Goal: Task Accomplishment & Management: Manage account settings

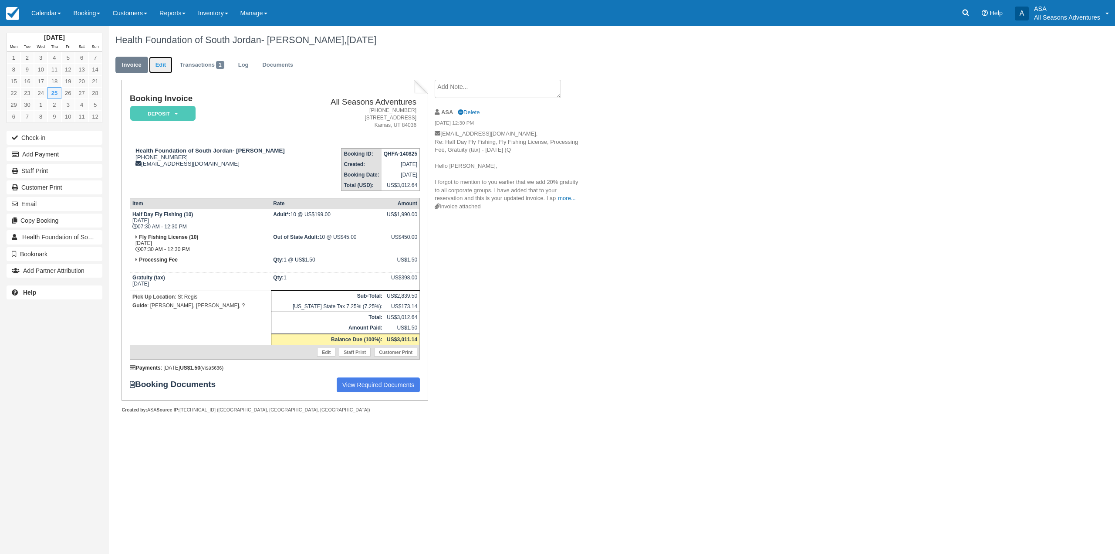
click at [159, 61] on link "Edit" at bounding box center [161, 65] width 24 height 17
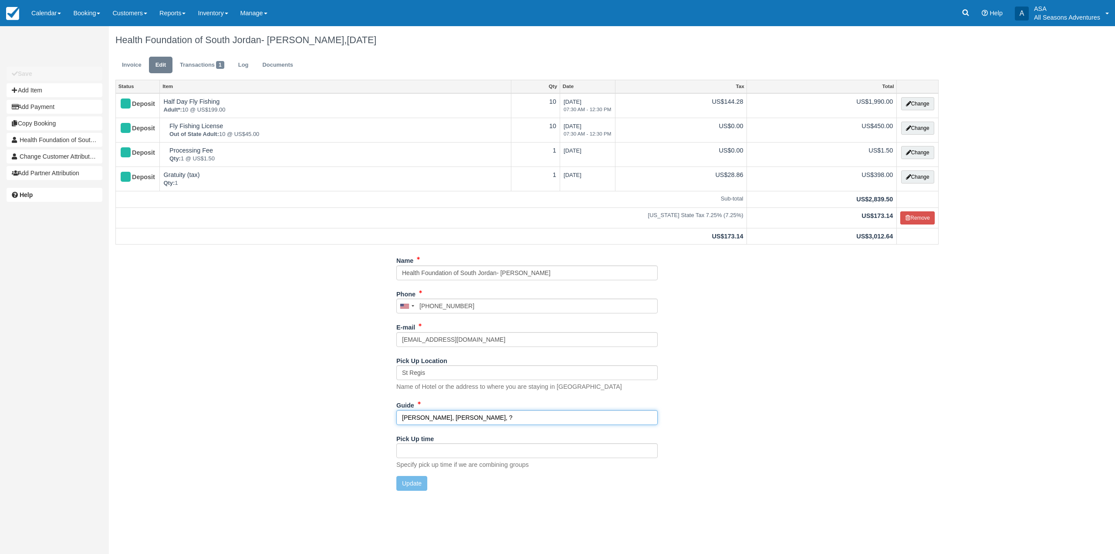
click at [468, 415] on input "Chris, Tyler, James, ?" at bounding box center [526, 417] width 261 height 15
type input "Chris, Tyler, James, Lucas"
click at [415, 483] on button "Update" at bounding box center [411, 483] width 31 height 15
type input "+13056071009"
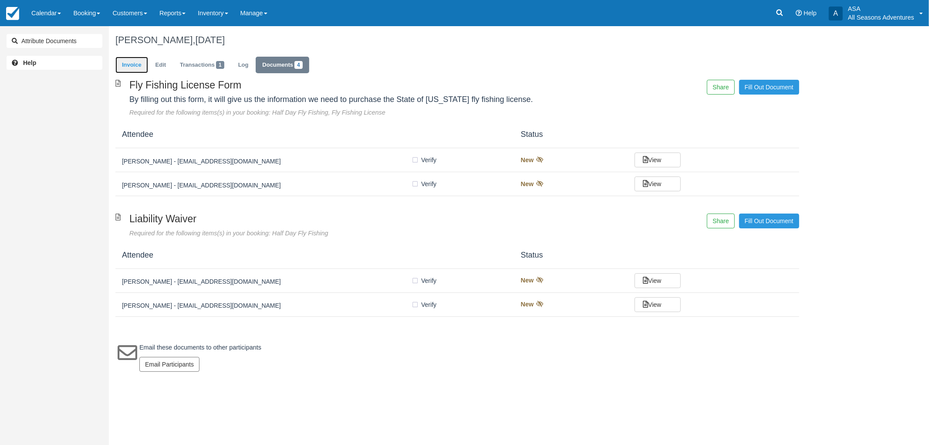
click at [132, 63] on link "Invoice" at bounding box center [131, 65] width 33 height 17
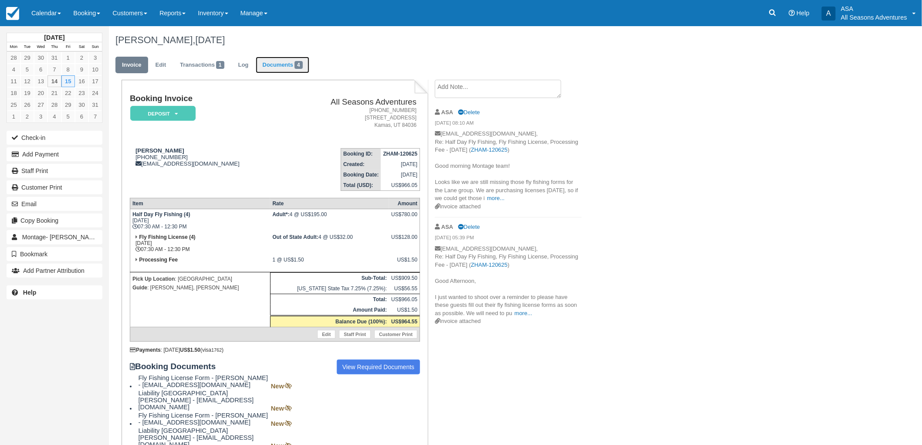
click at [271, 63] on link "Documents 4" at bounding box center [282, 65] width 53 height 17
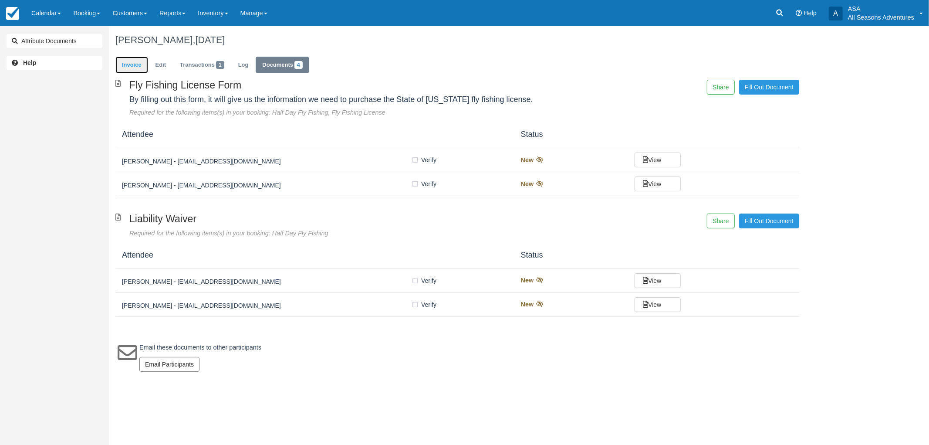
click at [120, 62] on link "Invoice" at bounding box center [131, 65] width 33 height 17
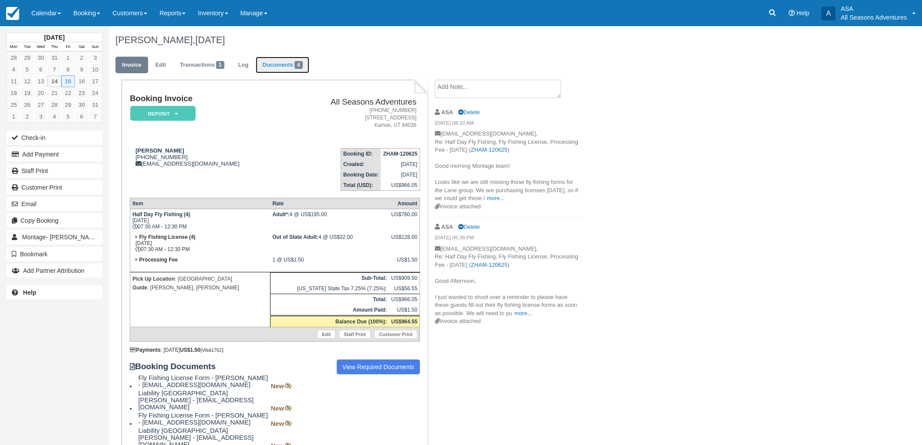
click at [308, 65] on link "Documents 4" at bounding box center [282, 65] width 53 height 17
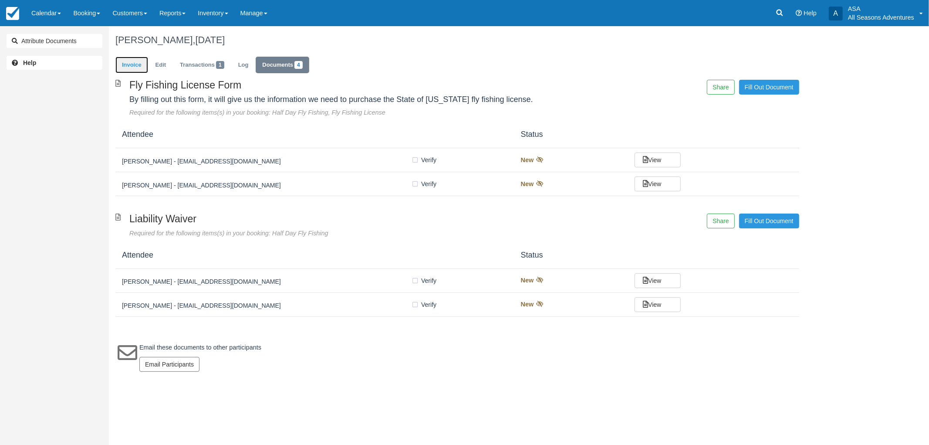
click at [140, 70] on link "Invoice" at bounding box center [131, 65] width 33 height 17
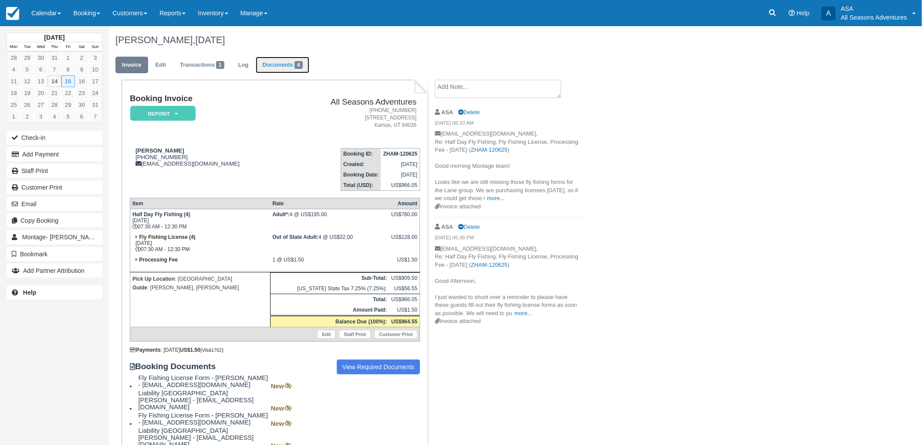
click at [291, 69] on link "Documents 4" at bounding box center [282, 65] width 53 height 17
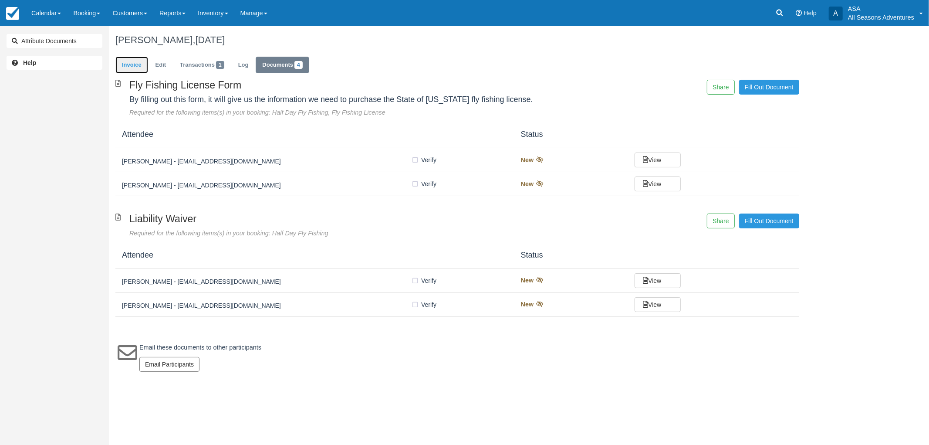
click at [132, 70] on link "Invoice" at bounding box center [131, 65] width 33 height 17
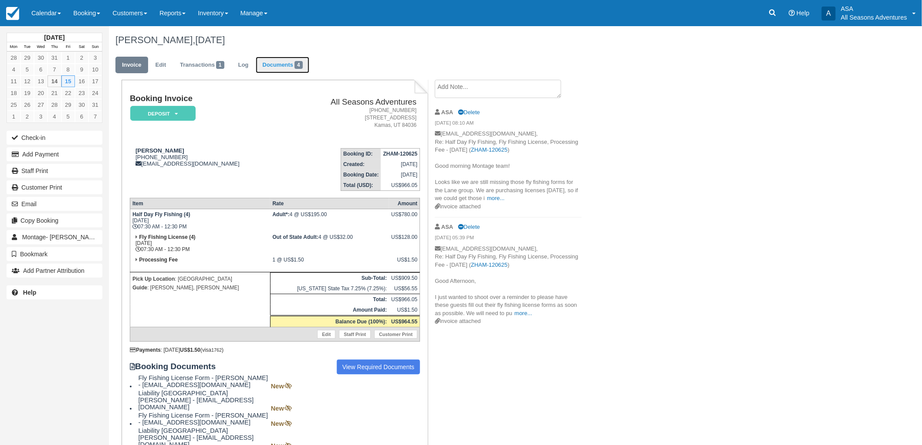
click at [290, 64] on link "Documents 4" at bounding box center [282, 65] width 53 height 17
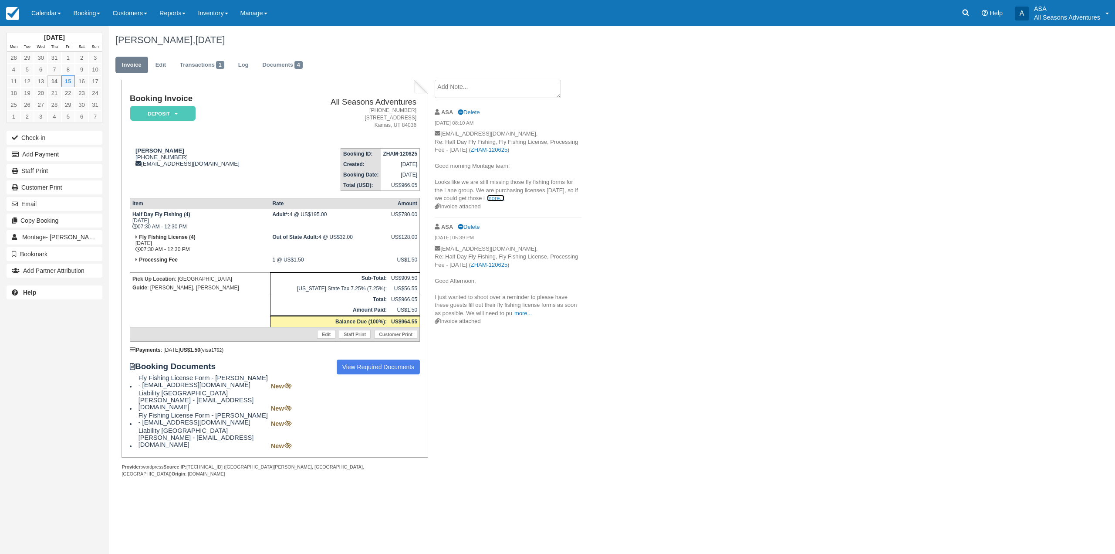
click at [497, 196] on link "more..." at bounding box center [495, 198] width 17 height 7
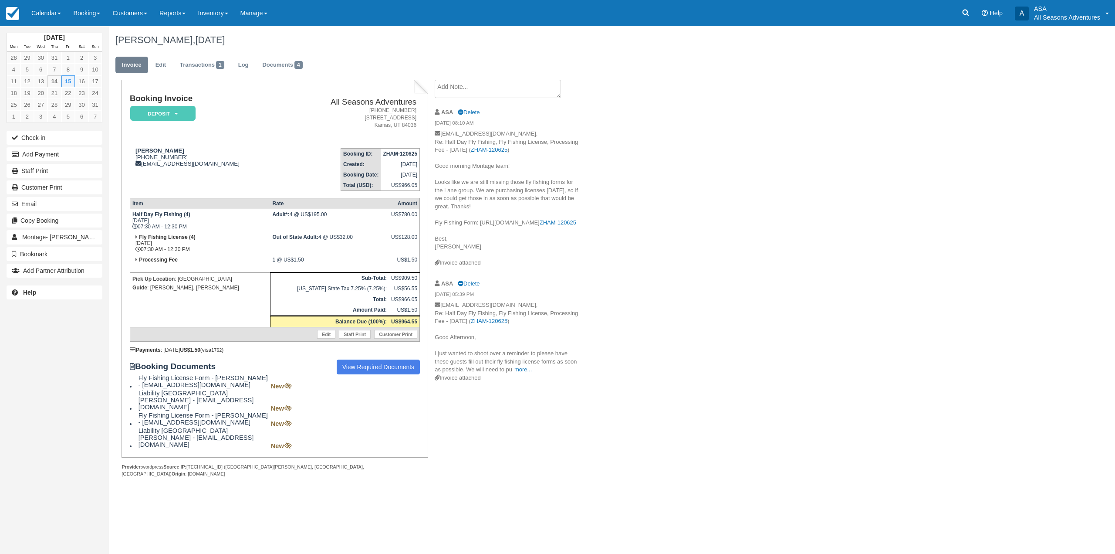
click at [589, 266] on div "Beth Lane, August 15 2025 Invoice Edit Transactions 1 Log Documents 4 Booking I…" at bounding box center [527, 261] width 837 height 470
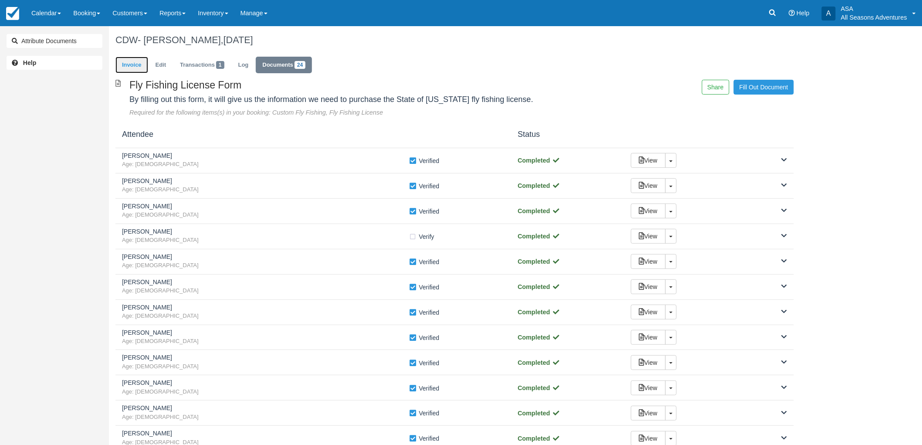
click at [135, 67] on link "Invoice" at bounding box center [131, 65] width 33 height 17
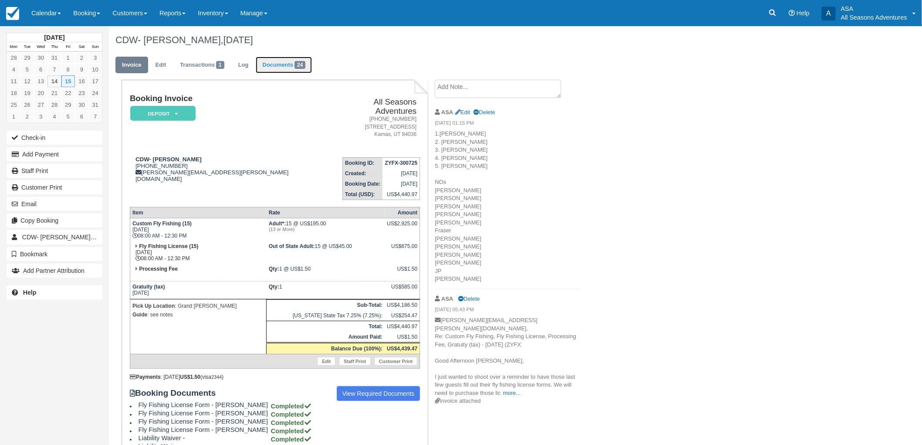
click at [265, 71] on link "Documents 24" at bounding box center [284, 65] width 56 height 17
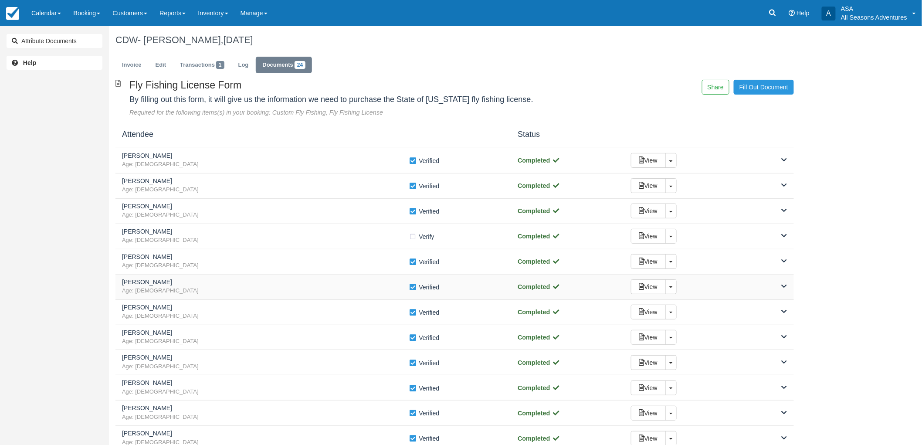
scroll to position [48, 0]
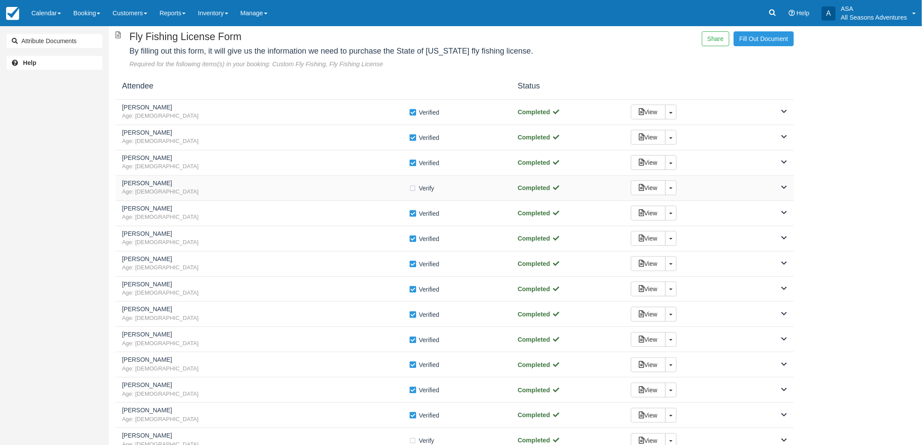
click at [235, 190] on span "Age: 33" at bounding box center [265, 192] width 287 height 8
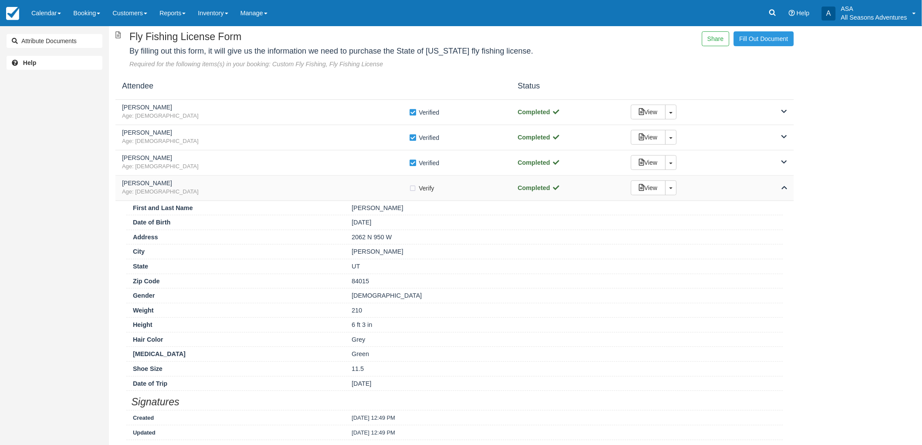
click at [410, 188] on label "Verify Verified" at bounding box center [424, 188] width 31 height 13
checkbox input "true"
click at [322, 191] on span "Age: 33" at bounding box center [265, 192] width 287 height 8
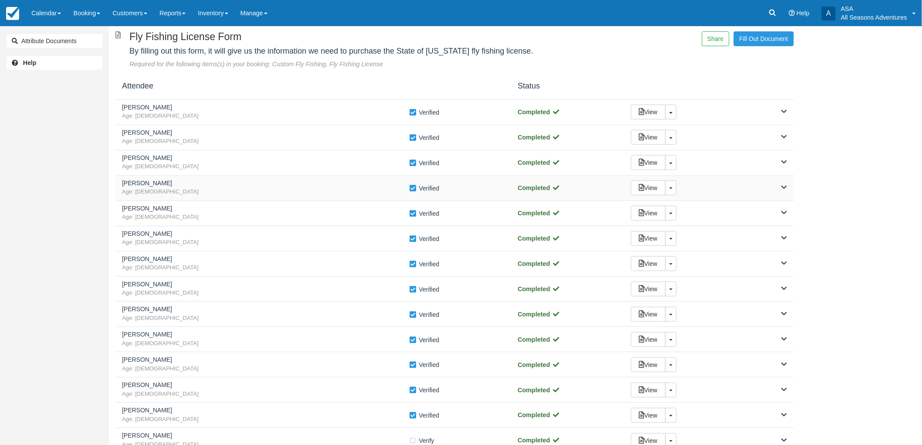
click at [278, 190] on span "Age: 33" at bounding box center [265, 192] width 287 height 8
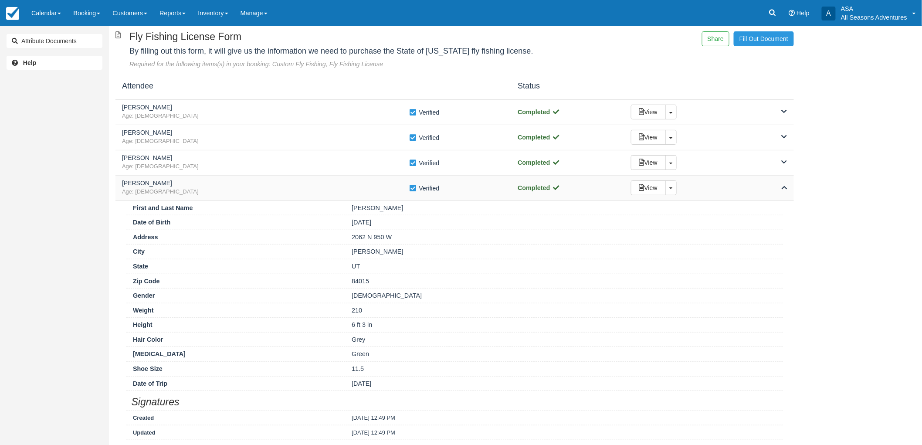
click at [149, 192] on span "Age: 33" at bounding box center [265, 192] width 287 height 8
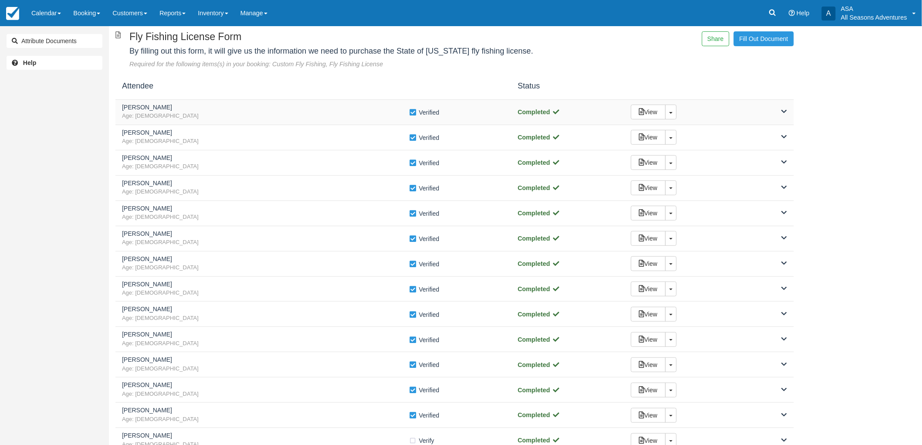
click at [164, 103] on div "Zach Middleton Age: 41 Verify Verified Completed View Toggle Dropdown Detach" at bounding box center [454, 112] width 678 height 25
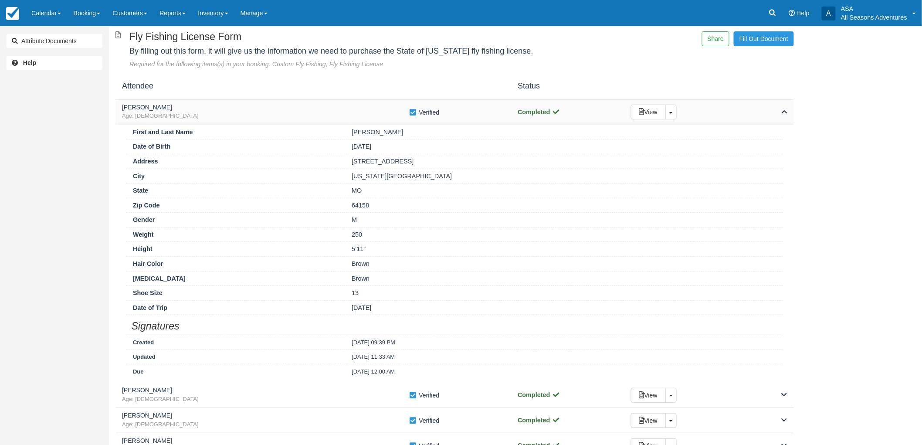
click at [164, 103] on div "Zach Middleton Age: 41 Verify Verified Completed View Toggle Dropdown Detach" at bounding box center [454, 112] width 678 height 25
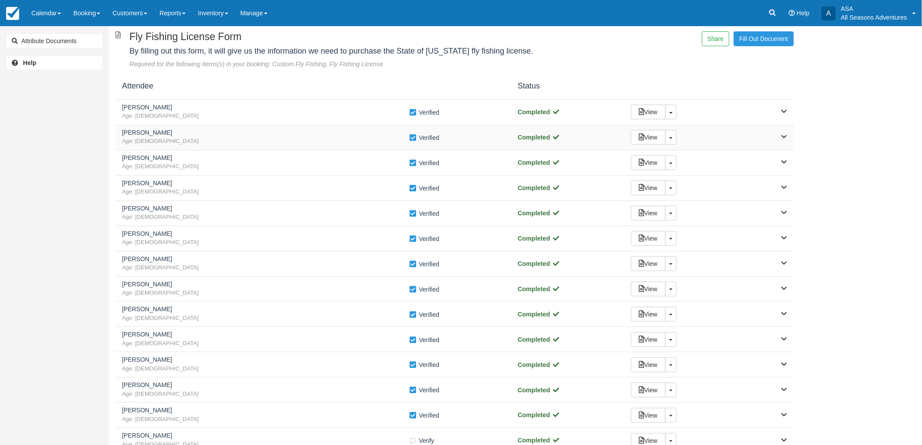
click at [229, 128] on div "John Wessman Age: 45 Verify Verified Completed View Toggle Dropdown Detach" at bounding box center [454, 137] width 678 height 25
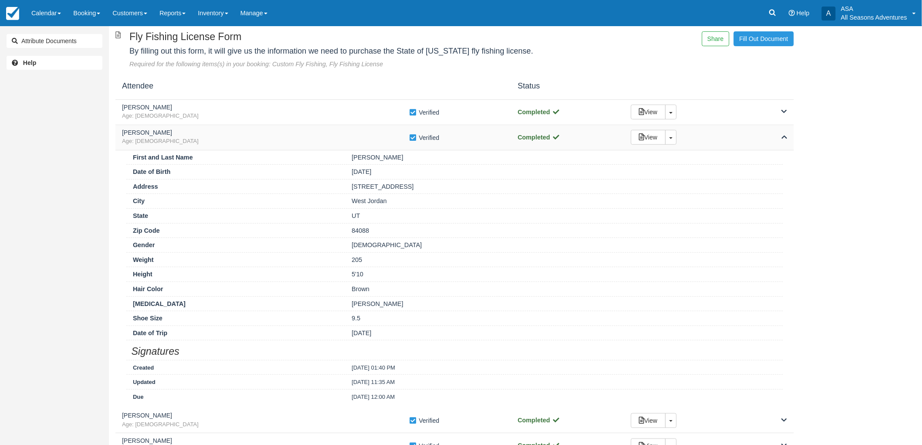
click at [229, 128] on div "John Wessman Age: 45 Verify Verified Completed View Toggle Dropdown Detach" at bounding box center [454, 137] width 678 height 25
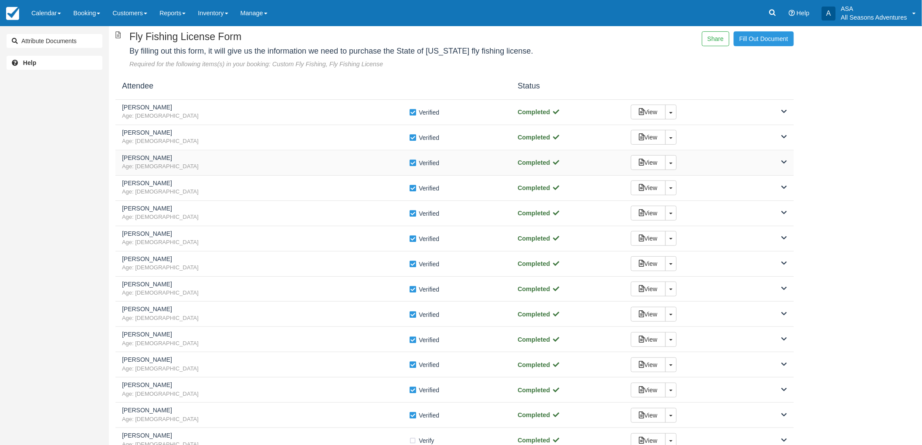
click at [221, 156] on h5 "David Bell" at bounding box center [265, 158] width 287 height 7
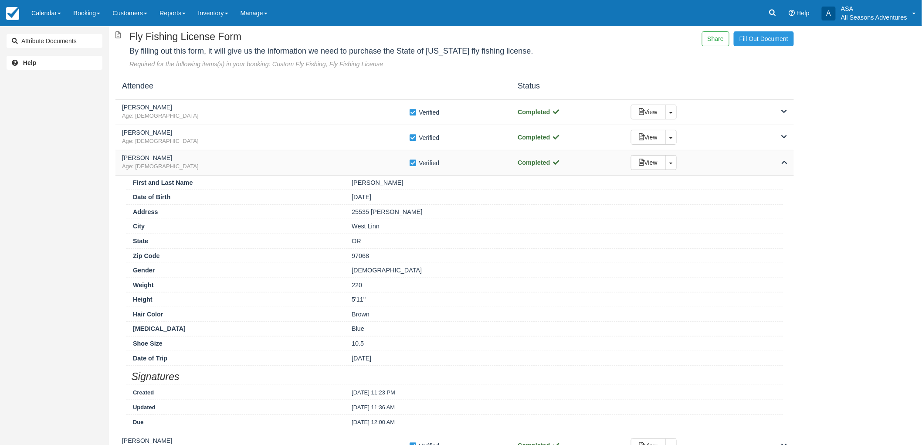
click at [221, 156] on h5 "David Bell" at bounding box center [265, 158] width 287 height 7
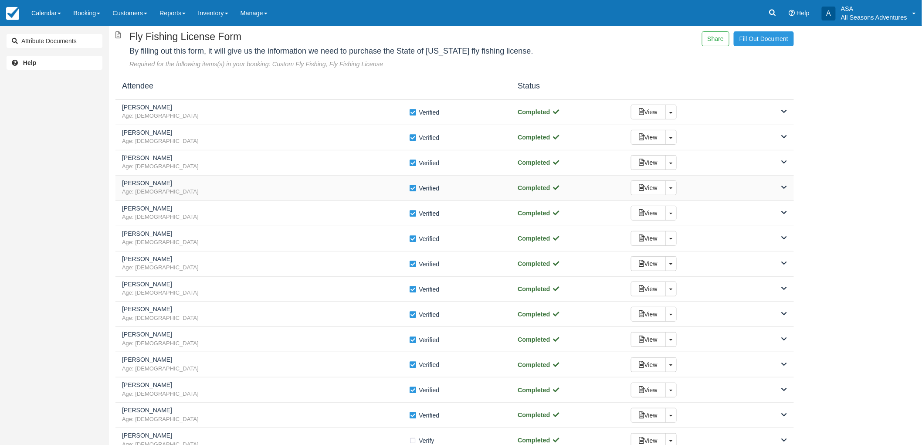
click at [251, 182] on h5 "Colton Higley" at bounding box center [265, 183] width 287 height 7
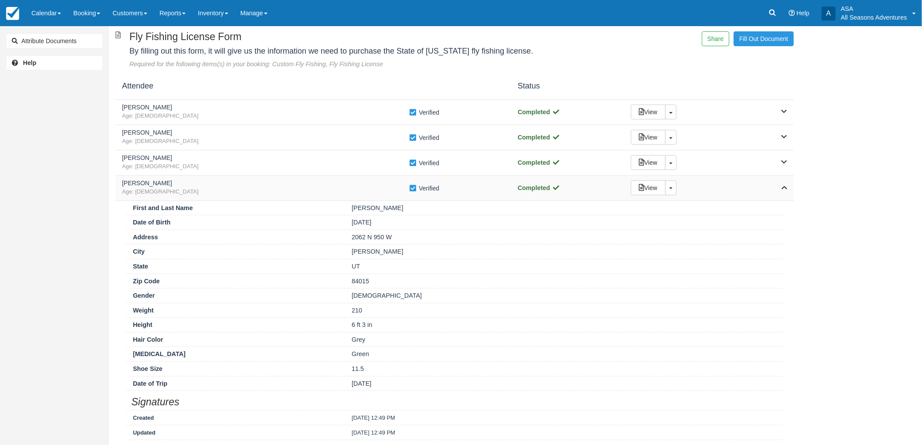
click at [251, 182] on h5 "Colton Higley" at bounding box center [265, 183] width 287 height 7
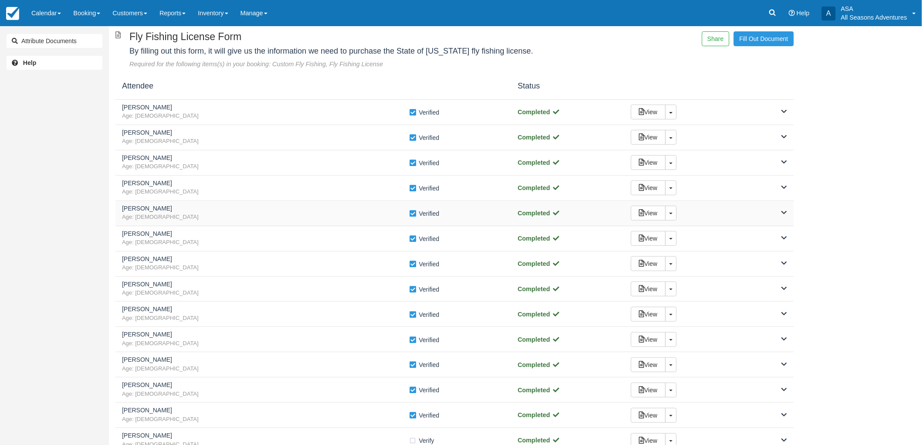
click at [273, 212] on h5 "Ted Stuart" at bounding box center [265, 208] width 287 height 7
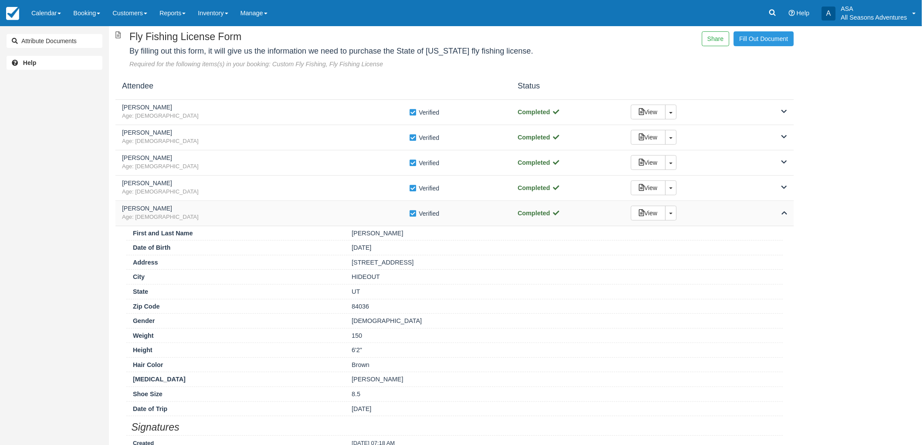
click at [273, 212] on h5 "Ted Stuart" at bounding box center [265, 208] width 287 height 7
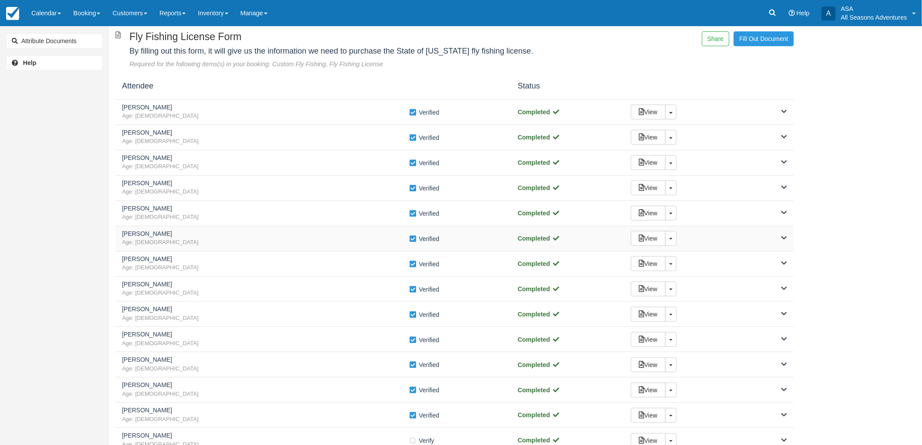
click at [281, 241] on span "Age: 53" at bounding box center [265, 242] width 287 height 8
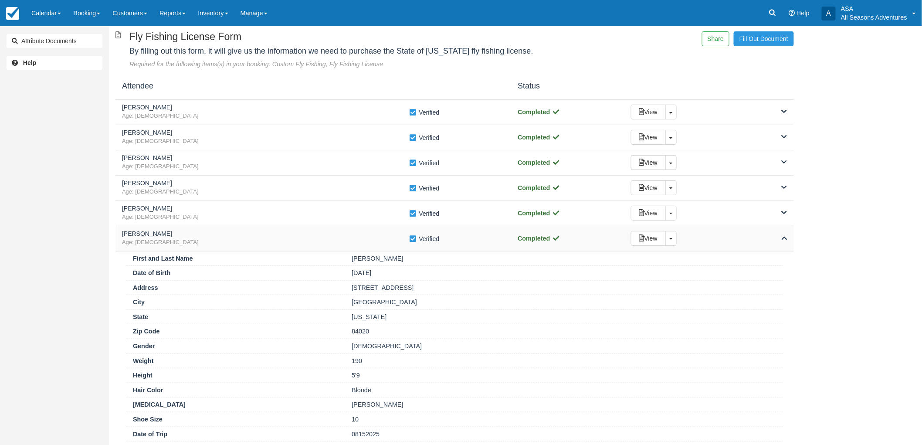
click at [281, 241] on span "Age: 53" at bounding box center [265, 242] width 287 height 8
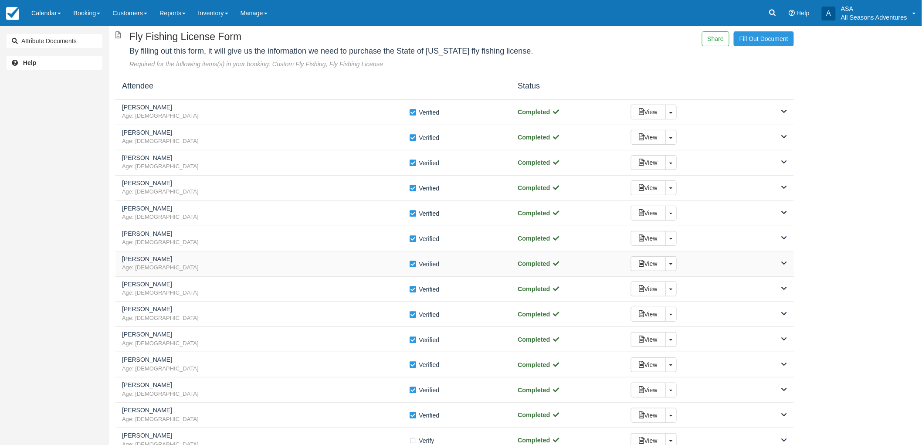
click at [291, 268] on span "Age: 53" at bounding box center [265, 268] width 287 height 8
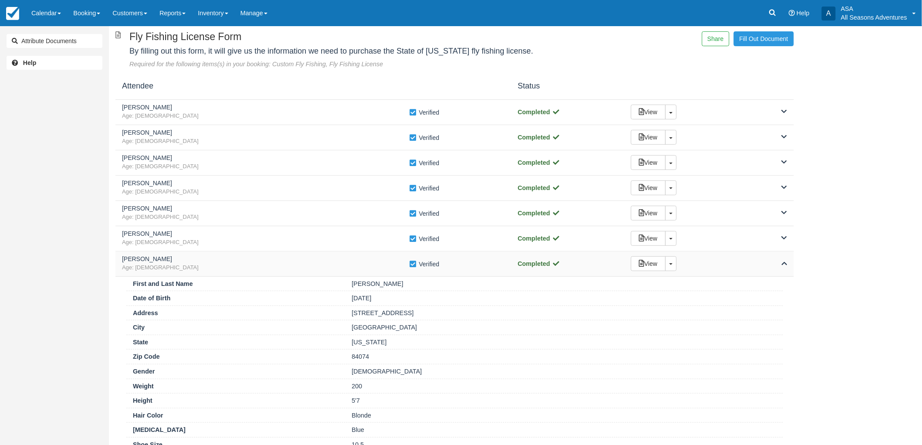
click at [291, 268] on span "Age: 53" at bounding box center [265, 268] width 287 height 8
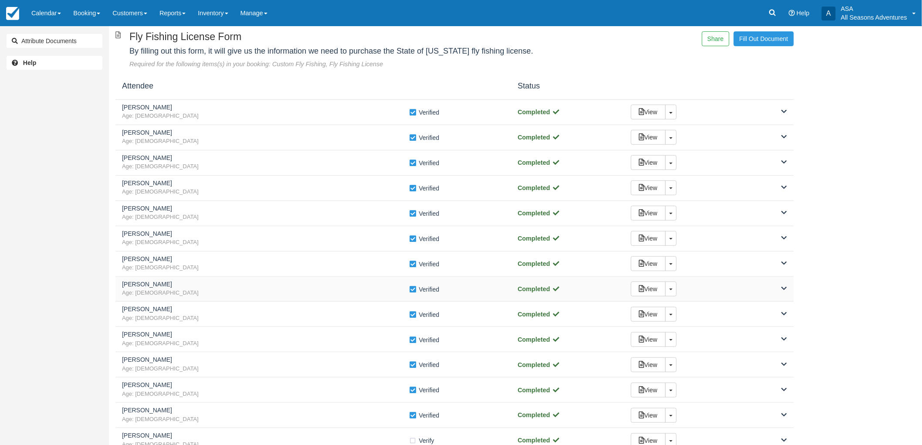
click at [290, 280] on div "David Russell Age: 66 Verify Verified Completed View Toggle Dropdown Detach" at bounding box center [454, 289] width 678 height 25
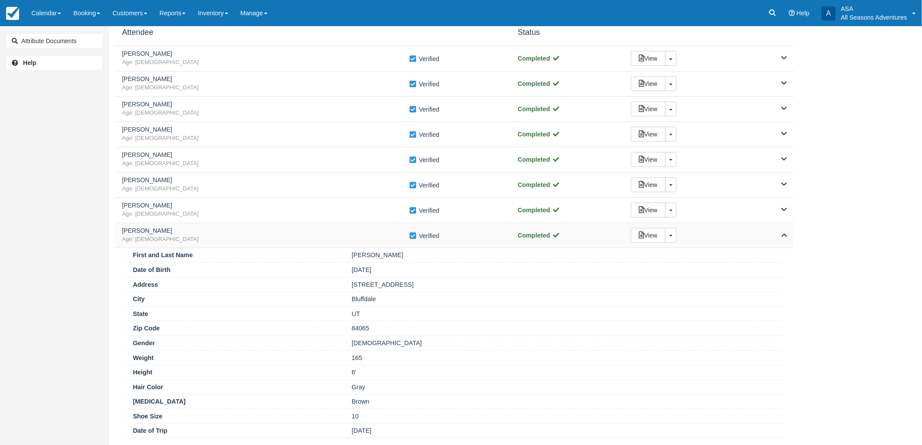
scroll to position [145, 0]
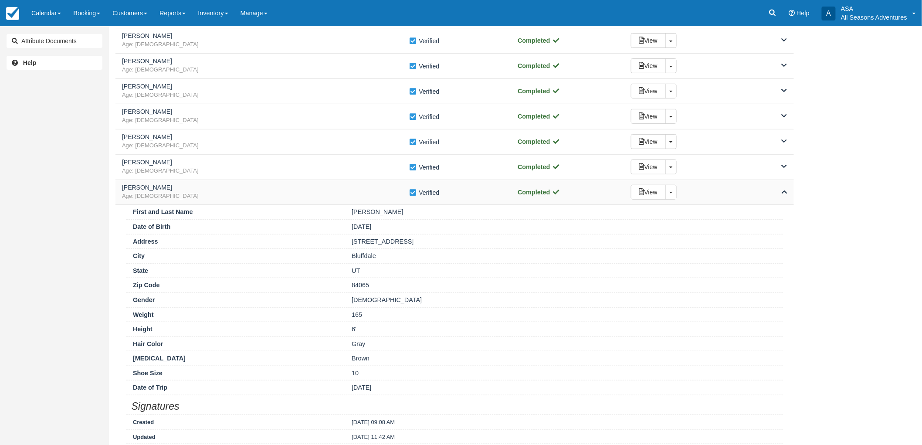
click at [305, 198] on span "Age: 66" at bounding box center [265, 196] width 287 height 8
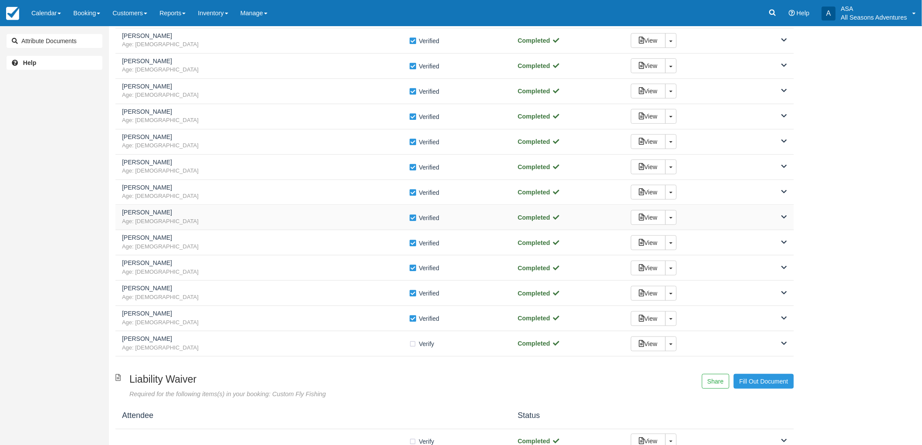
click at [305, 216] on h5 "Rachel Ramsey" at bounding box center [265, 212] width 287 height 7
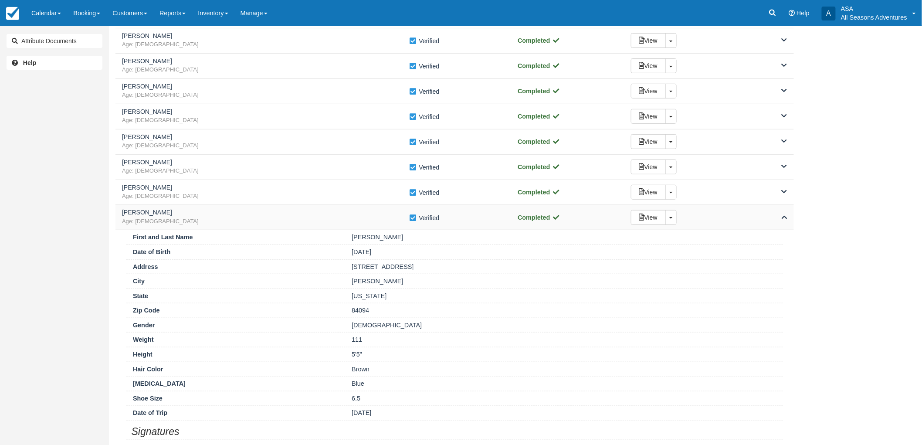
click at [305, 216] on h5 "Rachel Ramsey" at bounding box center [265, 212] width 287 height 7
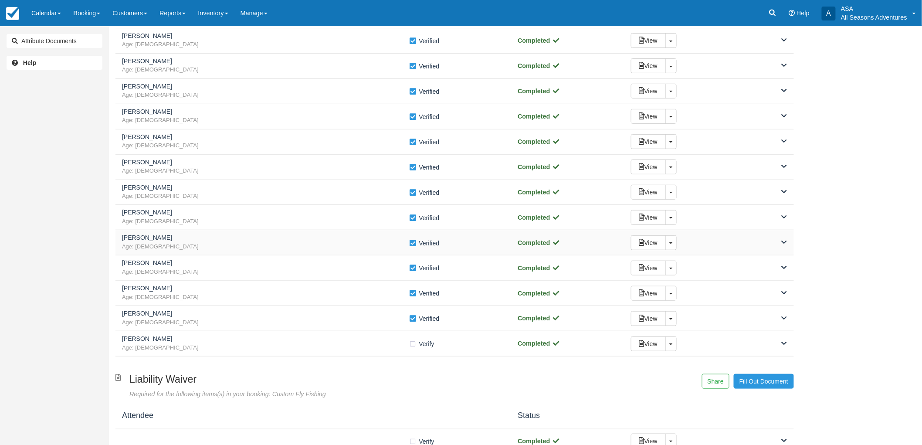
click at [303, 242] on div "Walt Powell Age: 48" at bounding box center [265, 242] width 287 height 16
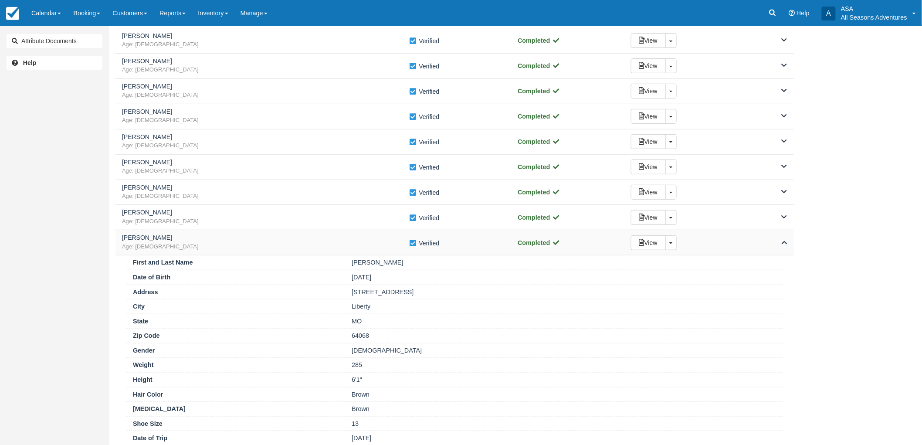
click at [303, 242] on div "Walt Powell Age: 48" at bounding box center [265, 242] width 287 height 16
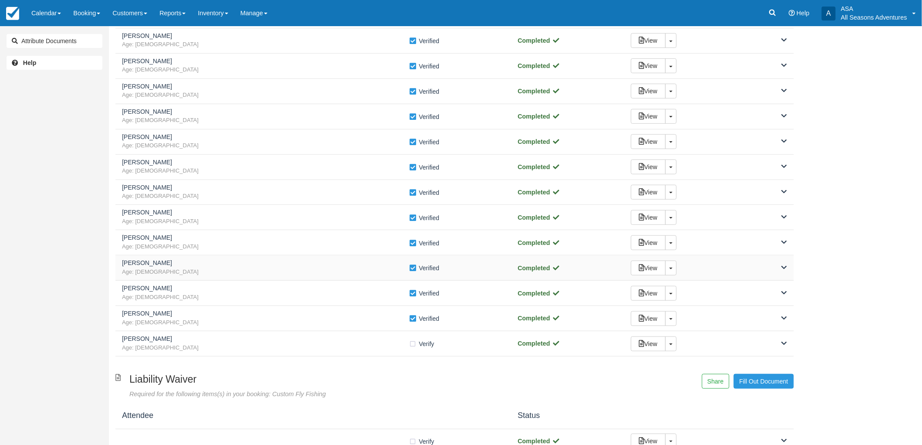
click at [302, 264] on h5 "Mike Ramsey" at bounding box center [265, 263] width 287 height 7
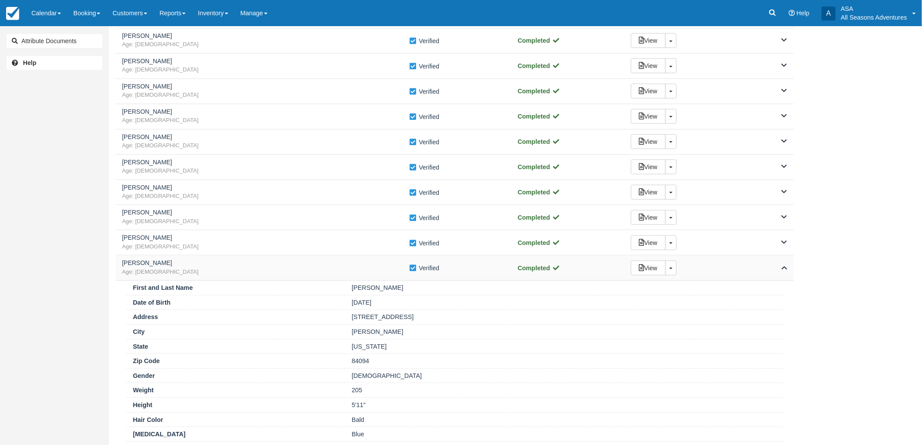
click at [302, 264] on h5 "Mike Ramsey" at bounding box center [265, 263] width 287 height 7
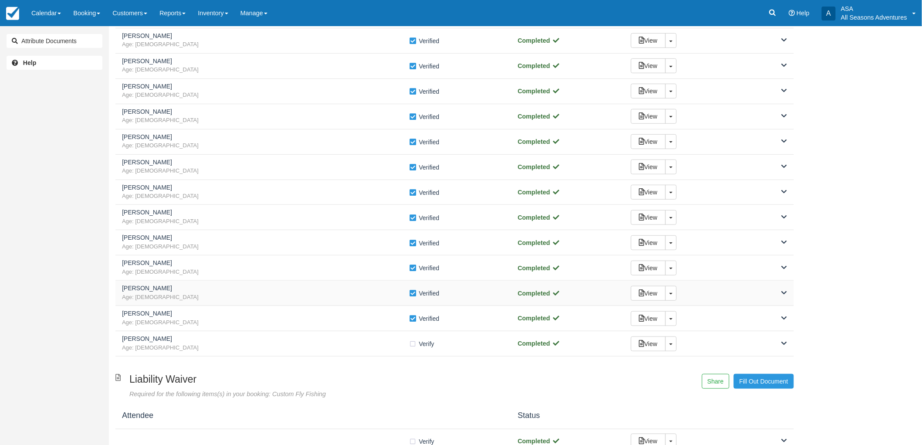
click at [306, 290] on h5 "Joe Rueda" at bounding box center [265, 288] width 287 height 7
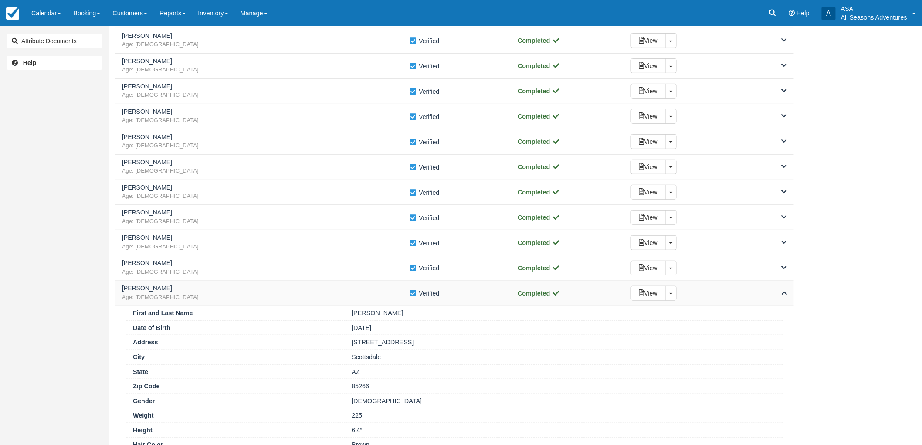
click at [306, 290] on h5 "Joe Rueda" at bounding box center [265, 288] width 287 height 7
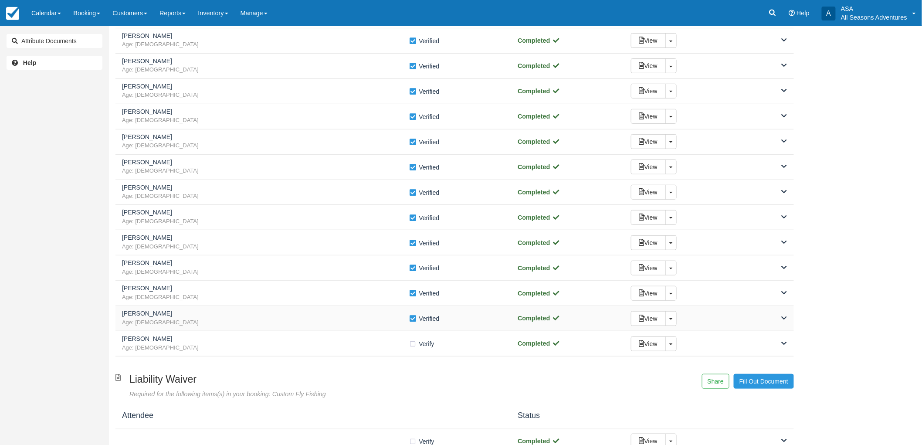
click at [307, 308] on div "Kyle Langford Age: 37 Verify Verified Completed View Toggle Dropdown Detach" at bounding box center [454, 318] width 678 height 25
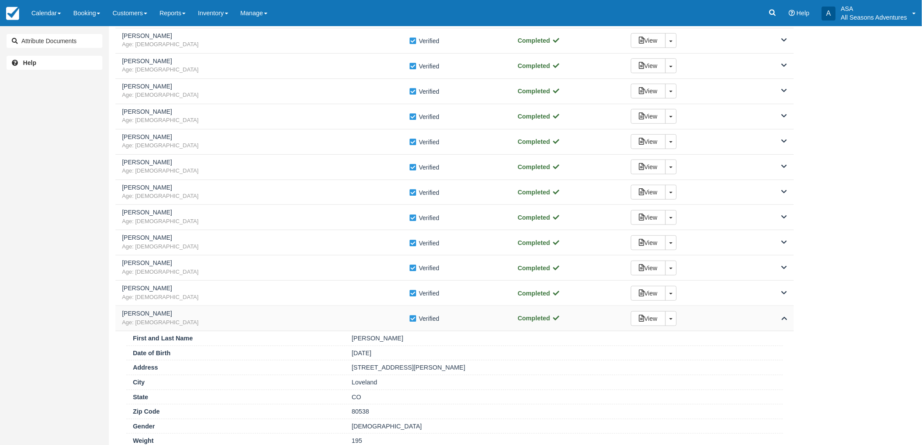
drag, startPoint x: 307, startPoint y: 308, endPoint x: 317, endPoint y: 305, distance: 9.9
click at [308, 307] on div "Kyle Langford Age: 37 Verify Verified Completed View Toggle Dropdown Detach" at bounding box center [454, 318] width 678 height 25
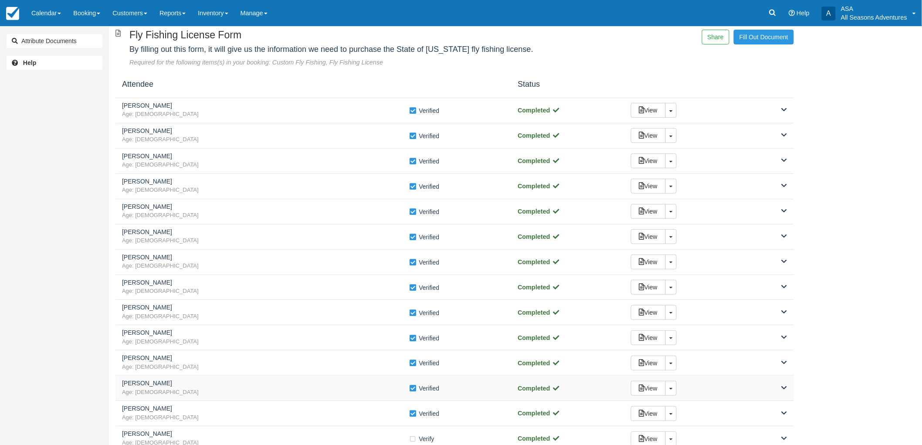
scroll to position [0, 0]
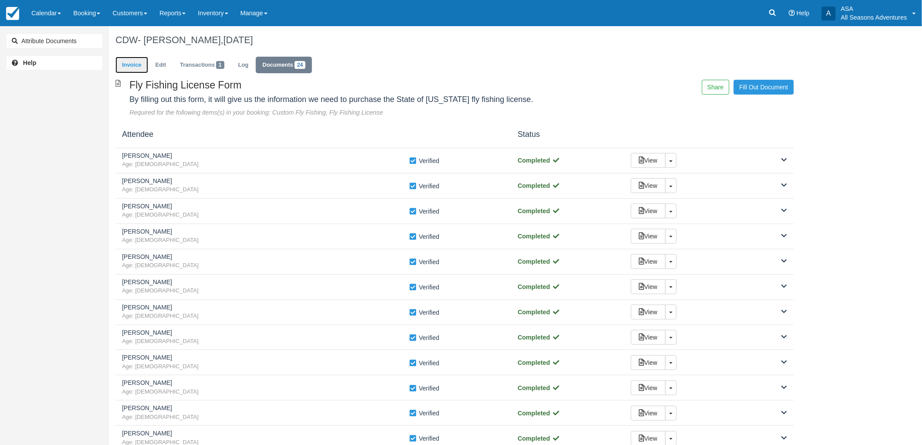
click at [142, 67] on link "Invoice" at bounding box center [131, 65] width 33 height 17
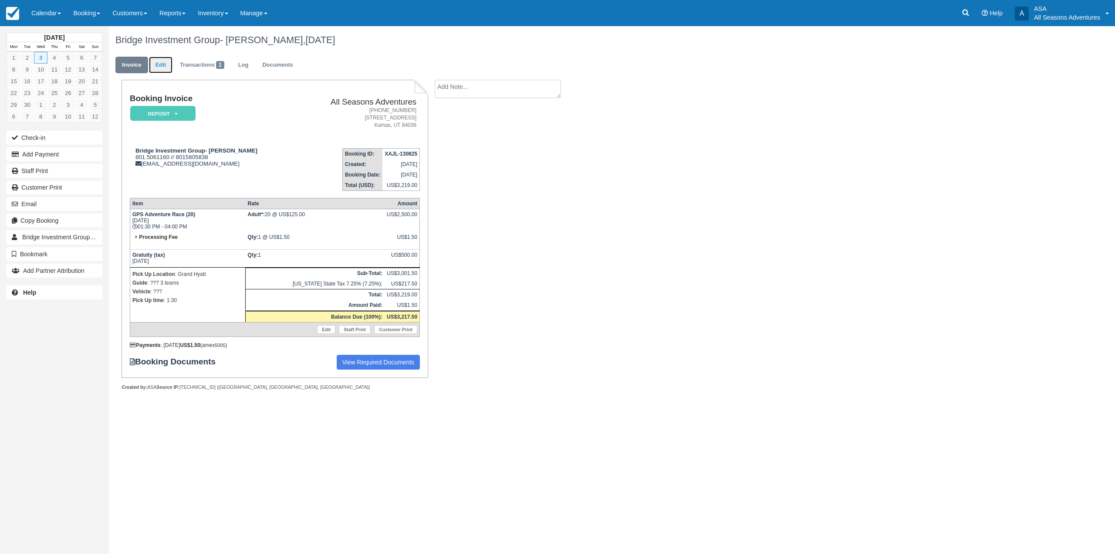
click at [163, 71] on link "Edit" at bounding box center [161, 65] width 24 height 17
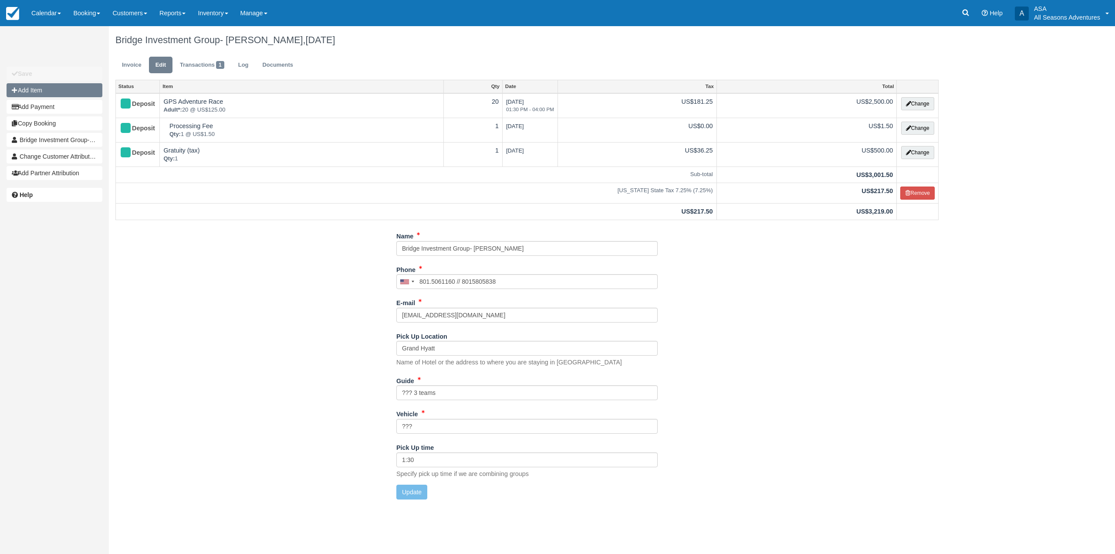
click at [87, 96] on button "Add Item" at bounding box center [55, 90] width 96 height 14
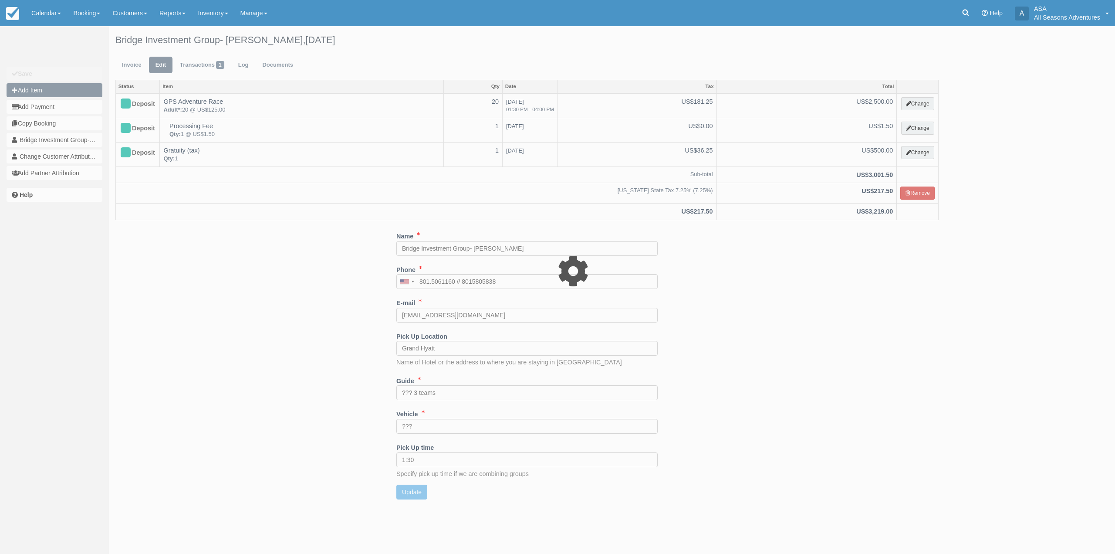
type input "0.00"
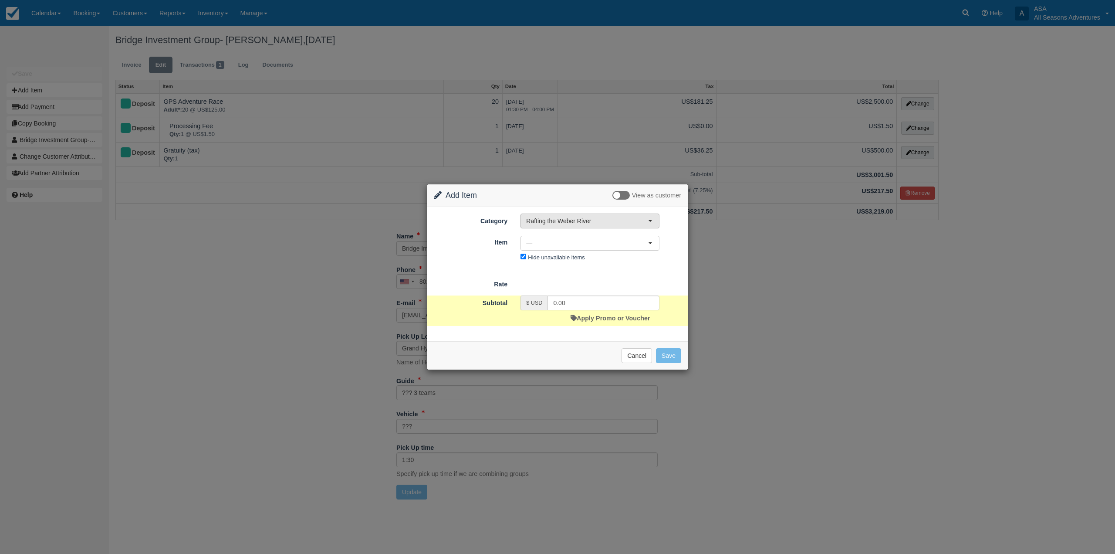
click at [566, 228] on button "Rafting the Weber River" at bounding box center [590, 220] width 139 height 15
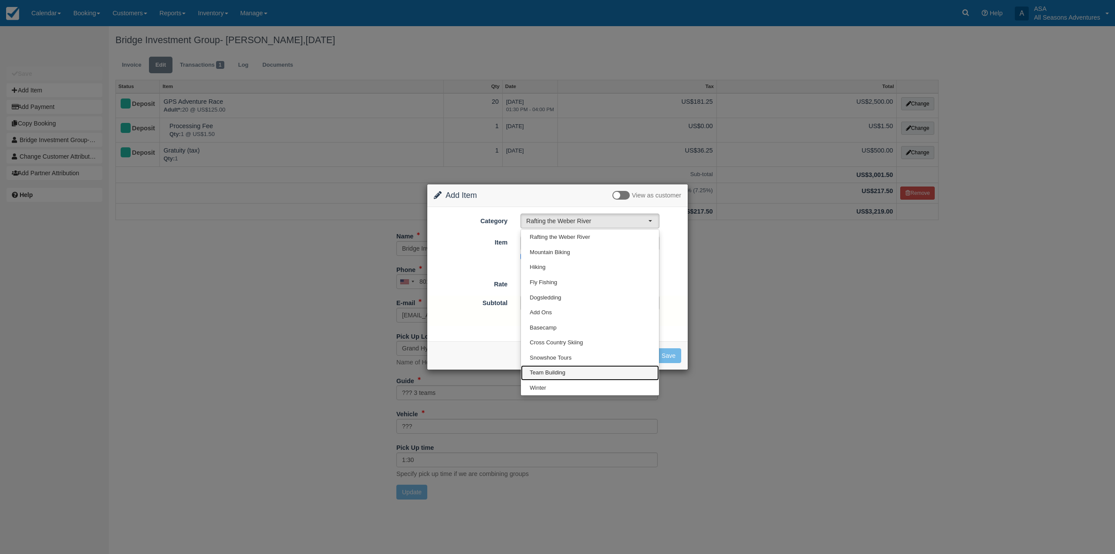
click at [566, 375] on link "Team Building" at bounding box center [590, 372] width 138 height 15
select select "3"
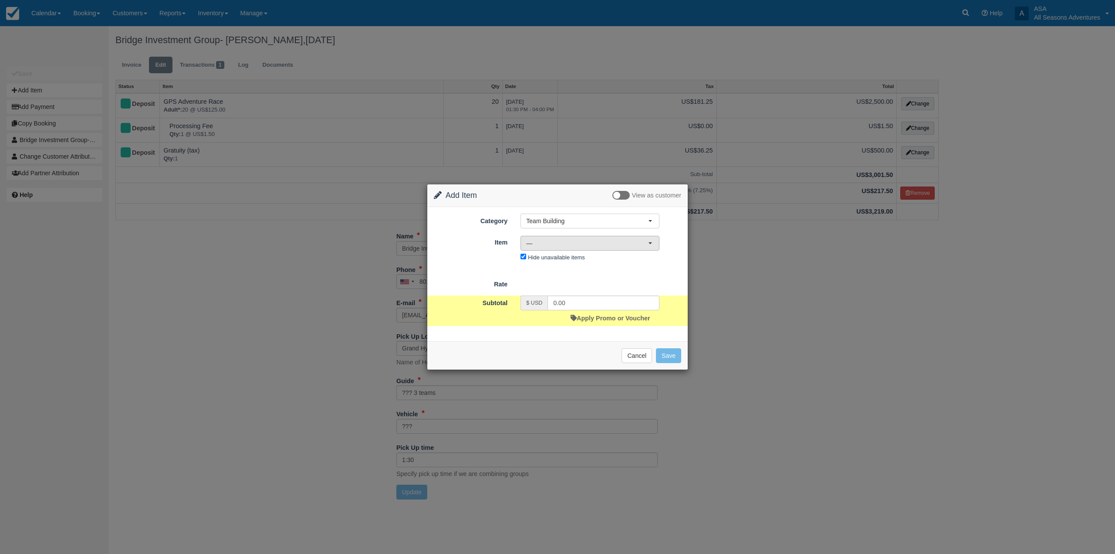
click at [562, 247] on span "—" at bounding box center [587, 243] width 122 height 9
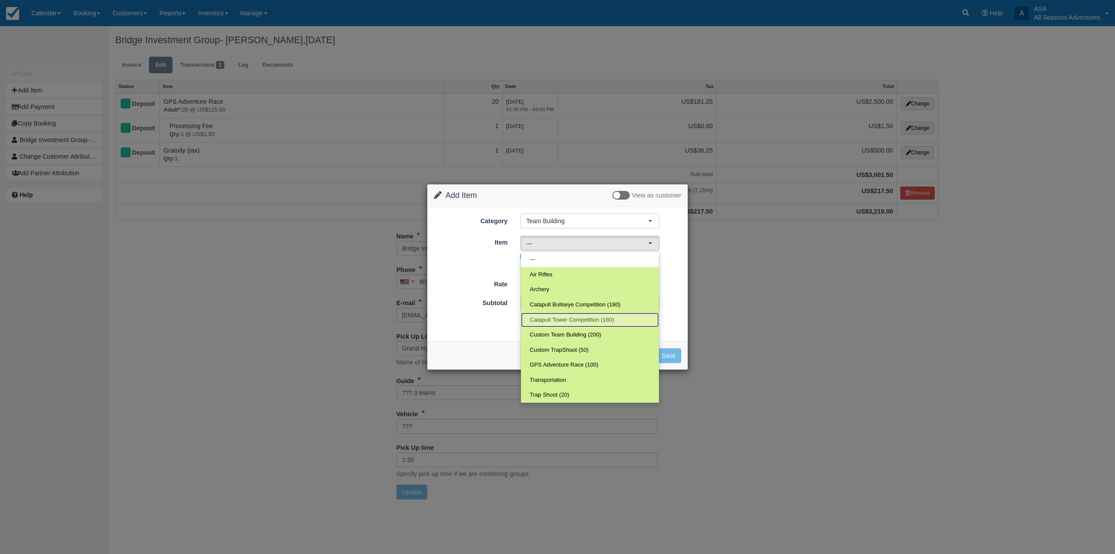
click at [595, 316] on span "Catapult Tower Competition (180)" at bounding box center [572, 320] width 84 height 8
select select "155"
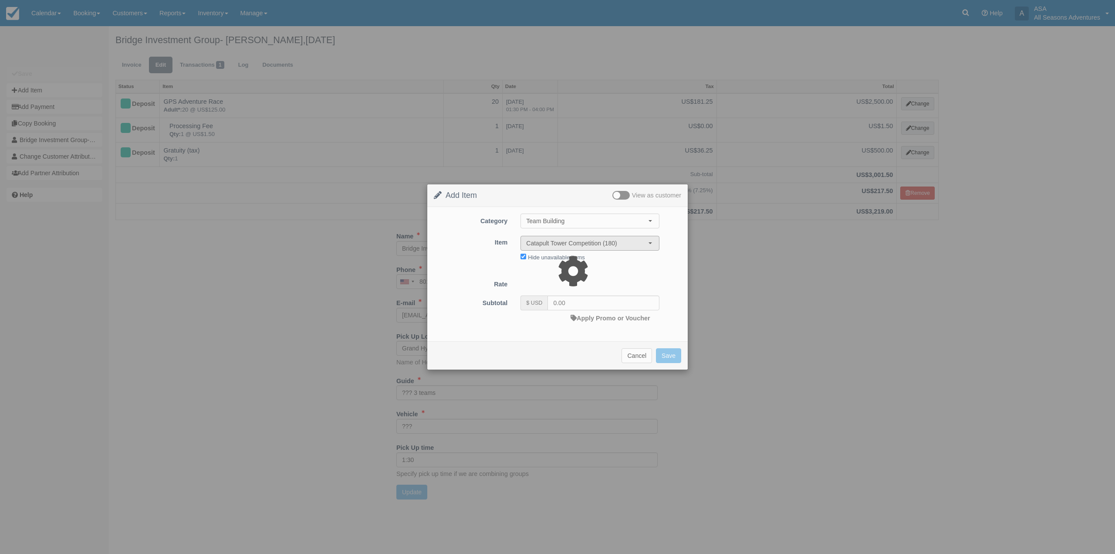
type input "100.00"
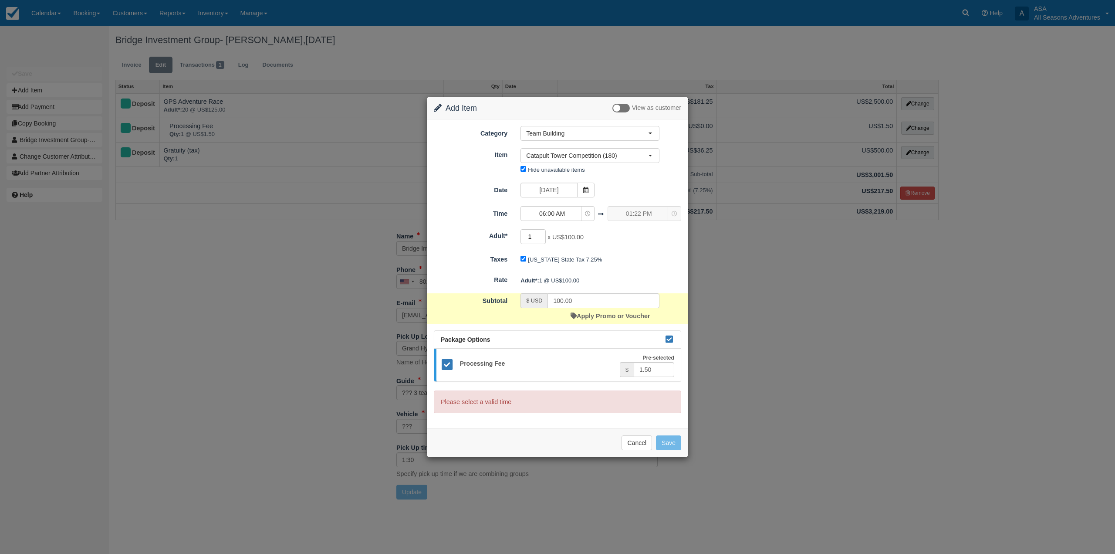
click at [534, 237] on input "1" at bounding box center [533, 236] width 25 height 15
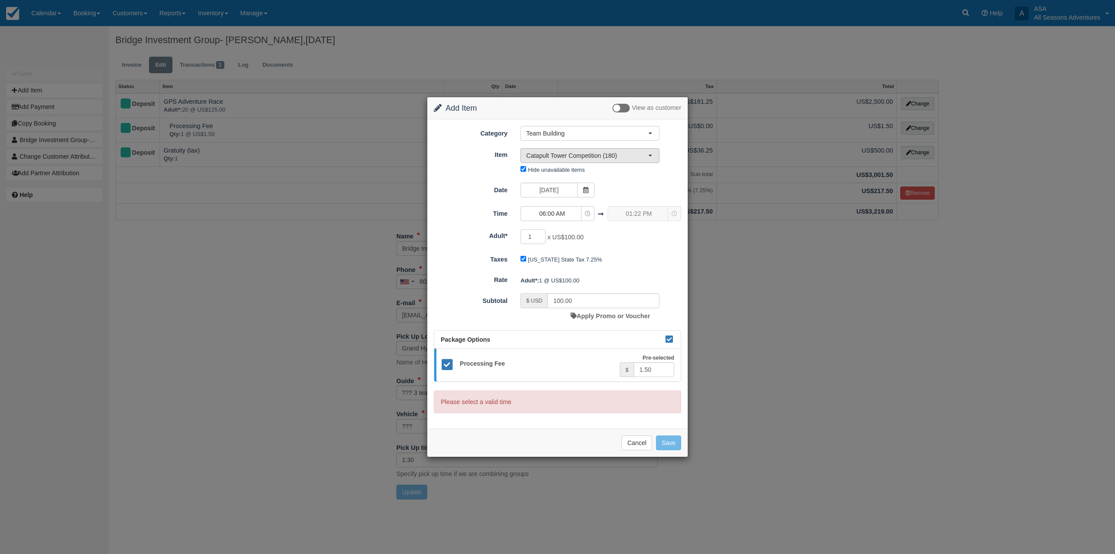
click at [628, 156] on span "Catapult Tower Competition (180)" at bounding box center [587, 155] width 122 height 9
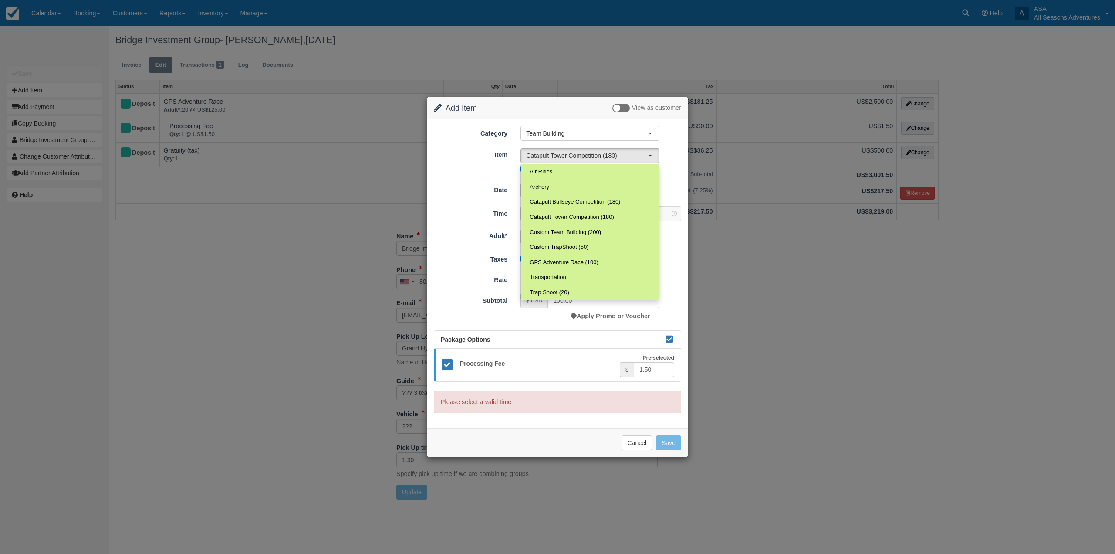
click at [470, 204] on div "Date 09/03/25 Time 06:00 AM 01:22 PM 06:00 AM 06:30 AM 07:00 AM 07:30 AM 08:00 …" at bounding box center [557, 202] width 247 height 39
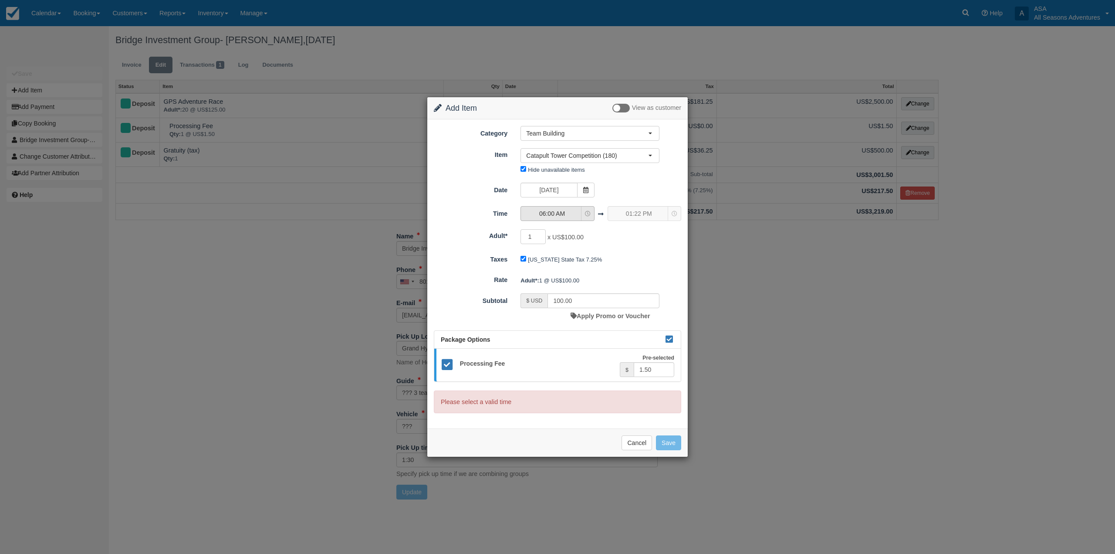
click at [583, 213] on span "06:00 AM" at bounding box center [552, 213] width 62 height 9
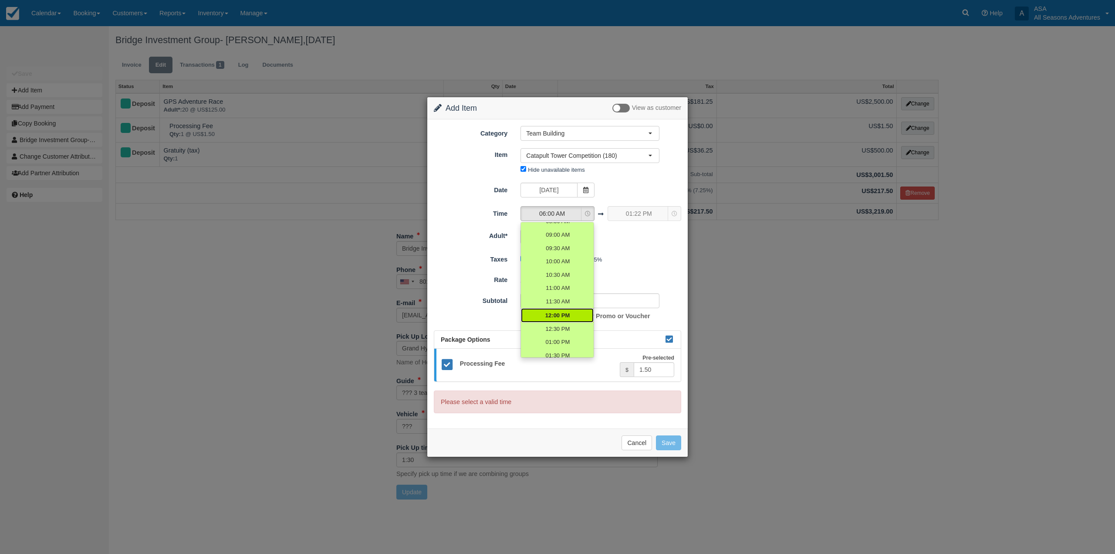
scroll to position [174, 0]
click at [562, 336] on span "04:00 PM" at bounding box center [557, 335] width 24 height 8
select select "16:00"
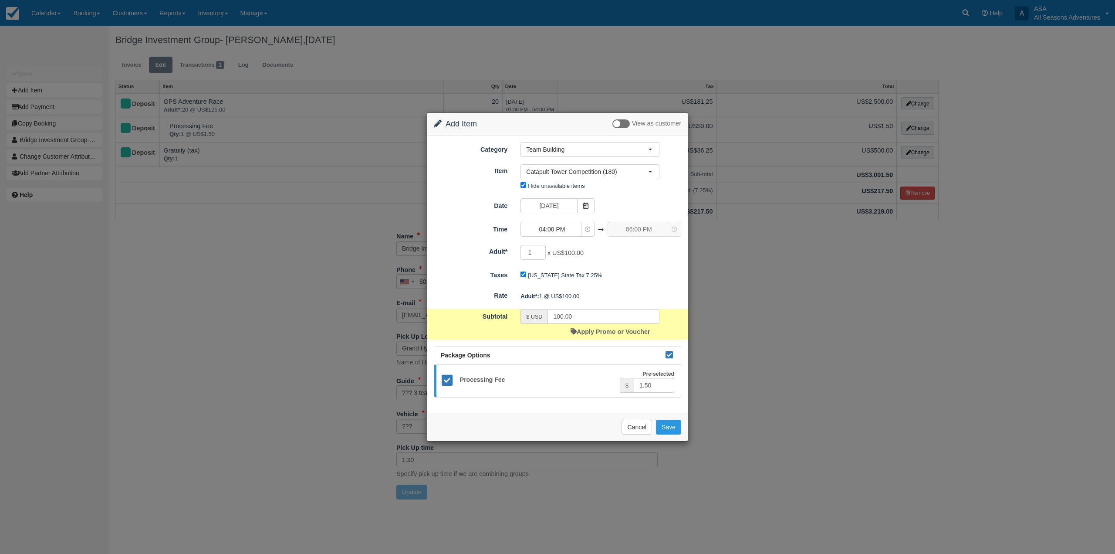
click at [673, 230] on div "06:00 PM 06:00 PM 06:00 PM" at bounding box center [645, 229] width 74 height 15
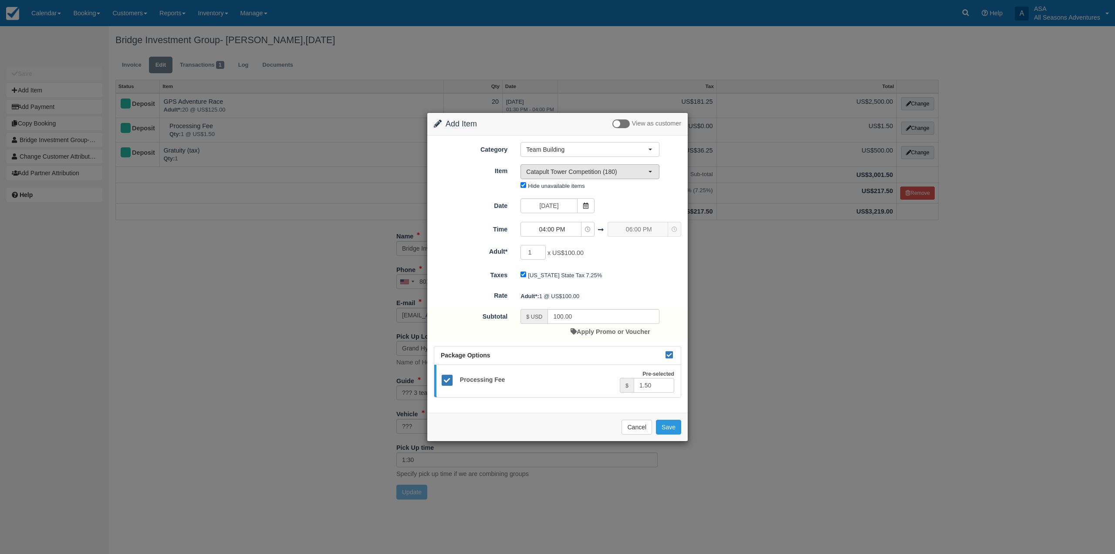
click at [608, 175] on span "Catapult Tower Competition (180)" at bounding box center [587, 171] width 122 height 9
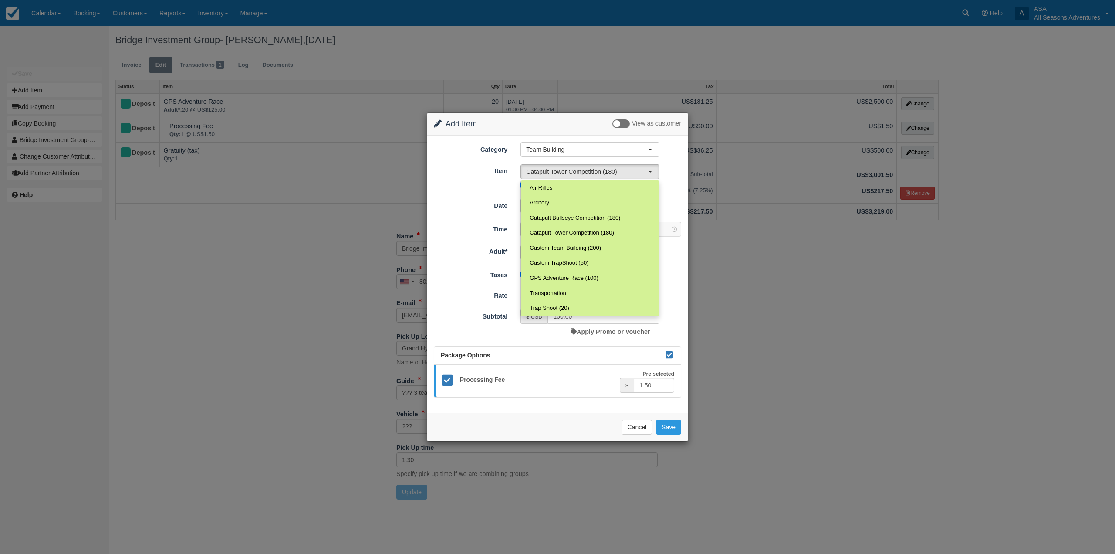
click at [673, 316] on div "Subtotal $ USD 100.00 Apply Promo or Voucher" at bounding box center [557, 324] width 261 height 30
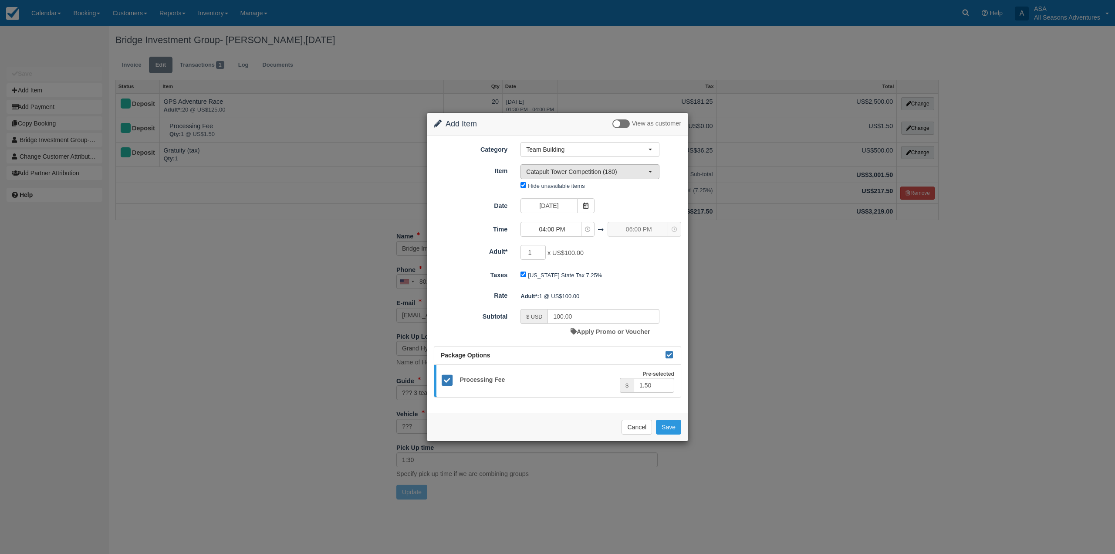
click at [597, 176] on button "Catapult Tower Competition (180)" at bounding box center [590, 171] width 139 height 15
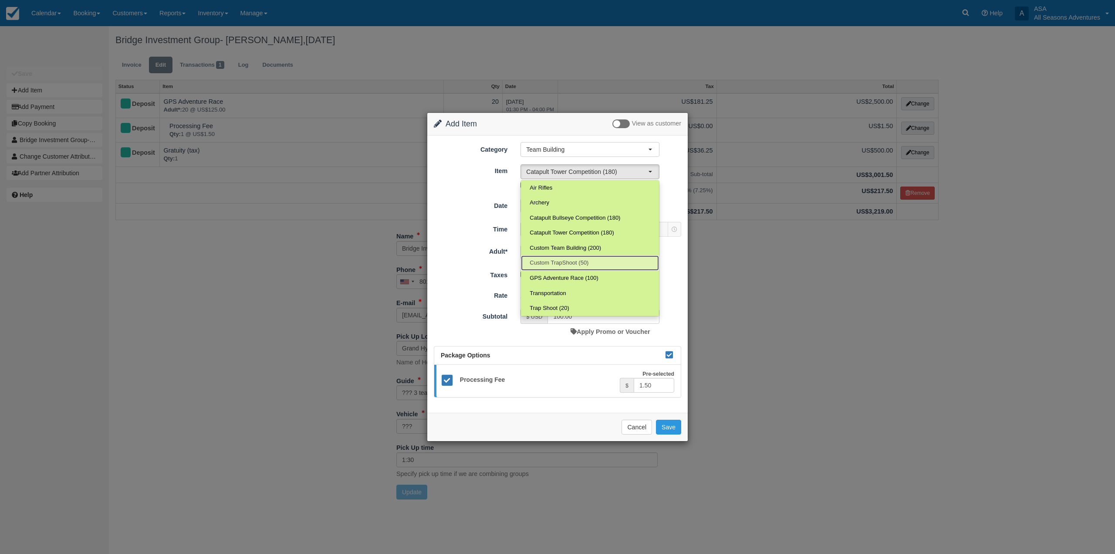
click at [614, 258] on link "Custom TrapShoot (50)" at bounding box center [590, 262] width 138 height 15
select select "115"
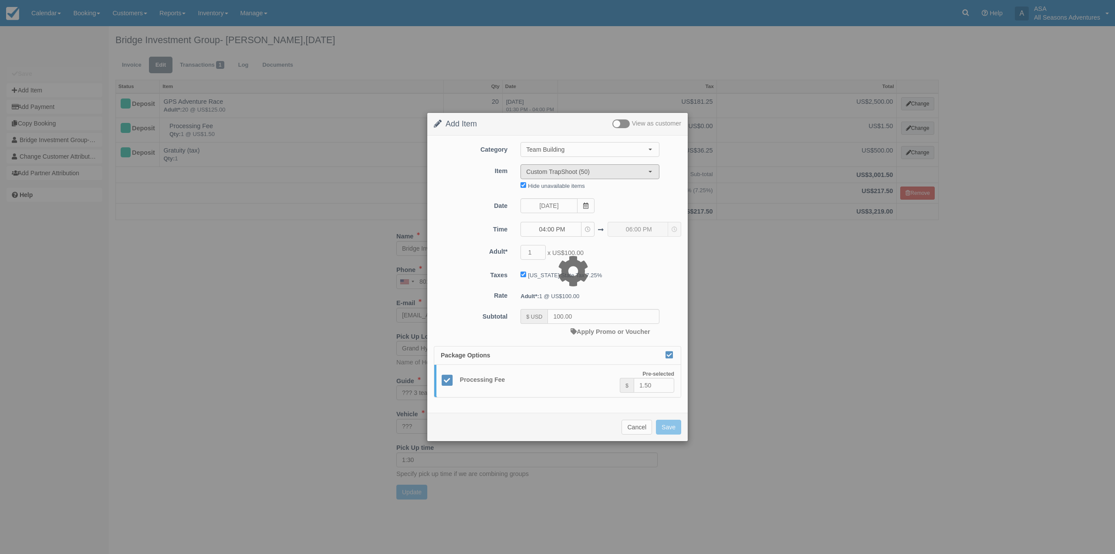
type input "135.00"
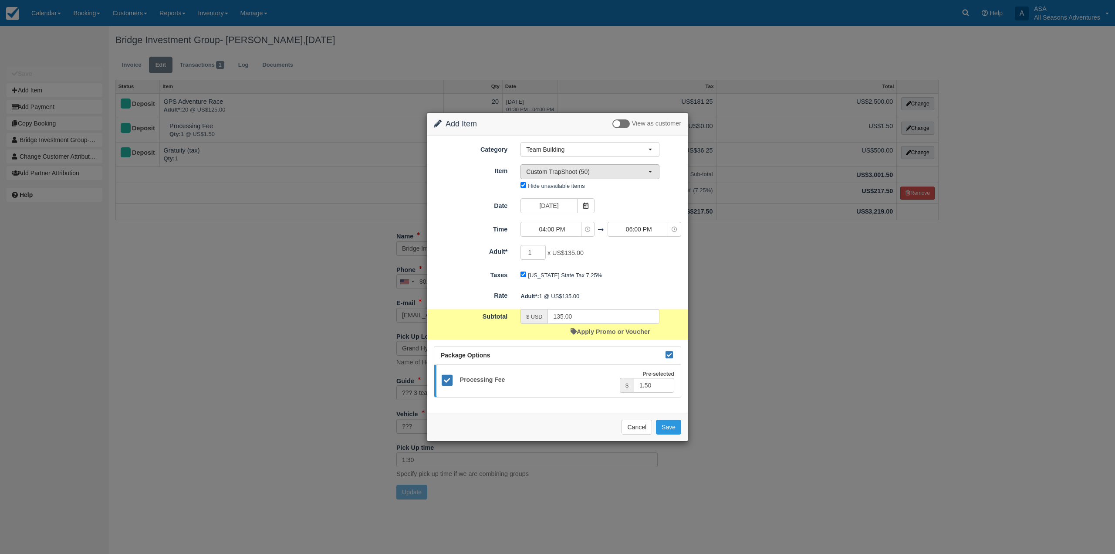
click at [606, 168] on span "Custom TrapShoot (50)" at bounding box center [587, 171] width 122 height 9
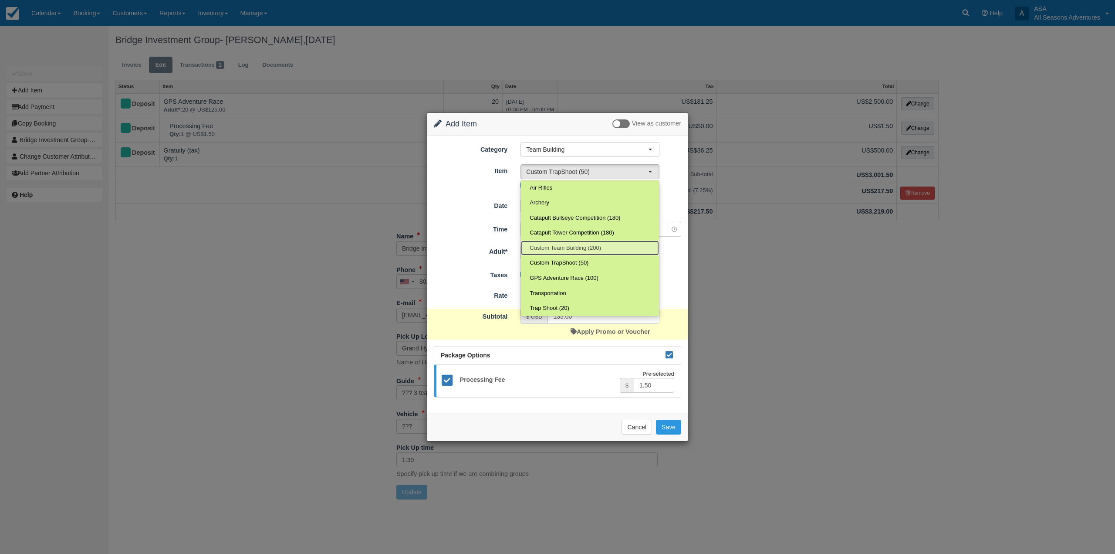
click at [592, 254] on link "Custom Team Building (200)" at bounding box center [590, 247] width 138 height 15
select select "82"
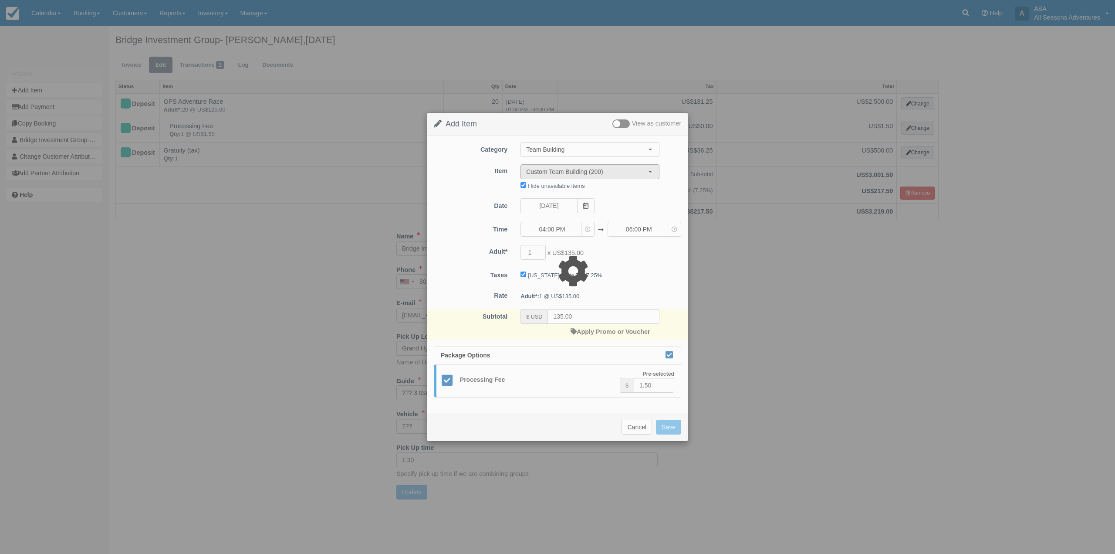
type input "0.00"
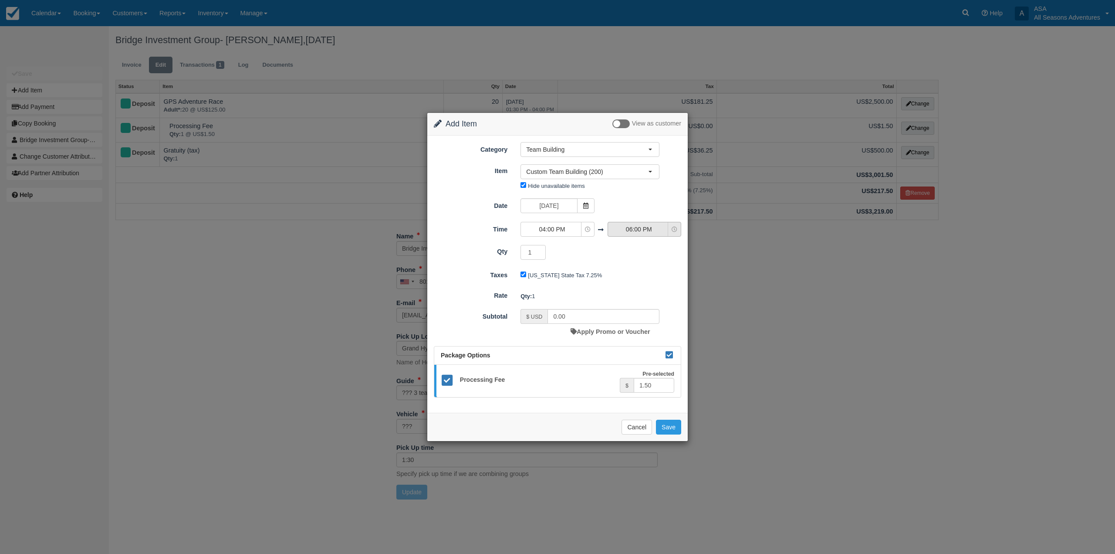
click at [638, 230] on span "06:00 PM" at bounding box center [639, 229] width 62 height 9
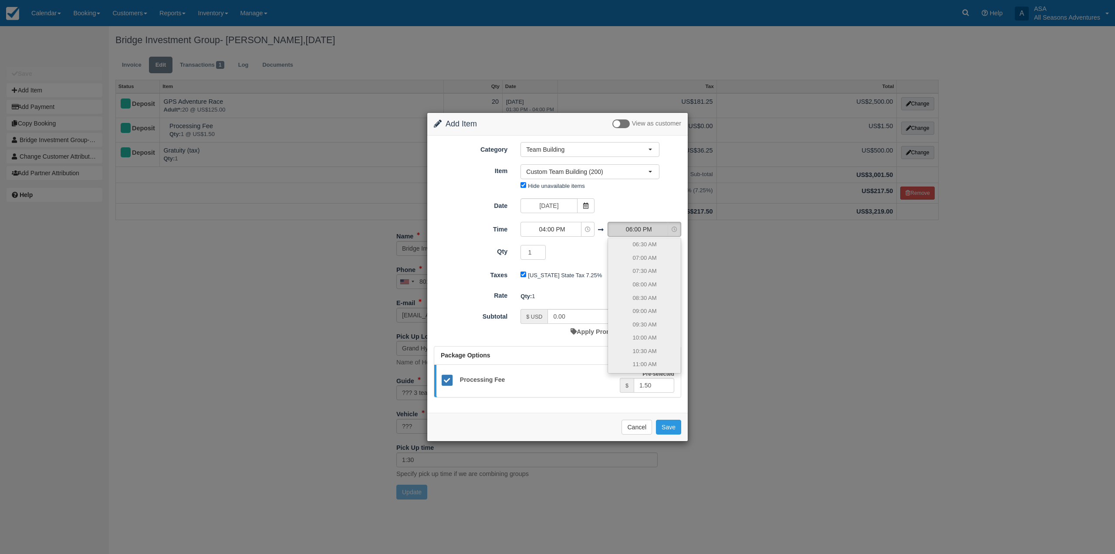
scroll to position [246, 0]
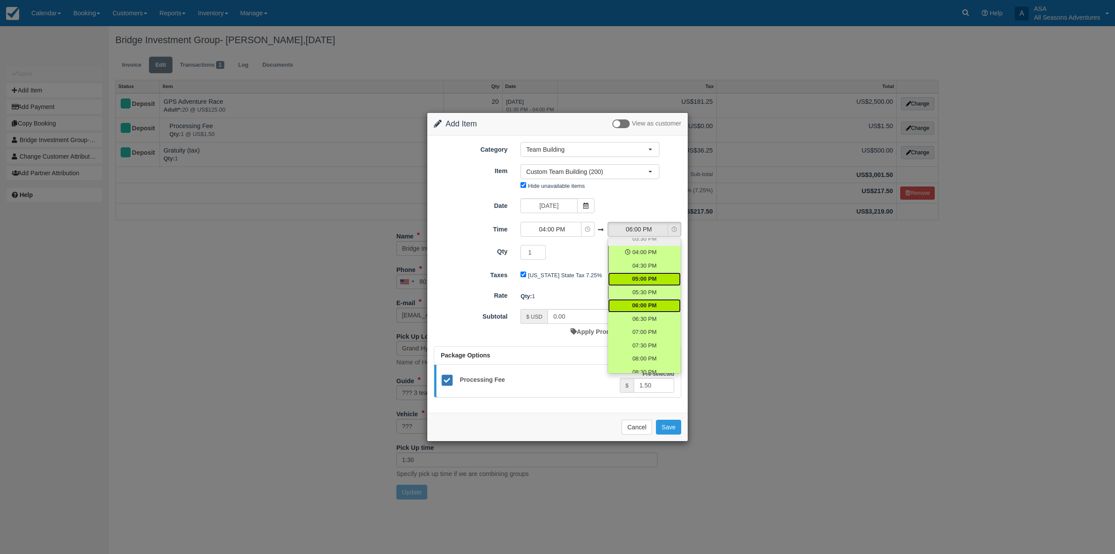
click at [651, 284] on link "05:00 PM" at bounding box center [644, 279] width 73 height 14
select select "17:00"
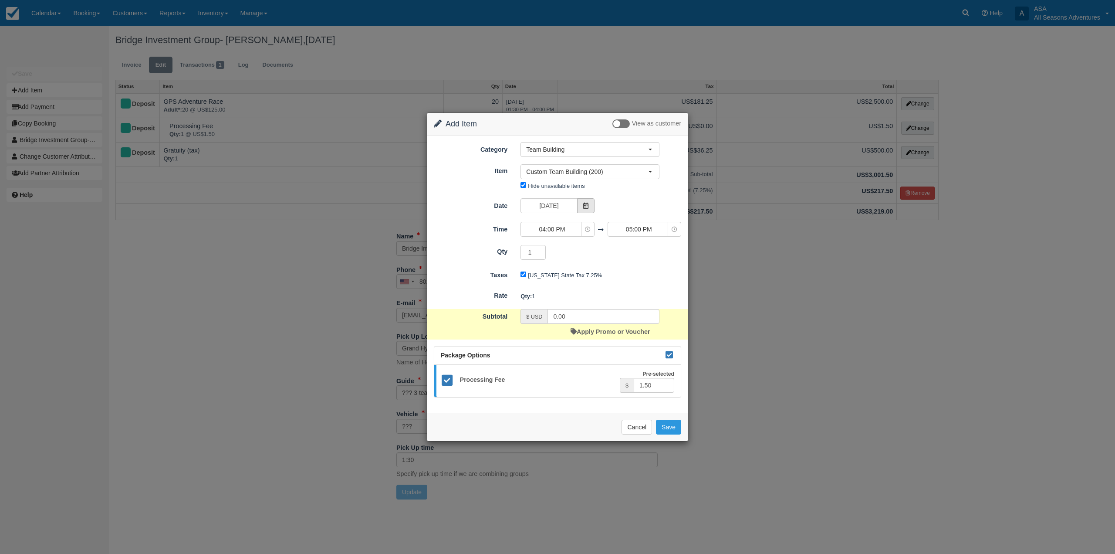
click at [594, 207] on span at bounding box center [585, 205] width 17 height 15
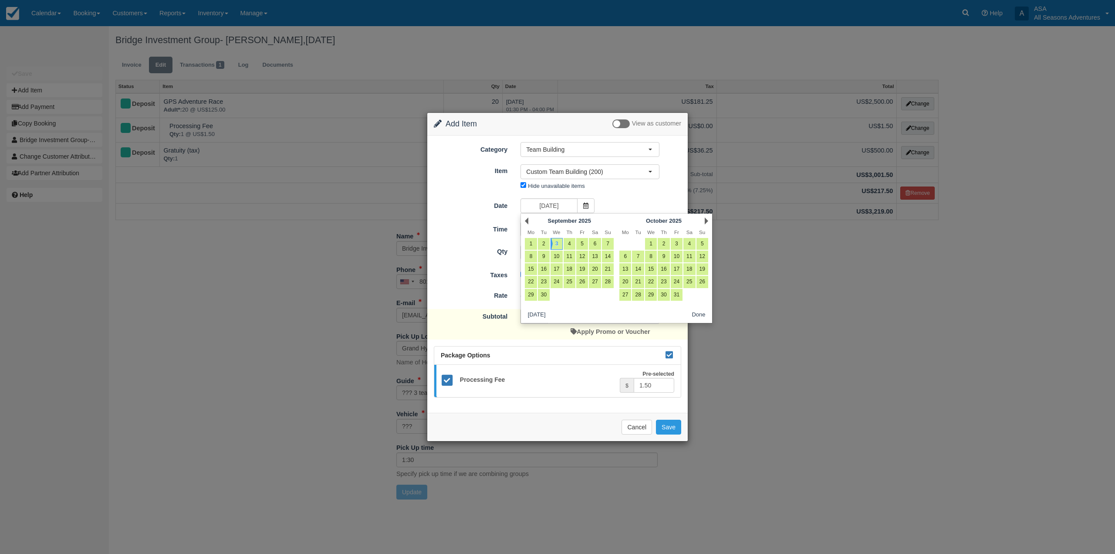
click at [623, 189] on div "Nothing selected Custom Team Building (200) Air Rifles Archery Catapult Bullsey…" at bounding box center [590, 178] width 152 height 29
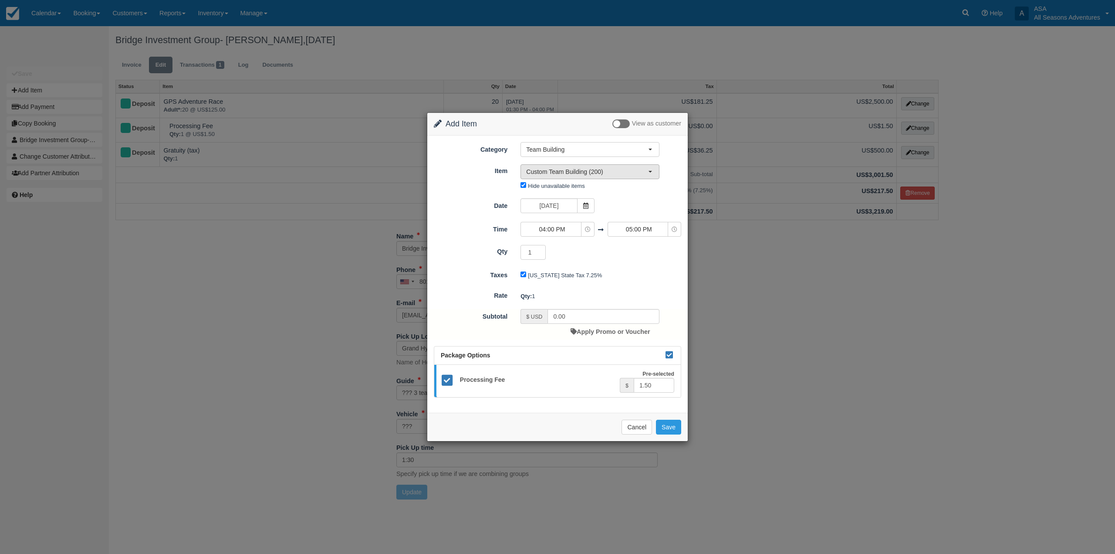
click at [627, 177] on button "Custom Team Building (200)" at bounding box center [590, 171] width 139 height 15
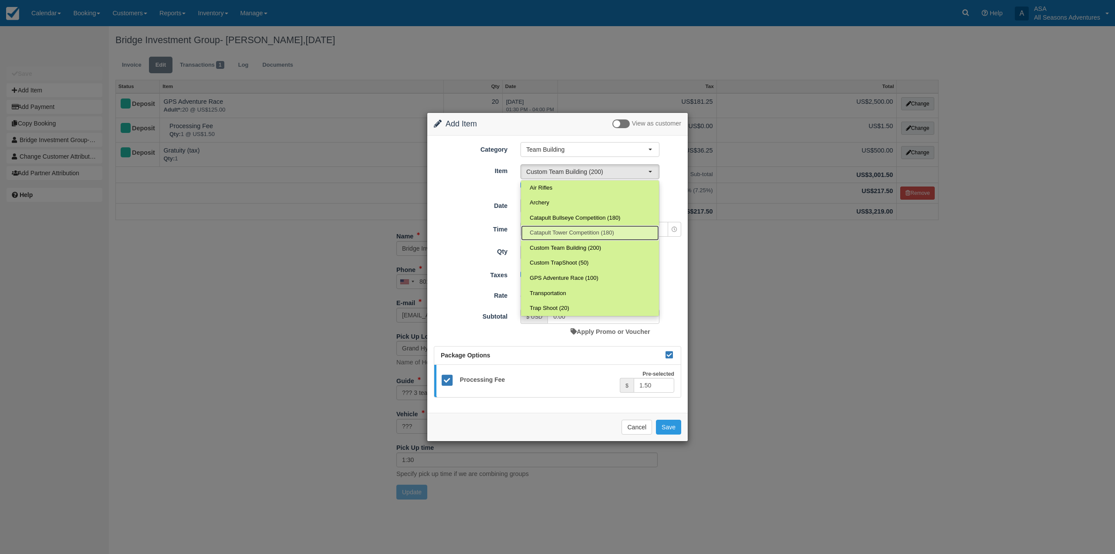
click at [604, 227] on link "Catapult Tower Competition (180)" at bounding box center [590, 232] width 138 height 15
select select "155"
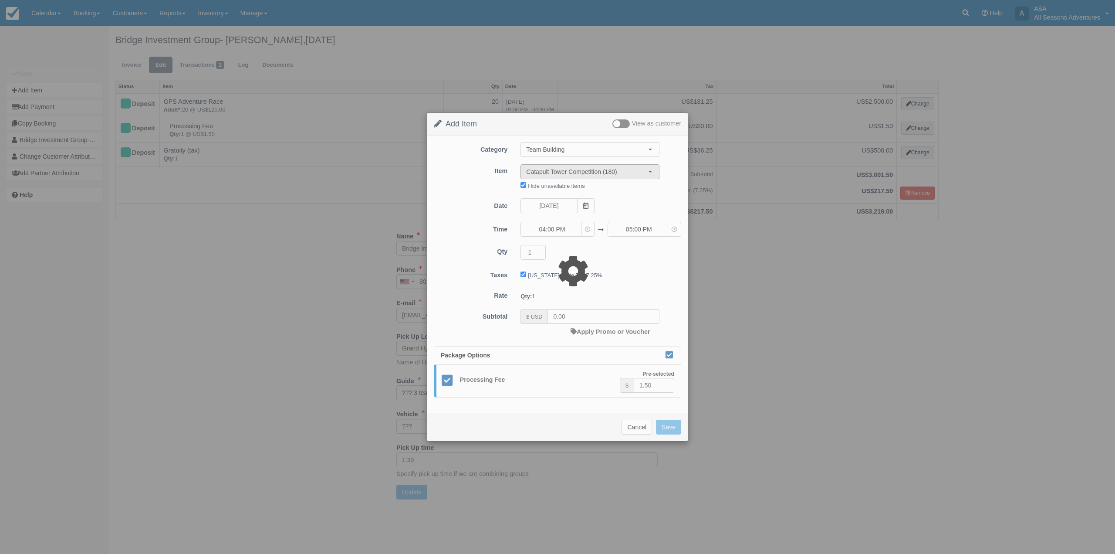
type input "100.00"
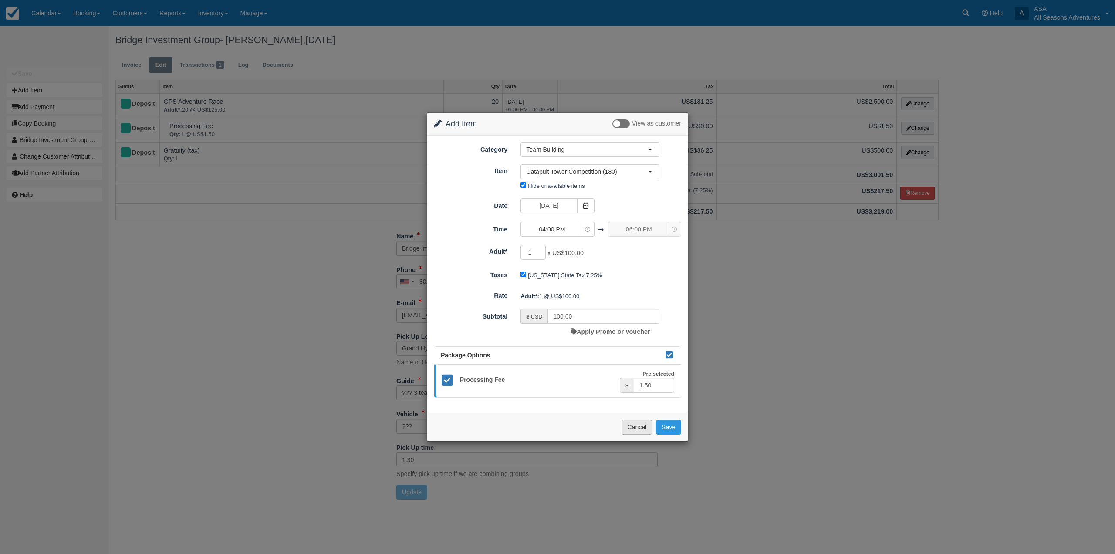
click at [625, 423] on button "Cancel" at bounding box center [637, 427] width 30 height 15
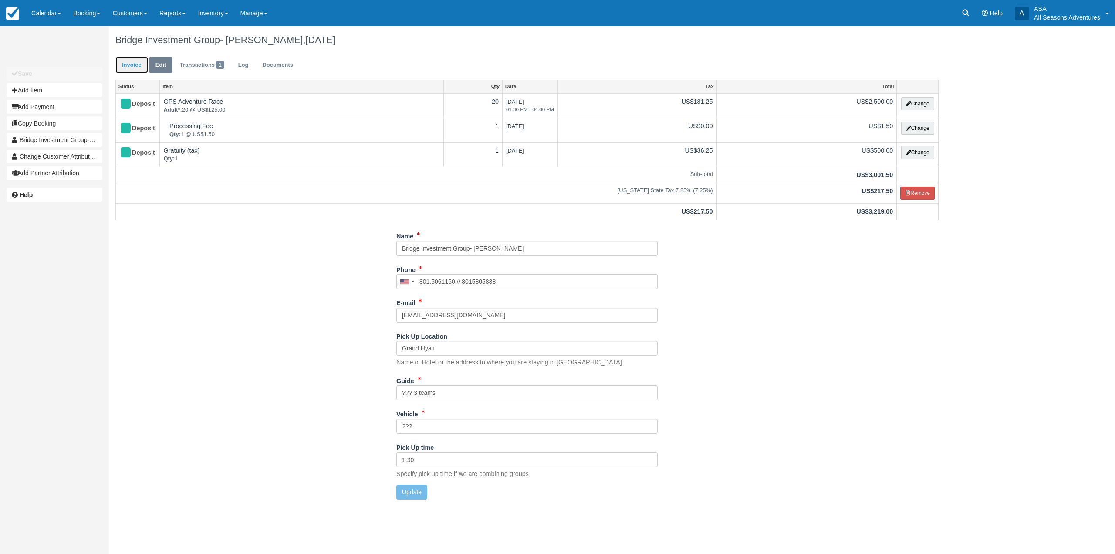
click at [142, 64] on link "Invoice" at bounding box center [131, 65] width 33 height 17
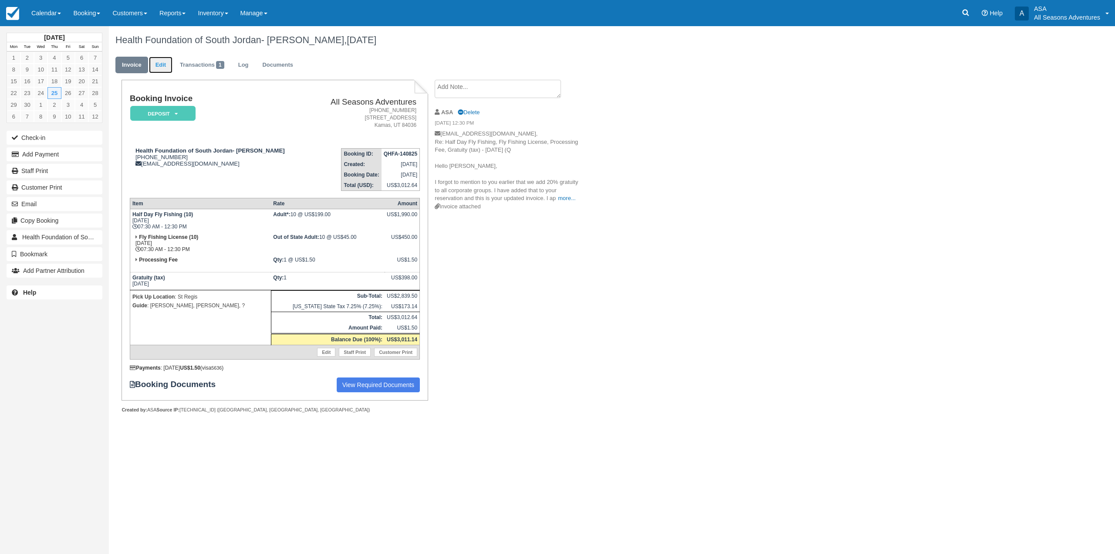
click at [160, 64] on link "Edit" at bounding box center [161, 65] width 24 height 17
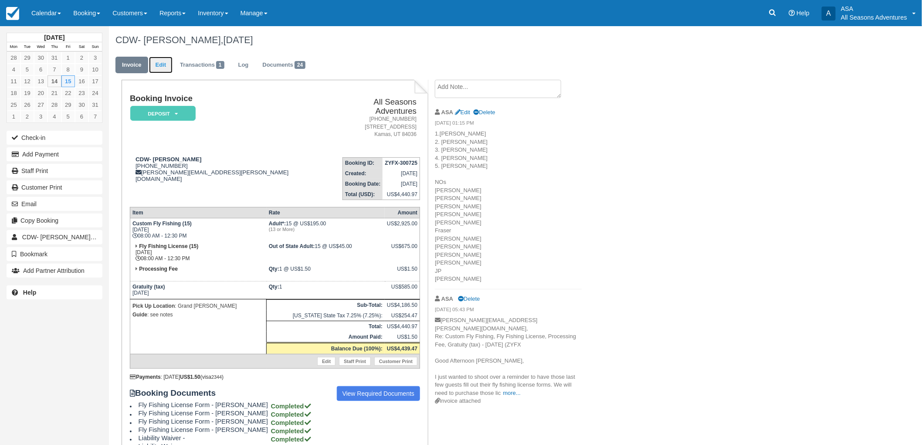
click at [164, 69] on link "Edit" at bounding box center [161, 65] width 24 height 17
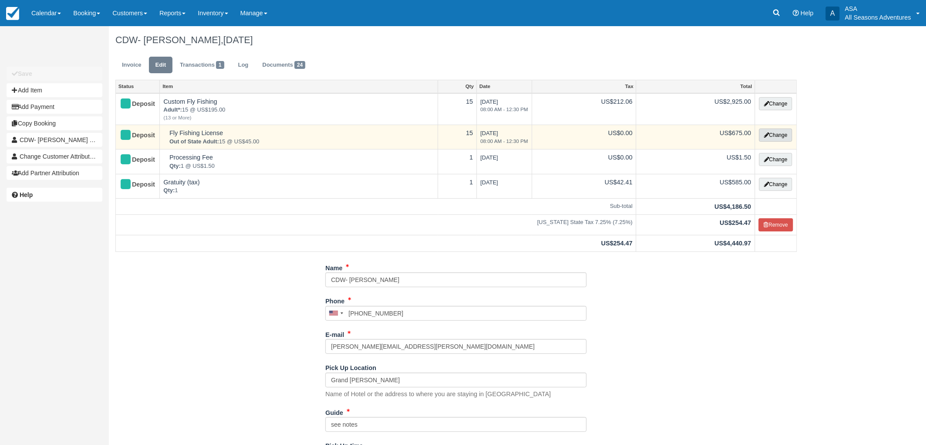
click at [782, 132] on button "Change" at bounding box center [775, 135] width 33 height 13
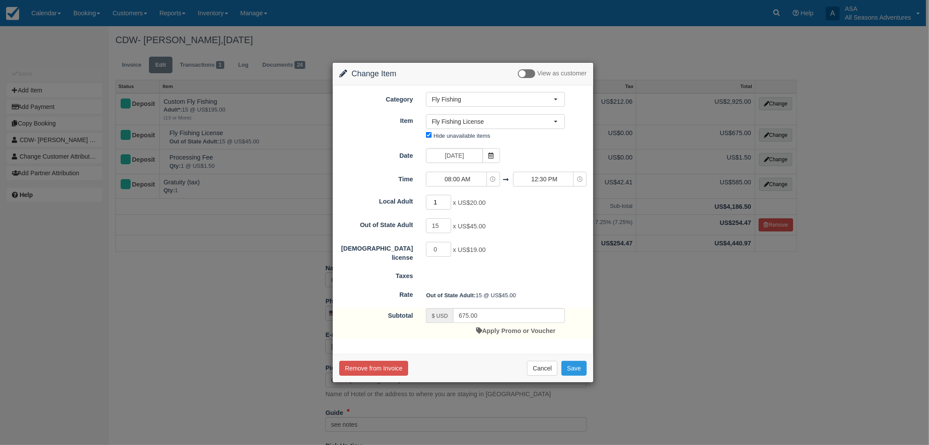
click at [449, 199] on input "1" at bounding box center [438, 202] width 25 height 15
click at [449, 199] on input "2" at bounding box center [438, 202] width 25 height 15
click at [449, 199] on input "3" at bounding box center [438, 202] width 25 height 15
click at [449, 199] on input "4" at bounding box center [438, 202] width 25 height 15
click at [449, 199] on input "5" at bounding box center [438, 202] width 25 height 15
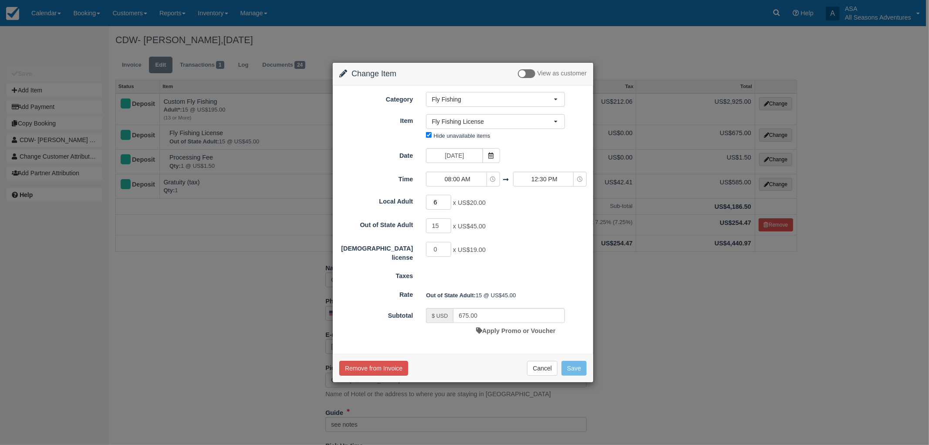
click at [449, 199] on input "6" at bounding box center [438, 202] width 25 height 15
click at [449, 199] on input "7" at bounding box center [438, 202] width 25 height 15
type input "8"
click at [449, 199] on input "8" at bounding box center [438, 202] width 25 height 15
type input "835.00"
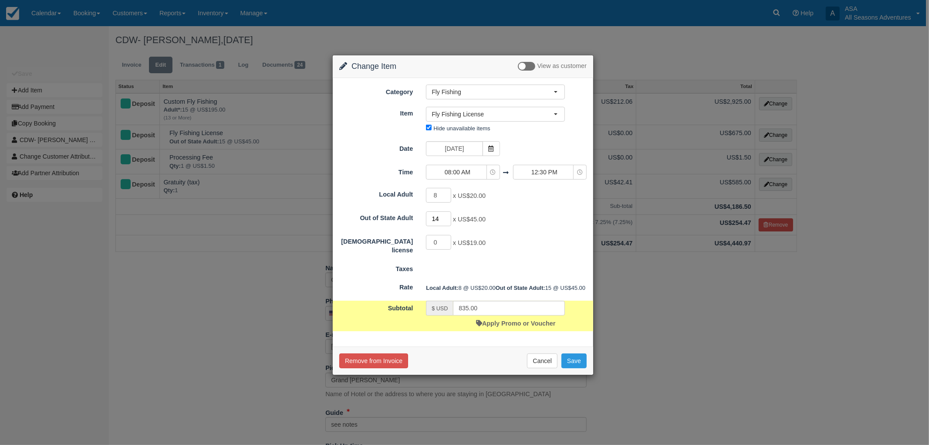
type input "14"
click at [447, 226] on input "14" at bounding box center [438, 218] width 25 height 15
click at [447, 227] on div "14 x US$45.00" at bounding box center [496, 219] width 152 height 17
type input "790.00"
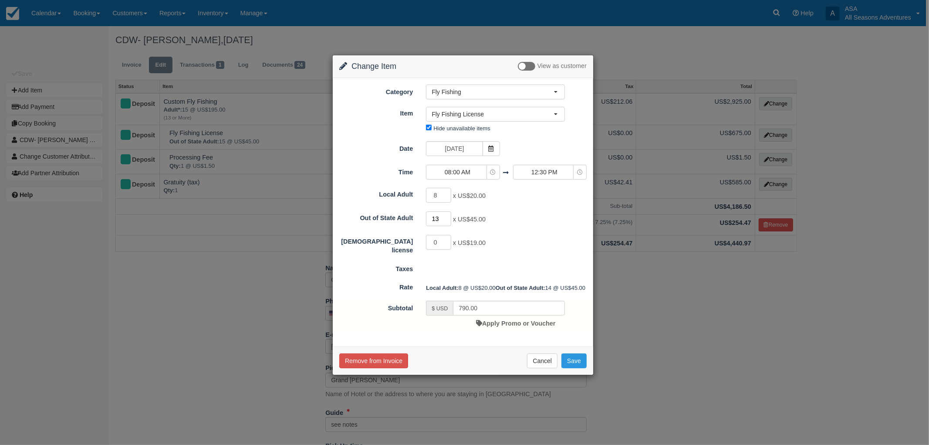
click at [447, 219] on input "13" at bounding box center [438, 218] width 25 height 15
click at [447, 219] on input "12" at bounding box center [438, 218] width 25 height 15
click at [447, 219] on input "11" at bounding box center [438, 218] width 25 height 15
click at [447, 219] on input "10" at bounding box center [438, 218] width 25 height 15
click at [447, 219] on input "9" at bounding box center [438, 218] width 25 height 15
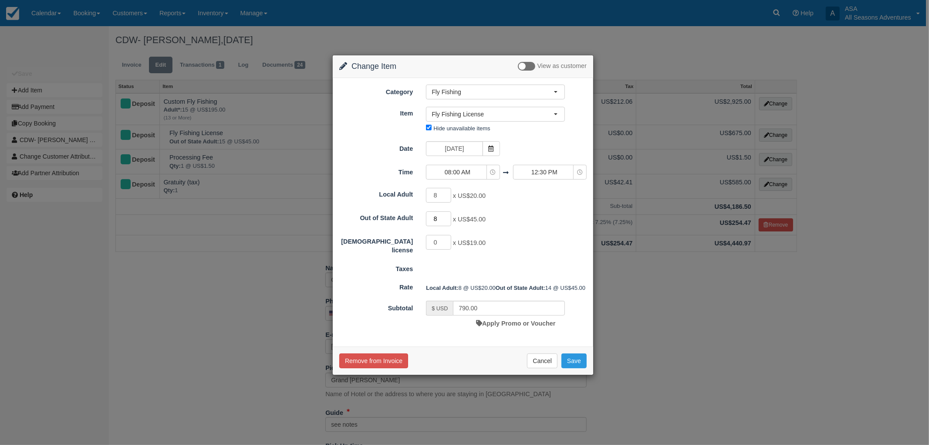
click at [447, 219] on input "8" at bounding box center [438, 218] width 25 height 15
click at [447, 219] on input "7" at bounding box center [438, 218] width 25 height 15
click at [447, 219] on input "6" at bounding box center [438, 218] width 25 height 15
type input "5"
click at [447, 219] on input "5" at bounding box center [438, 218] width 25 height 15
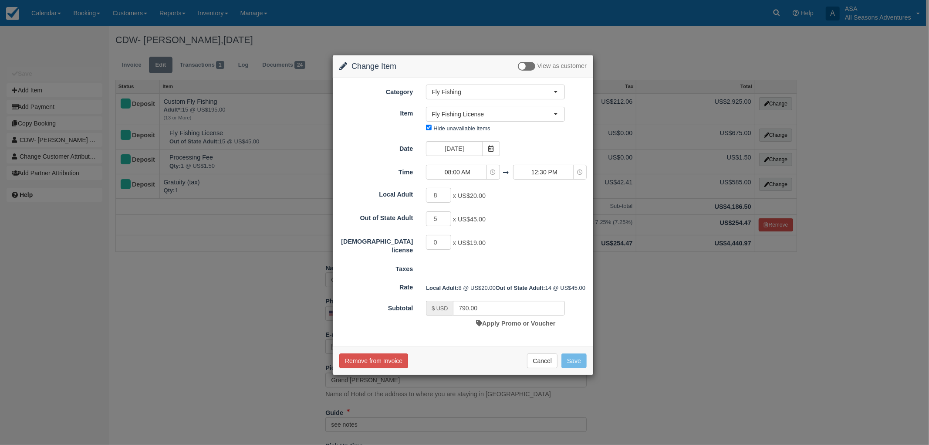
type input "385.00"
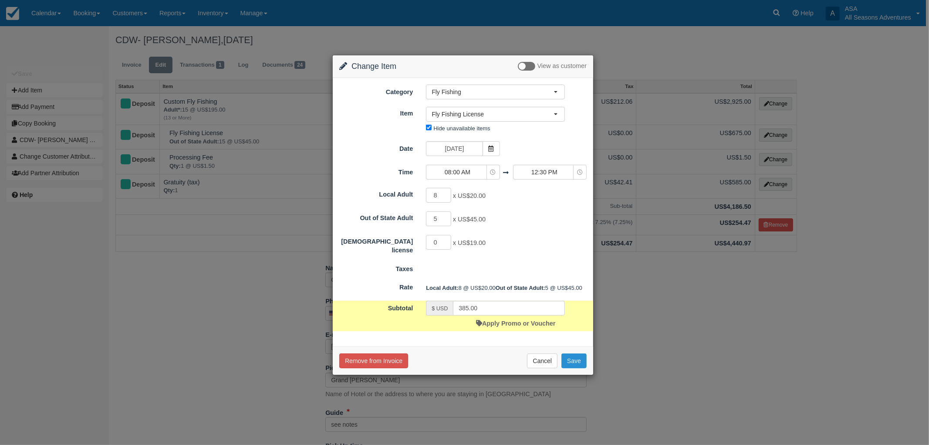
click at [569, 368] on button "Save" at bounding box center [574, 360] width 25 height 15
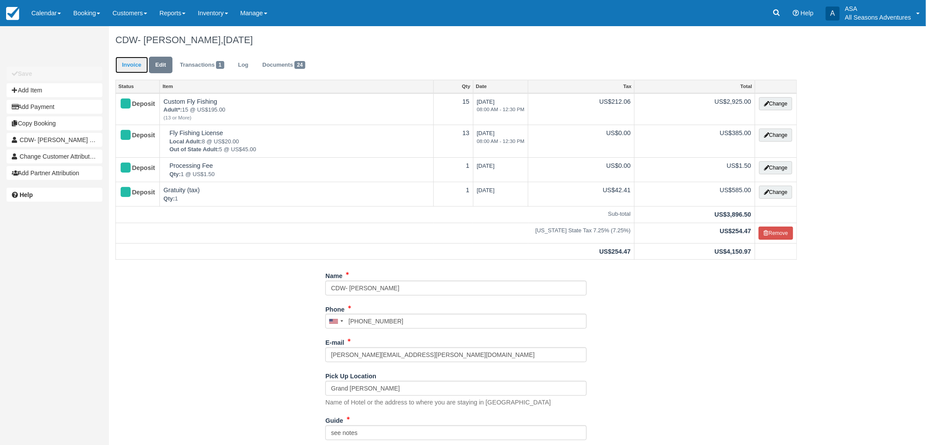
click at [145, 65] on link "Invoice" at bounding box center [131, 65] width 33 height 17
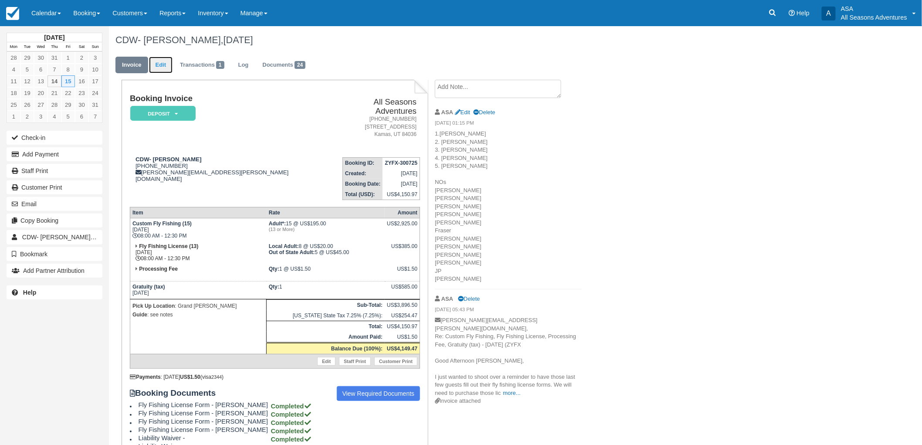
click at [163, 61] on link "Edit" at bounding box center [161, 65] width 24 height 17
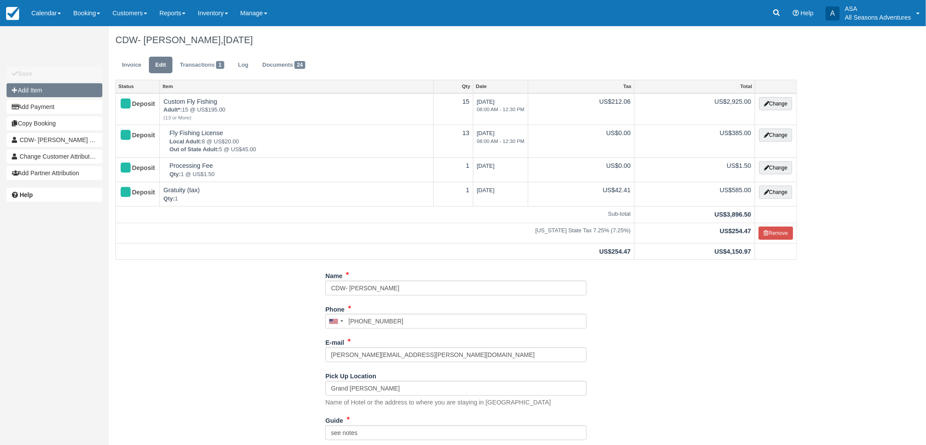
click at [47, 91] on button "Add Item" at bounding box center [55, 90] width 96 height 14
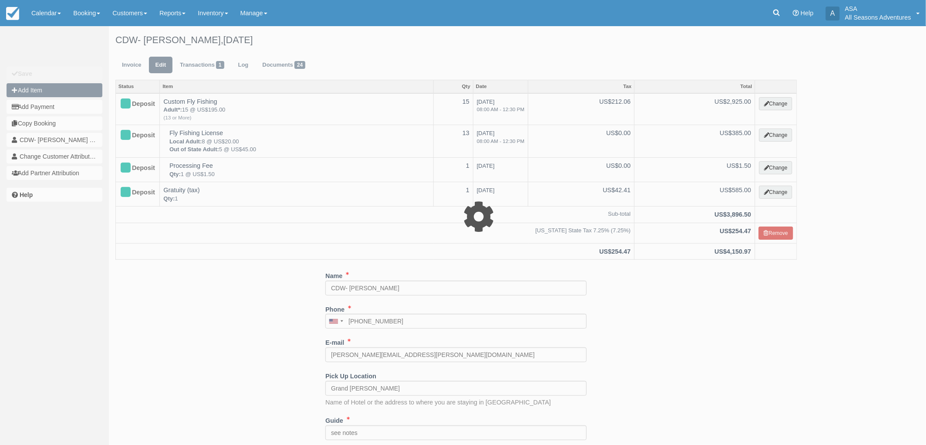
type input "0.00"
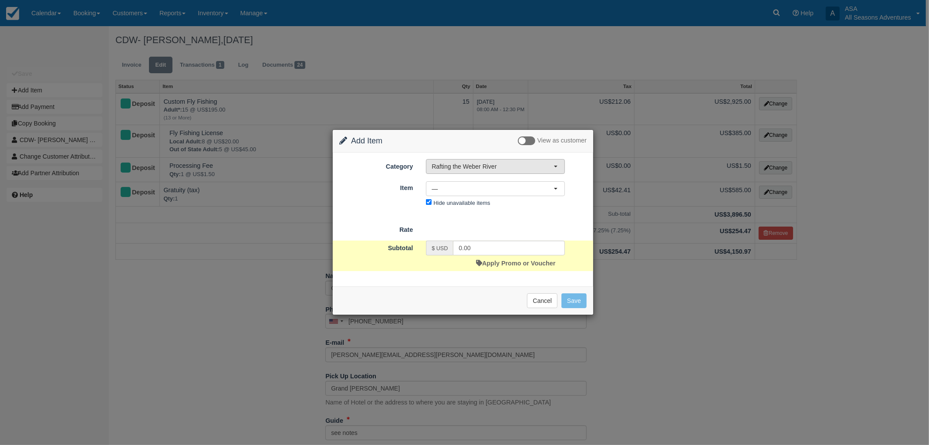
click at [499, 166] on span "Rafting the Weber River" at bounding box center [493, 166] width 122 height 9
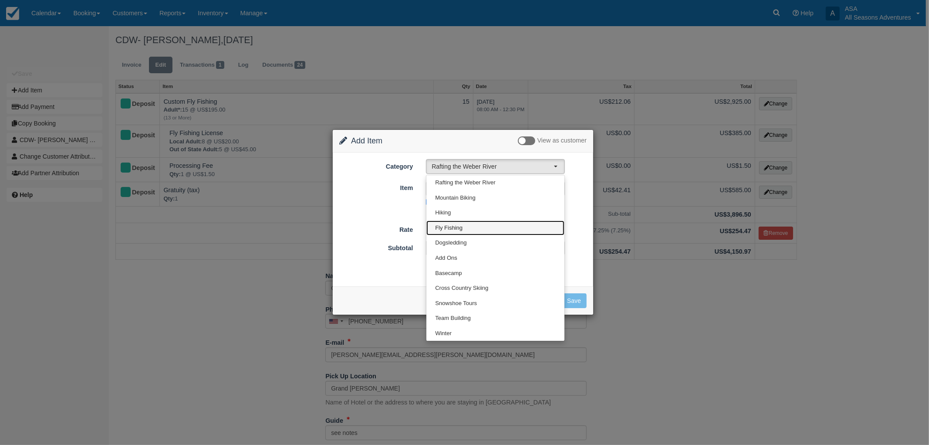
click at [445, 226] on span "Fly Fishing" at bounding box center [448, 228] width 27 height 8
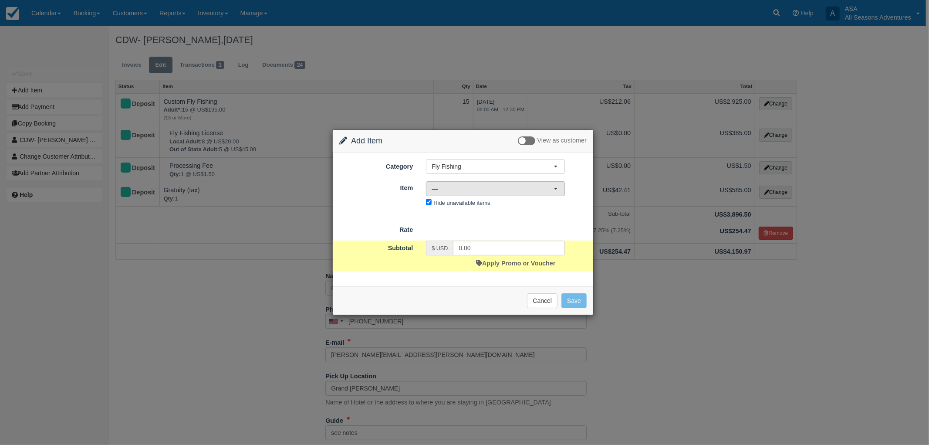
click at [456, 183] on button "—" at bounding box center [495, 188] width 139 height 15
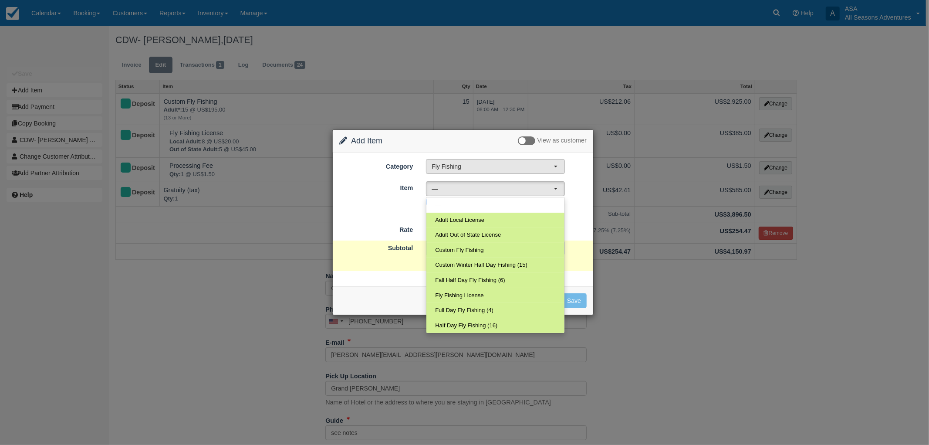
click at [458, 163] on span "Fly Fishing" at bounding box center [493, 166] width 122 height 9
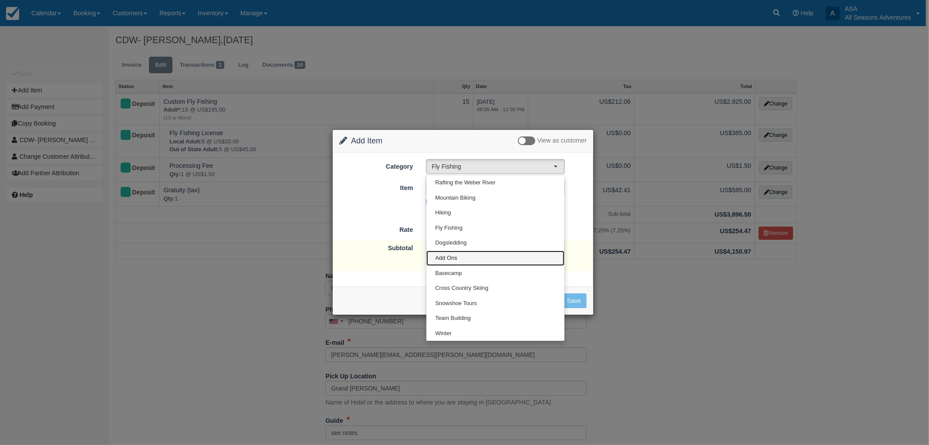
click at [460, 254] on link "Add Ons" at bounding box center [496, 258] width 138 height 15
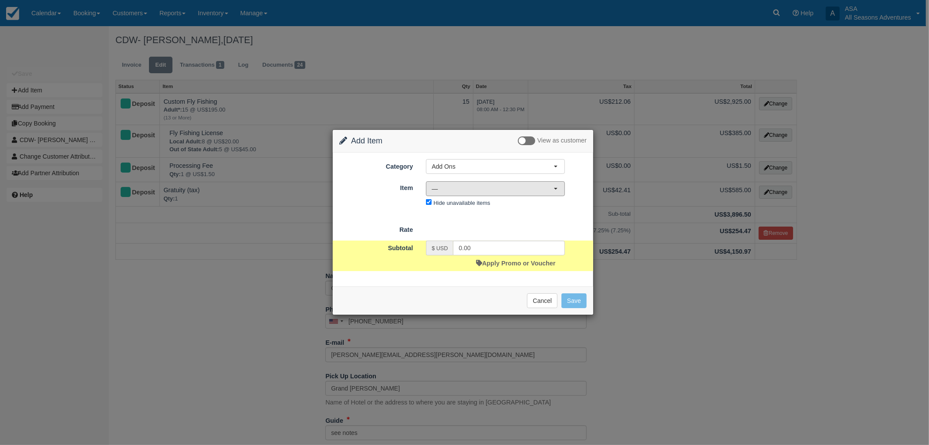
click at [459, 188] on span "—" at bounding box center [493, 188] width 122 height 9
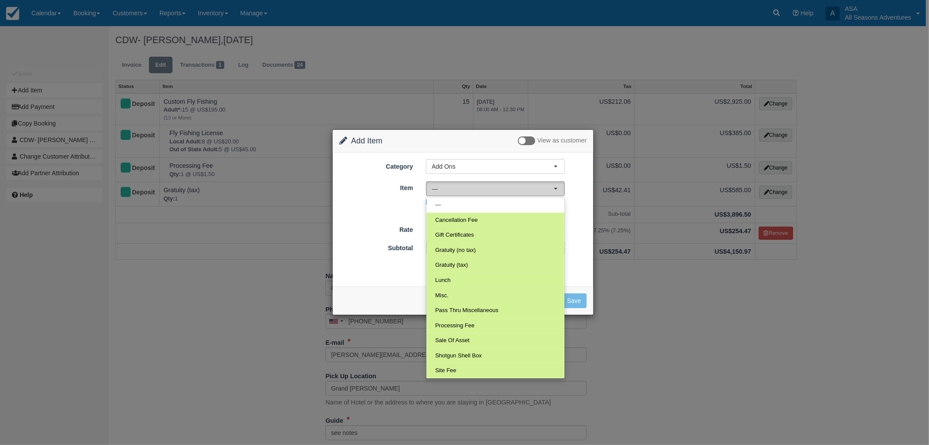
click at [442, 193] on button "—" at bounding box center [495, 188] width 139 height 15
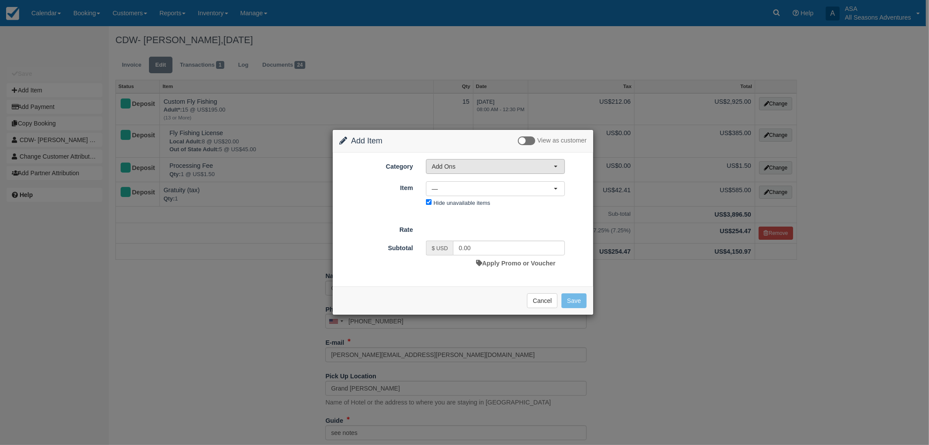
click at [436, 166] on span "Add Ons" at bounding box center [493, 166] width 122 height 9
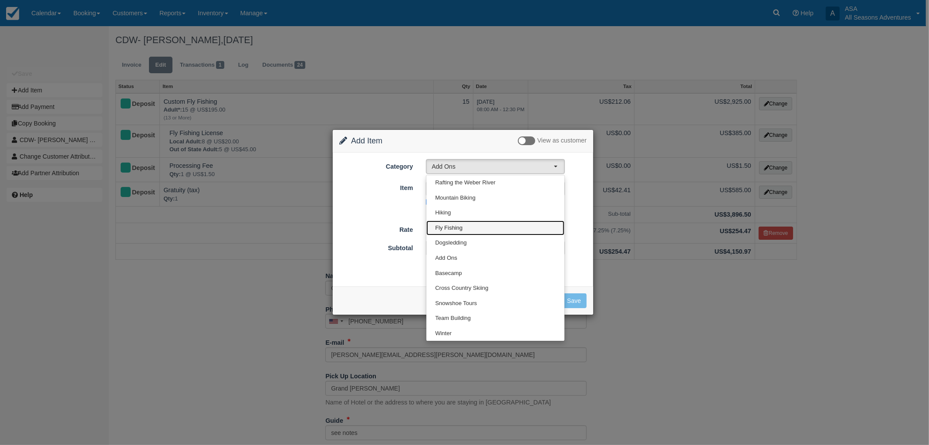
click at [446, 222] on link "Fly Fishing" at bounding box center [496, 227] width 138 height 15
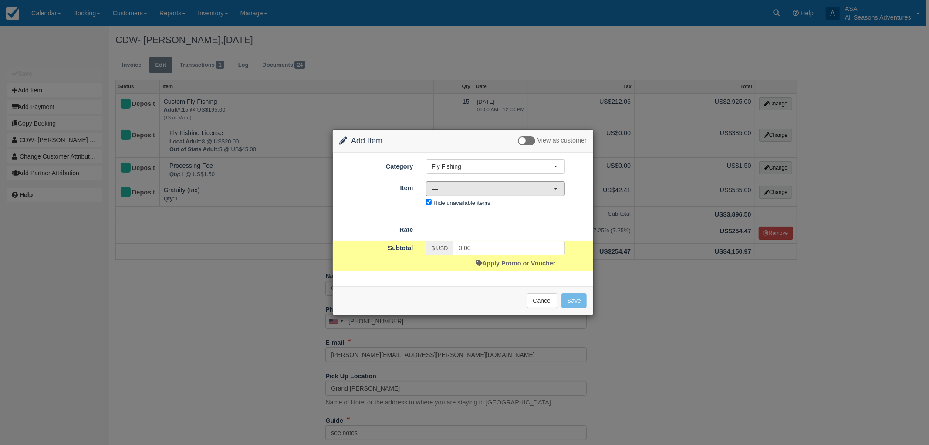
click at [444, 191] on span "—" at bounding box center [493, 188] width 122 height 9
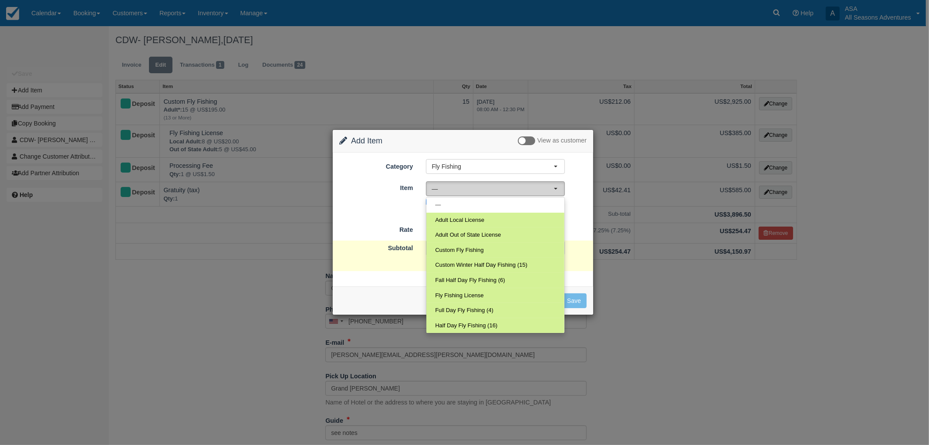
click at [444, 191] on span "—" at bounding box center [493, 188] width 122 height 9
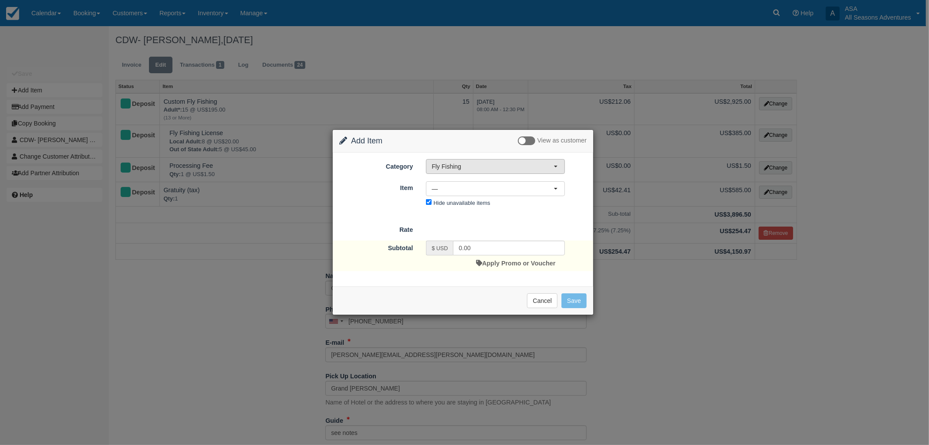
click at [459, 168] on span "Fly Fishing" at bounding box center [493, 166] width 122 height 9
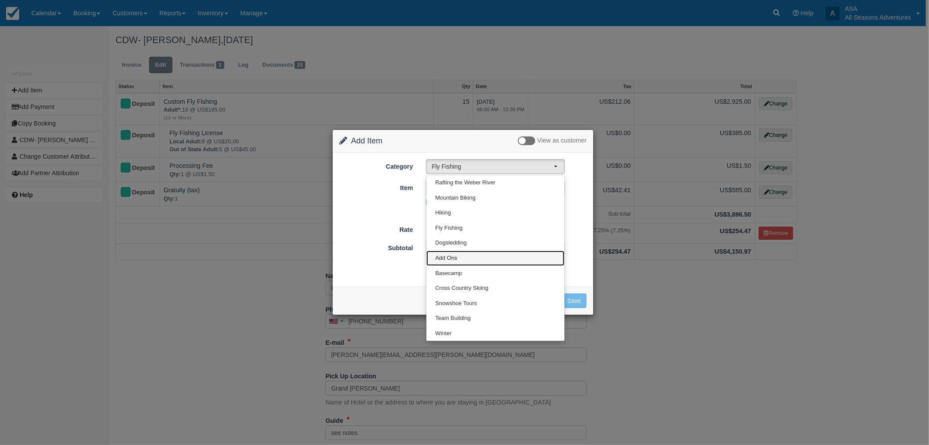
click at [459, 257] on link "Add Ons" at bounding box center [496, 258] width 138 height 15
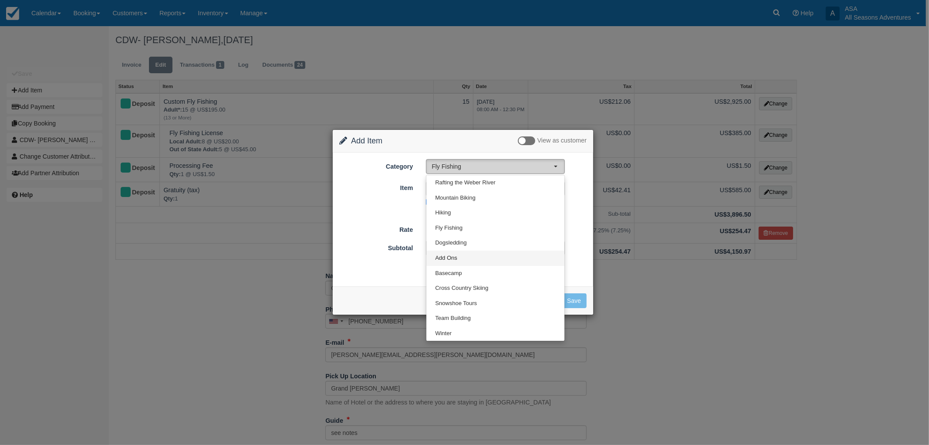
select select "13"
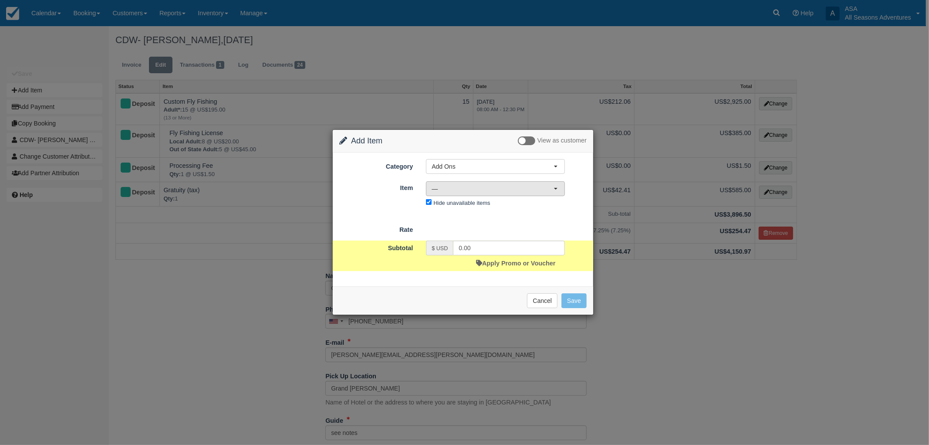
click at [461, 189] on span "—" at bounding box center [493, 188] width 122 height 9
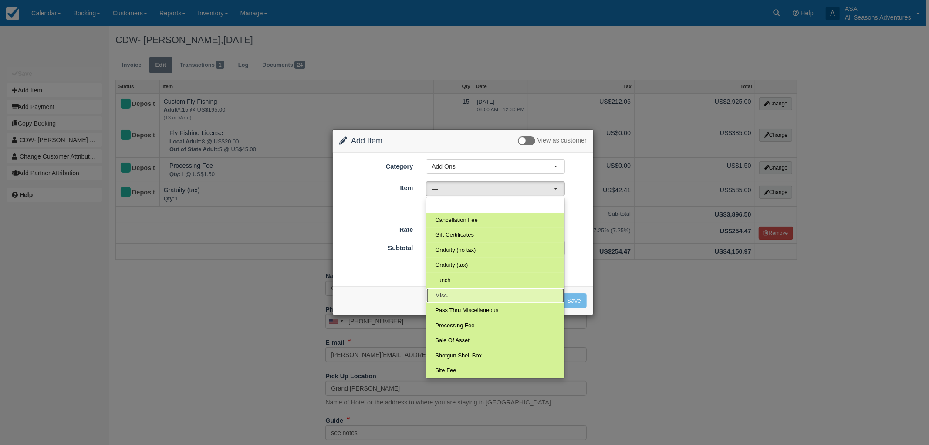
click at [464, 299] on link "Misc." at bounding box center [496, 295] width 138 height 15
select select "84"
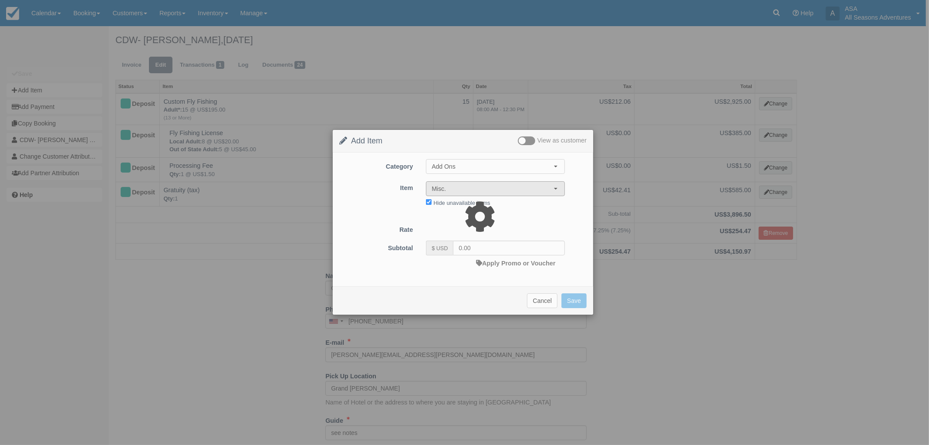
select select "06:00"
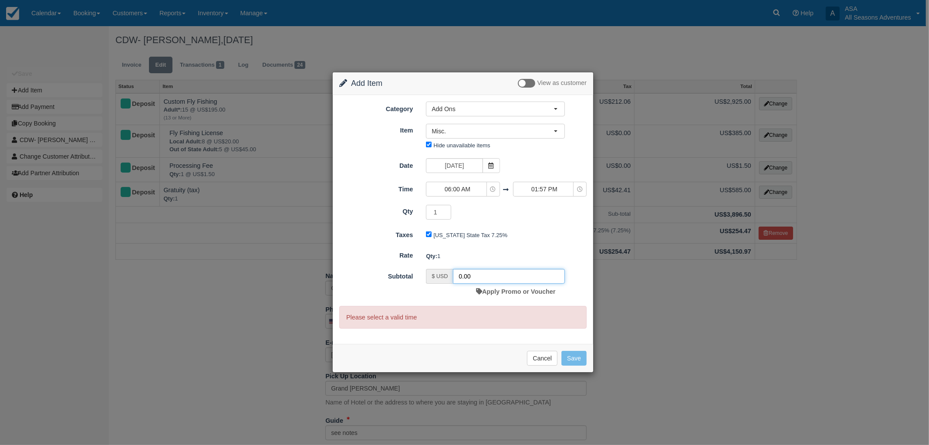
drag, startPoint x: 481, startPoint y: 273, endPoint x: 421, endPoint y: 275, distance: 60.6
click at [421, 275] on div "$ USD 0.00 Apply Promo or Voucher" at bounding box center [496, 284] width 152 height 30
type input "30.00"
click at [534, 249] on div "Qty: 1" at bounding box center [507, 256] width 174 height 14
click at [566, 358] on button "Save" at bounding box center [574, 358] width 25 height 15
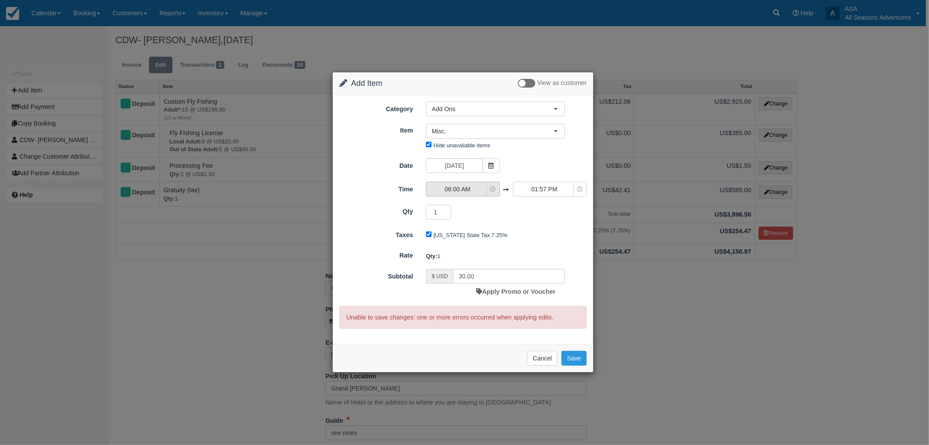
click at [471, 190] on span "06:00 AM" at bounding box center [458, 189] width 62 height 9
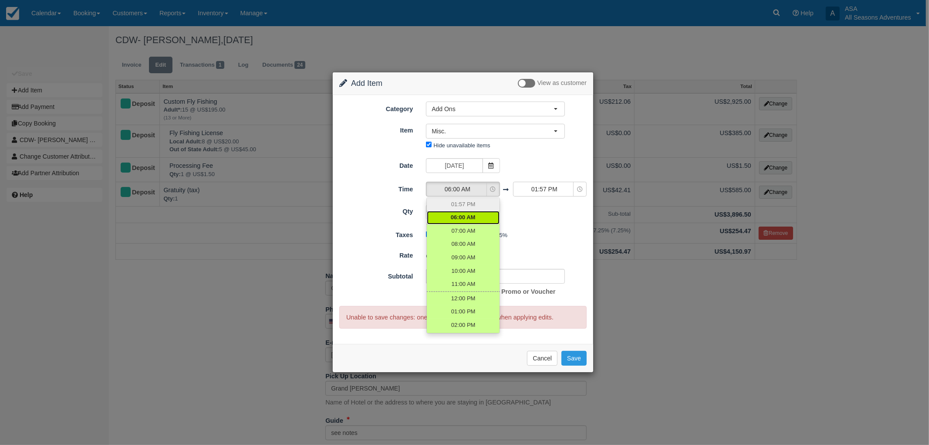
click at [469, 218] on span "06:00 AM" at bounding box center [463, 217] width 25 height 8
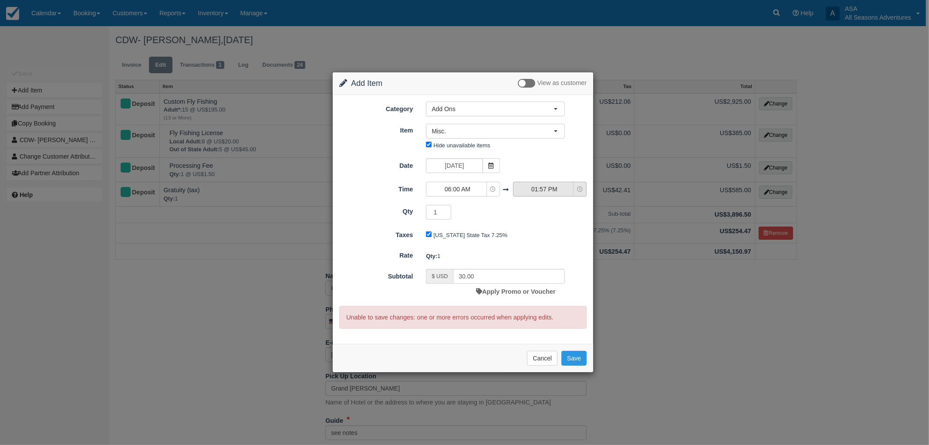
click at [526, 186] on span "01:57 PM" at bounding box center [545, 189] width 62 height 9
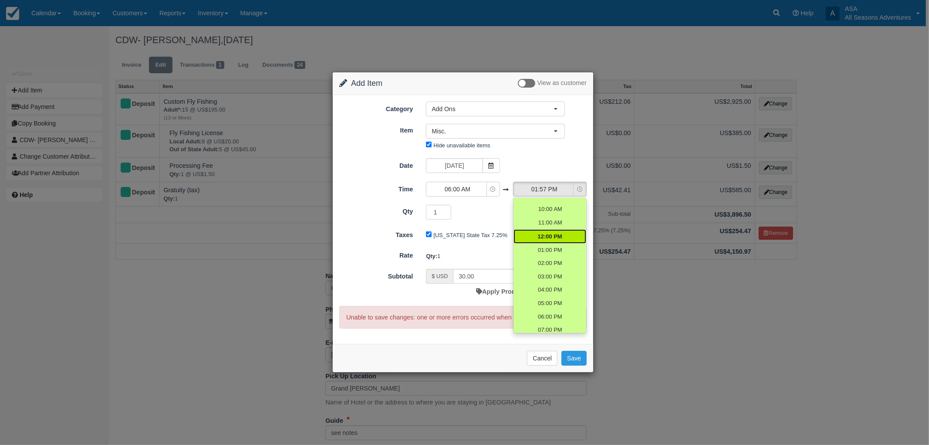
scroll to position [97, 0]
click at [541, 241] on span "04:00 PM" at bounding box center [550, 241] width 24 height 8
select select "16:00"
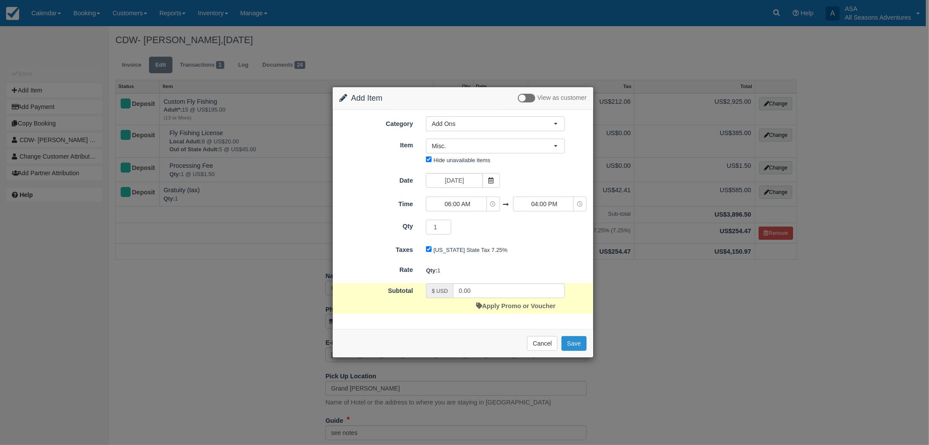
drag, startPoint x: 576, startPoint y: 342, endPoint x: 534, endPoint y: 221, distance: 127.7
click at [534, 221] on div "Change Item Add Item View as customer Category Add Ons Rafting the Weber River …" at bounding box center [462, 222] width 261 height 271
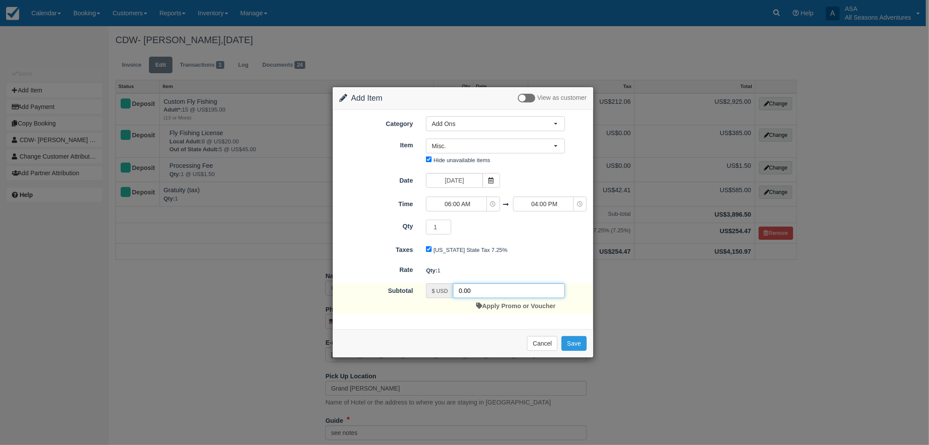
drag, startPoint x: 508, startPoint y: 291, endPoint x: 445, endPoint y: 271, distance: 66.1
click at [454, 280] on form "Category Add Ons Rafting the Weber River Mountain Biking Hiking Fly Fishing Dog…" at bounding box center [462, 214] width 247 height 197
type input "30.00"
click at [580, 341] on button "Save" at bounding box center [574, 343] width 25 height 15
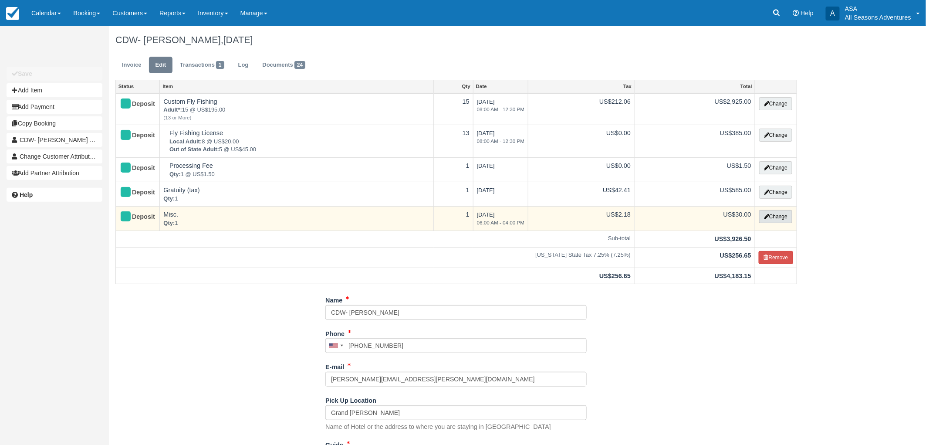
click at [760, 216] on button "Change" at bounding box center [775, 216] width 33 height 13
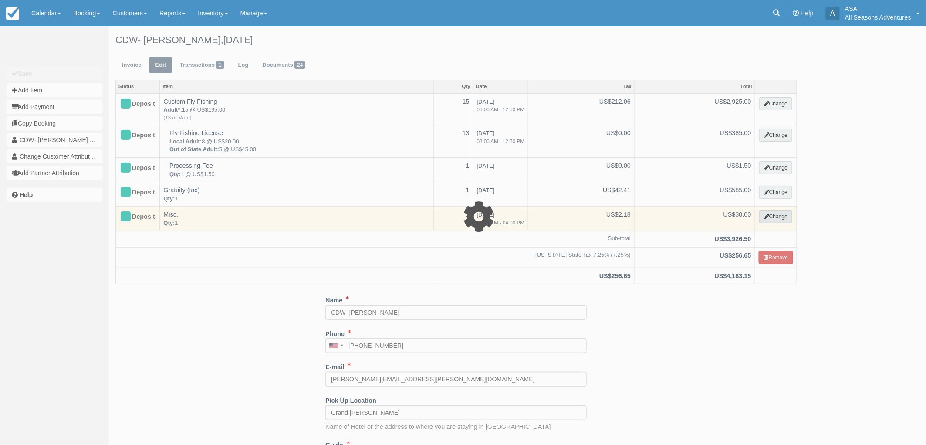
select select "13"
type input "30.00"
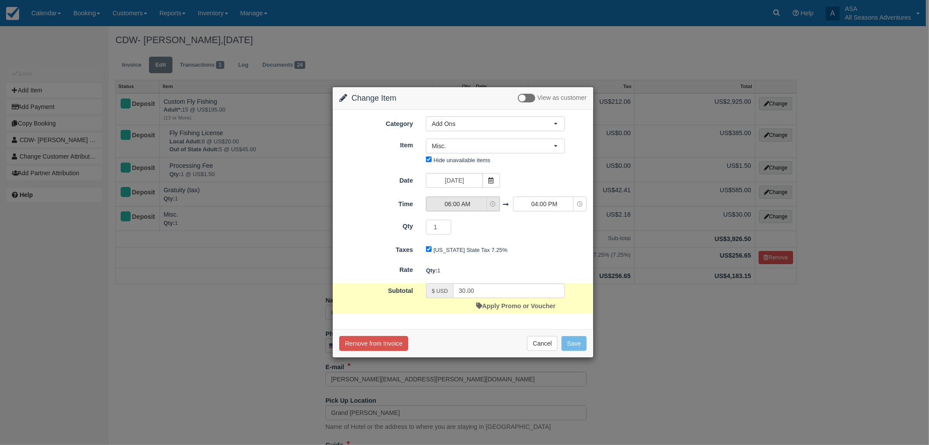
click at [464, 205] on span "06:00 AM" at bounding box center [458, 204] width 62 height 9
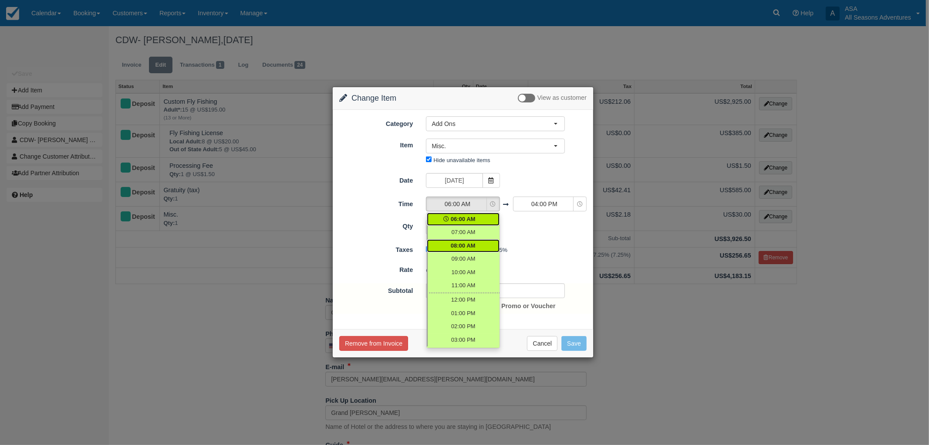
click at [469, 245] on span "08:00 AM" at bounding box center [463, 246] width 25 height 8
select select "08:00"
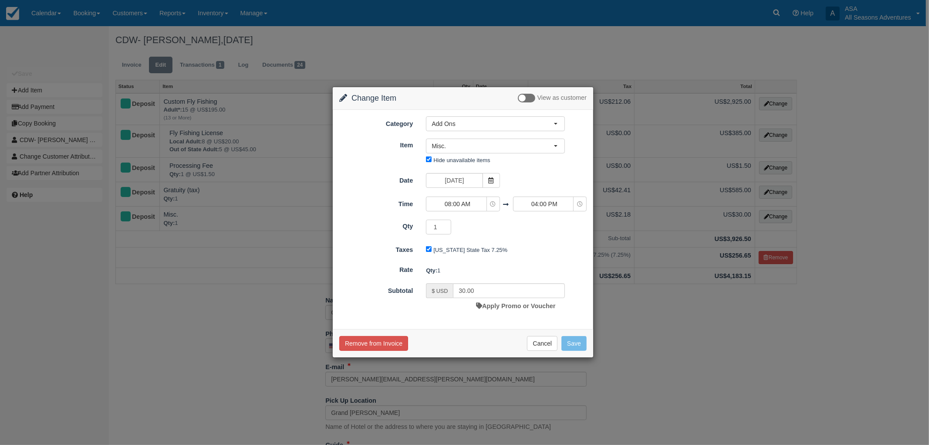
type input "0.00"
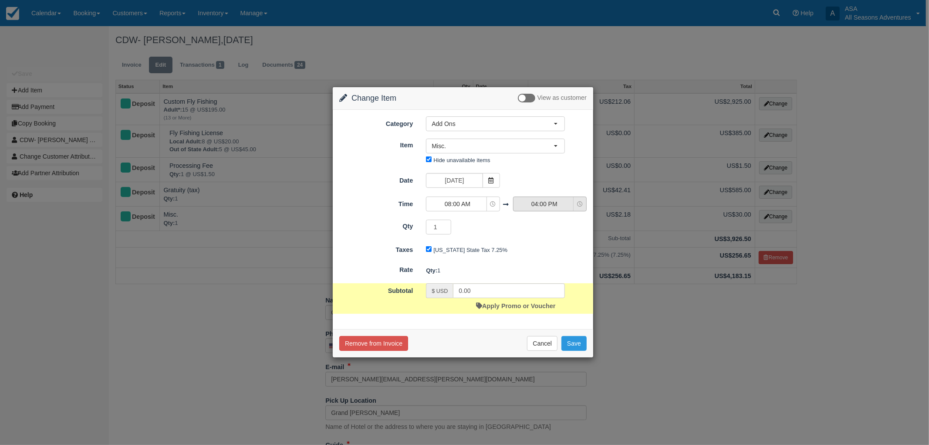
click at [533, 207] on span "04:00 PM" at bounding box center [545, 204] width 62 height 9
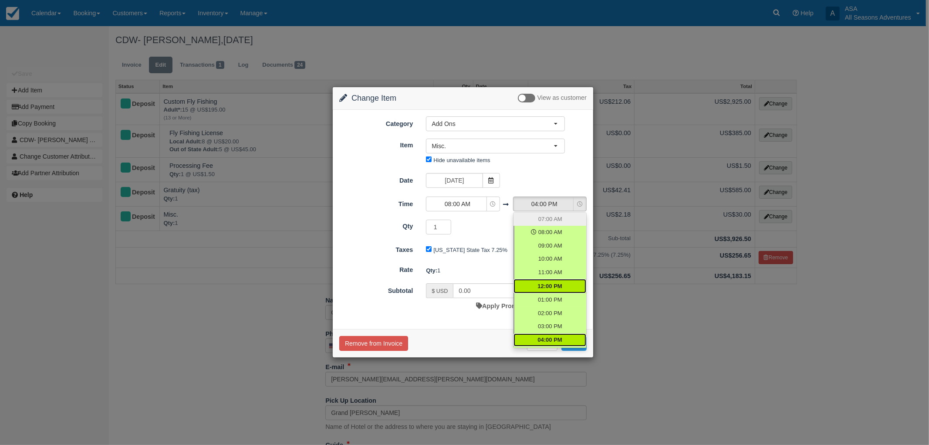
click at [547, 282] on span "12:00 PM" at bounding box center [550, 286] width 24 height 8
select select "12:00"
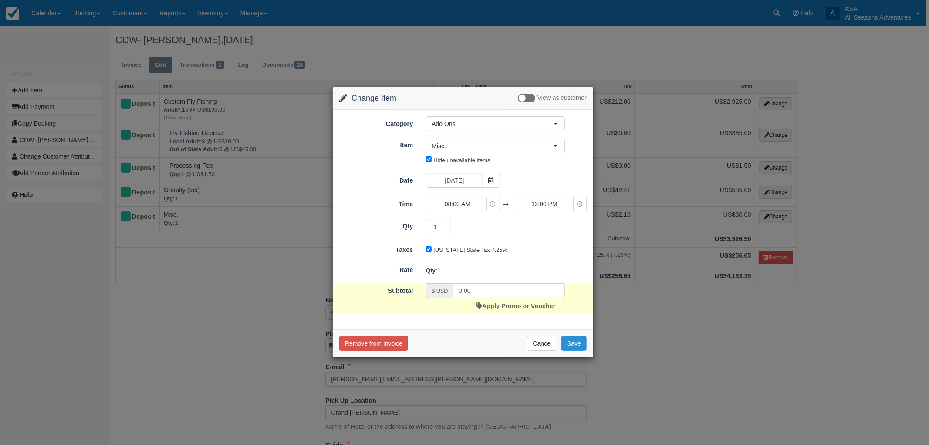
click at [575, 345] on button "Save" at bounding box center [574, 343] width 25 height 15
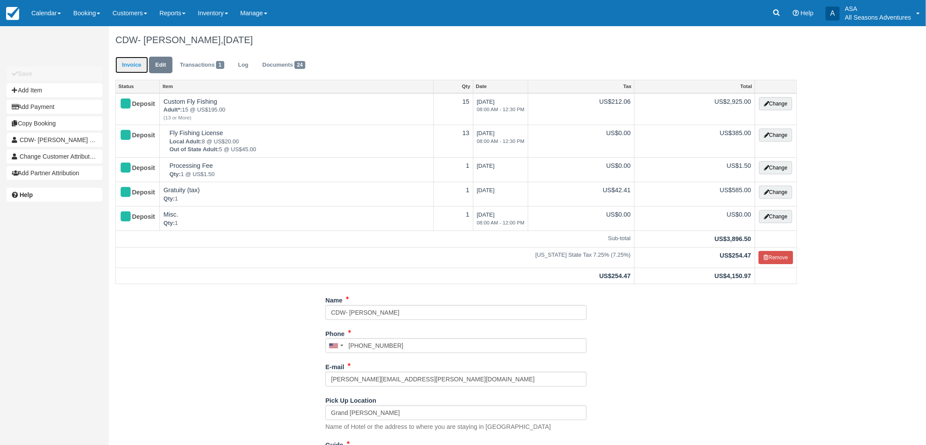
click at [123, 64] on link "Invoice" at bounding box center [131, 65] width 33 height 17
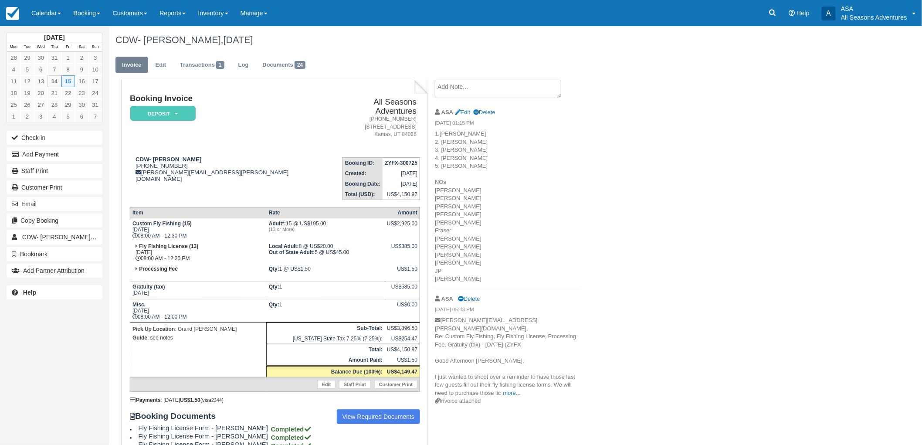
click at [488, 96] on textarea at bounding box center [498, 89] width 126 height 18
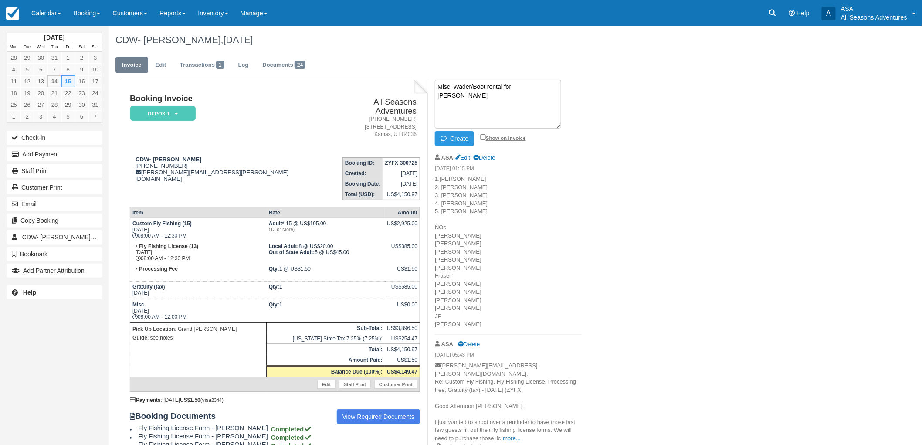
type textarea "Misc: Wader/Boot rental for [PERSON_NAME]"
click at [483, 134] on input "Show on invoice" at bounding box center [483, 137] width 6 height 6
checkbox input "true"
click at [461, 141] on button "Create" at bounding box center [454, 138] width 39 height 15
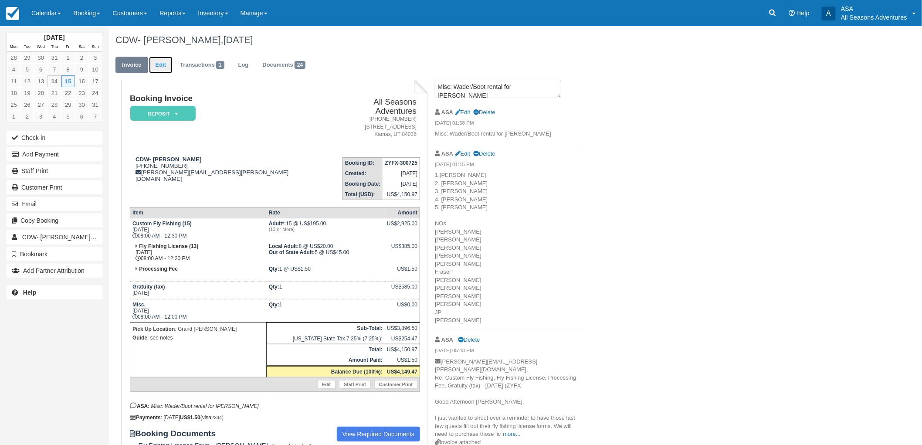
click at [162, 69] on link "Edit" at bounding box center [161, 65] width 24 height 17
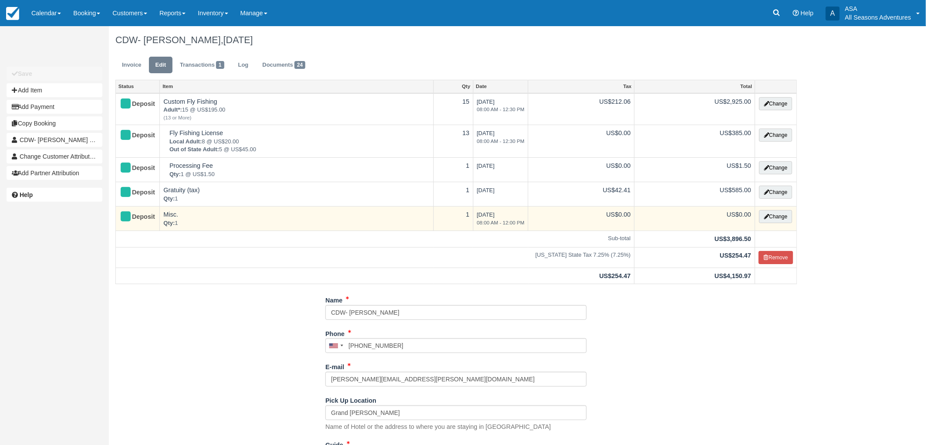
click at [781, 208] on td "Change" at bounding box center [776, 219] width 42 height 24
click at [781, 216] on button "Change" at bounding box center [775, 216] width 33 height 13
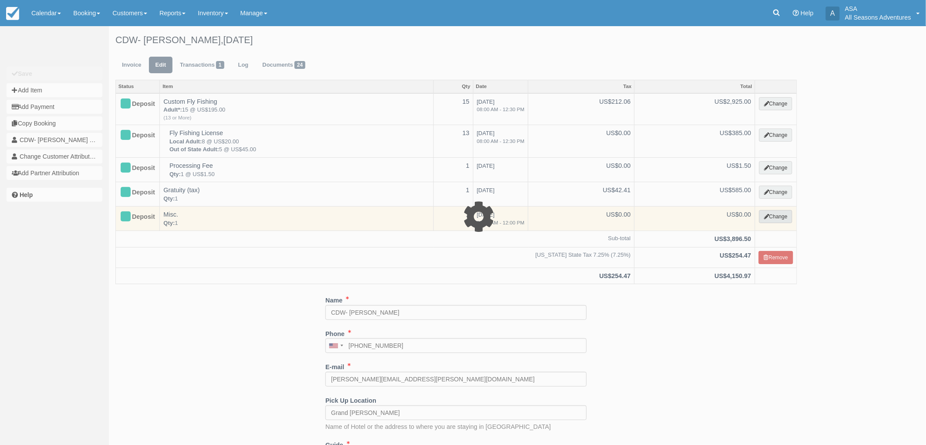
select select "13"
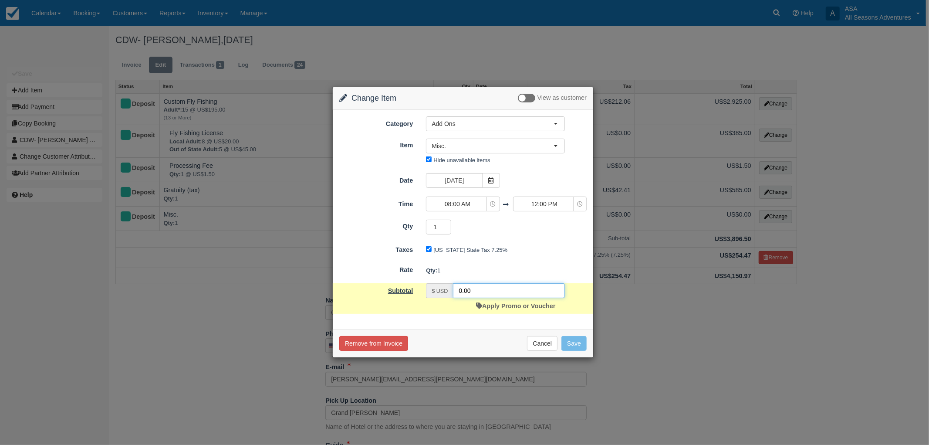
drag, startPoint x: 507, startPoint y: 294, endPoint x: 369, endPoint y: 286, distance: 138.3
click at [369, 286] on div "Subtotal $ USD 0.00 Apply Promo or Voucher" at bounding box center [463, 298] width 261 height 30
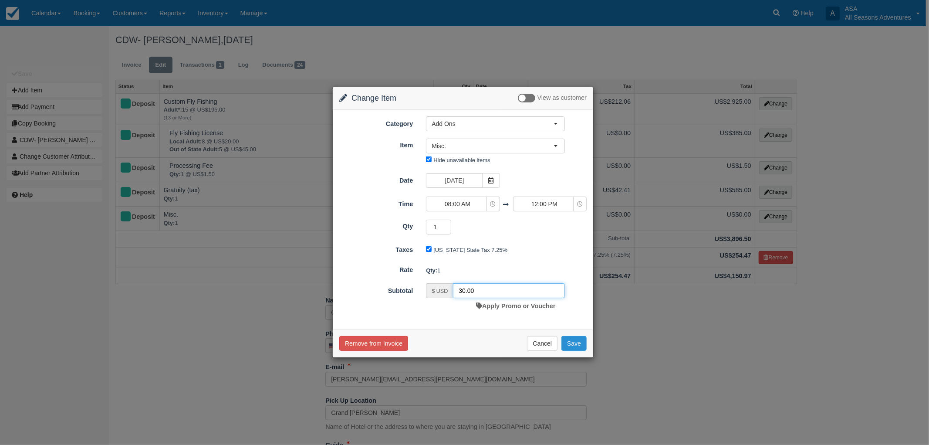
type input "30.00"
click at [579, 343] on button "Save" at bounding box center [574, 343] width 25 height 15
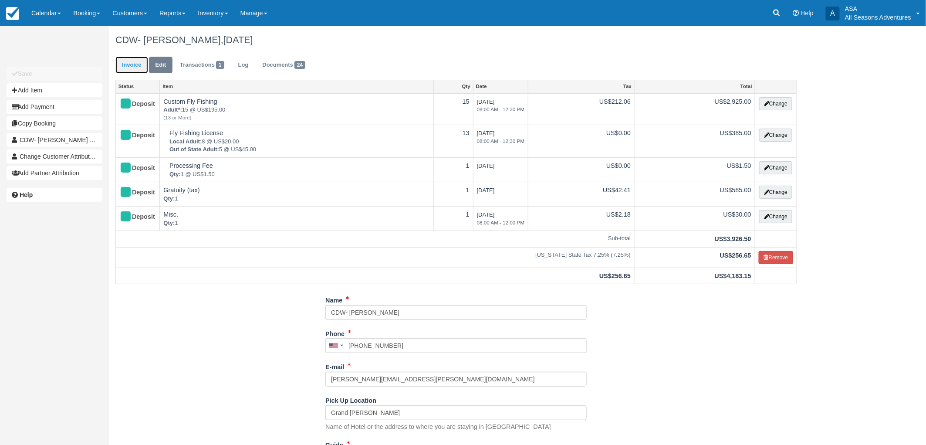
click at [125, 72] on link "Invoice" at bounding box center [131, 65] width 33 height 17
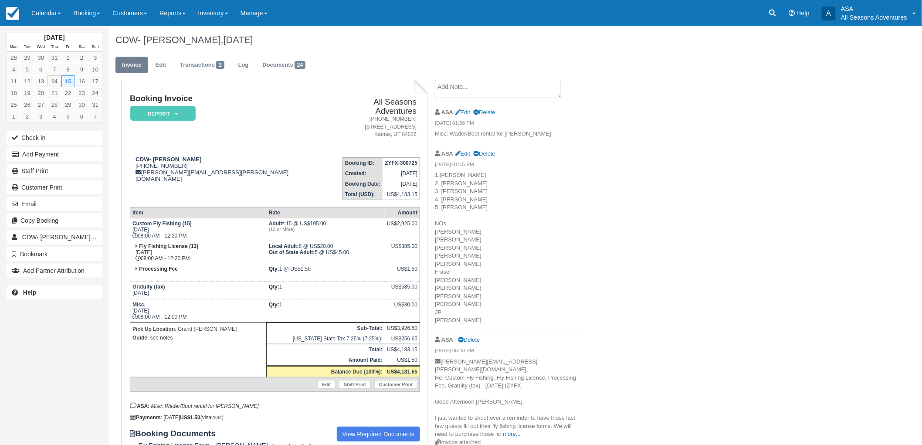
click at [467, 109] on span "Edit Delete" at bounding box center [475, 112] width 41 height 7
click at [467, 113] on link "Edit" at bounding box center [462, 112] width 15 height 7
type textarea "Misc: Wader/Boot rental for Jennifer"
checkbox input "true"
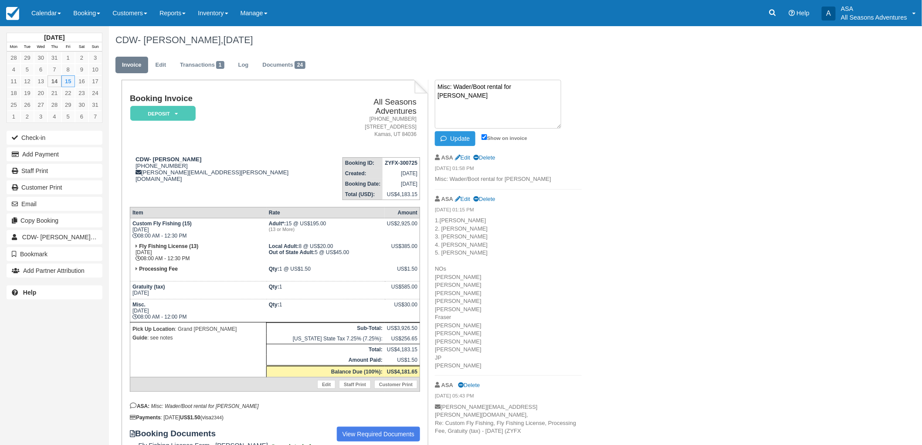
click at [477, 84] on textarea "Misc: Wader/Boot rental for Jennifer" at bounding box center [498, 104] width 126 height 49
type textarea "Misc: Wader/boot rental for [PERSON_NAME]"
click at [461, 140] on button "Update" at bounding box center [455, 138] width 41 height 15
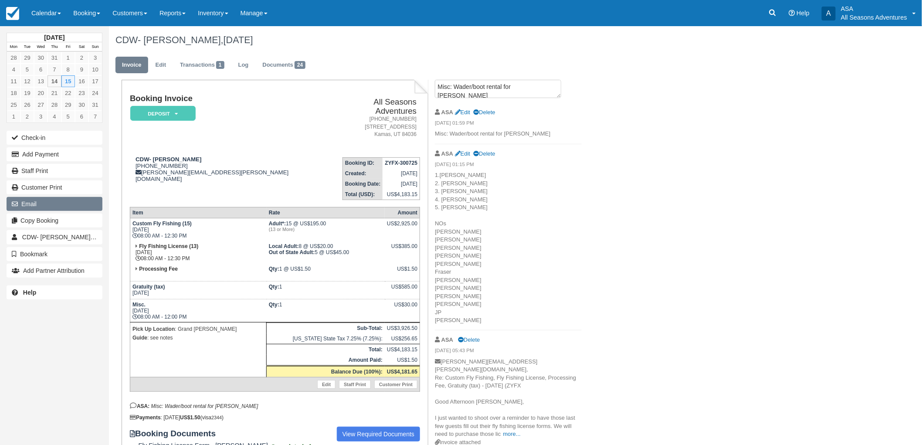
click at [30, 207] on button "Email" at bounding box center [55, 204] width 96 height 14
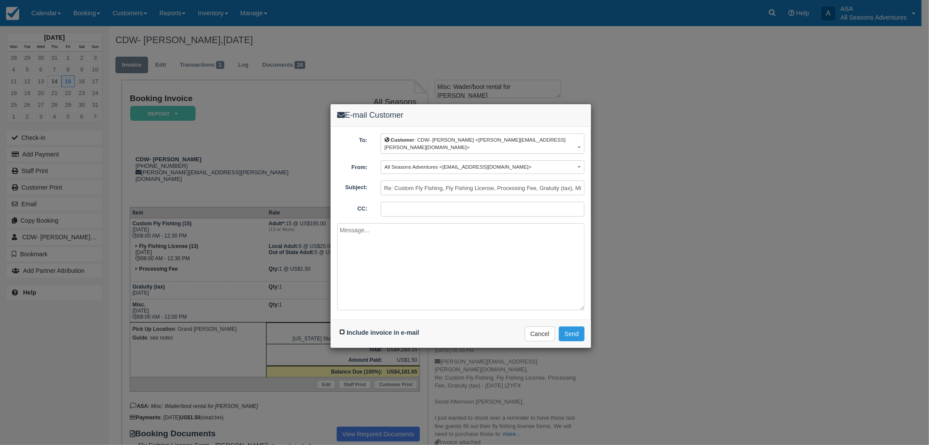
click at [342, 329] on input "Include invoice in e-mail" at bounding box center [342, 332] width 6 height 6
checkbox input "true"
click at [393, 223] on textarea at bounding box center [460, 266] width 247 height 87
type textarea "H"
click at [404, 248] on textarea "Hi again Jennifer, Here is the new invoice with the updated amount of local/out…" at bounding box center [460, 266] width 247 height 87
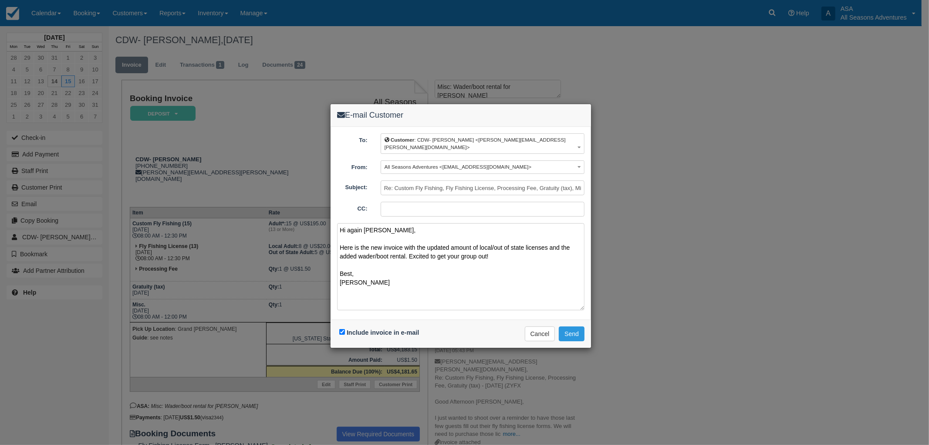
click at [406, 247] on textarea "Hi again Jennifer, Here is the new invoice with the updated amount of local/out…" at bounding box center [460, 266] width 247 height 87
type textarea "Hi again Jennifer, Here is the new invoice with the updated amount of local/out…"
click at [572, 330] on button "Send" at bounding box center [572, 333] width 26 height 15
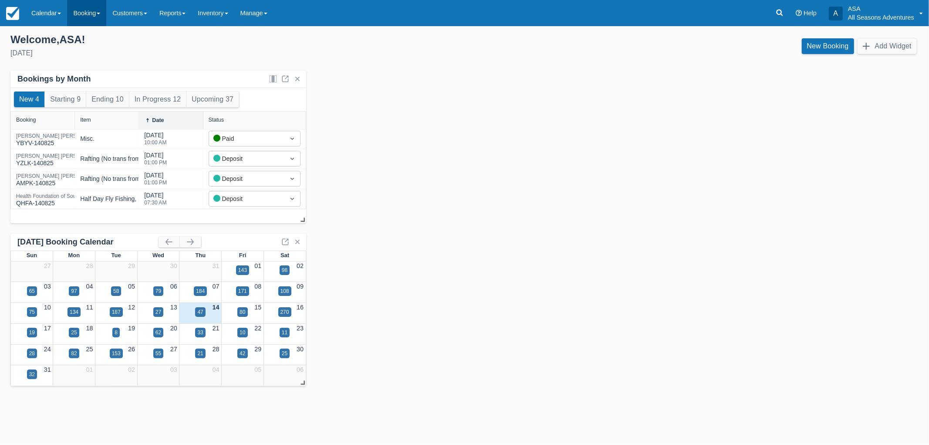
click at [85, 15] on link "Booking" at bounding box center [86, 13] width 39 height 26
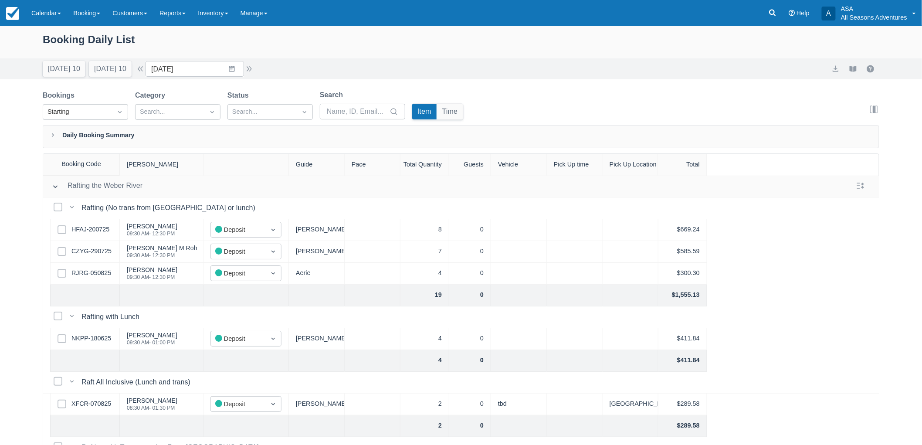
scroll to position [391, 0]
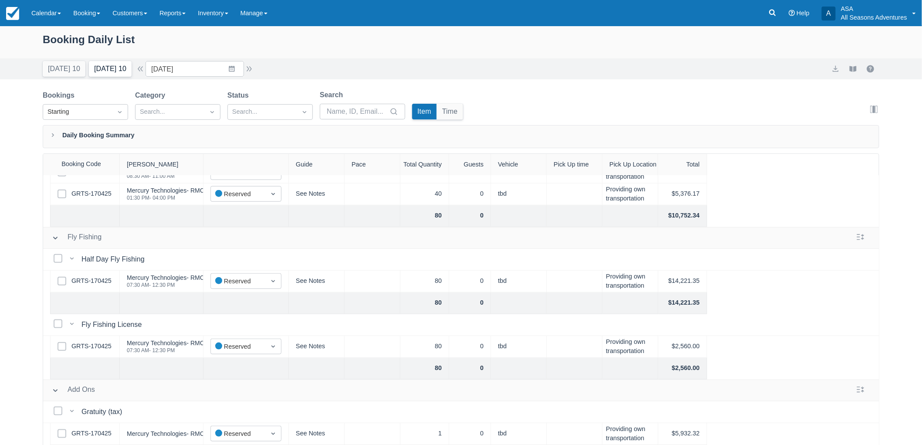
click at [102, 72] on button "Tomorrow 10" at bounding box center [110, 69] width 43 height 16
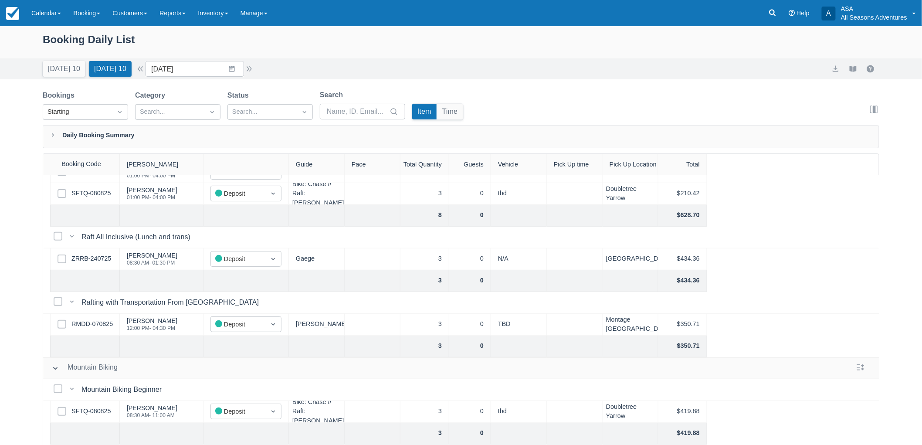
scroll to position [145, 0]
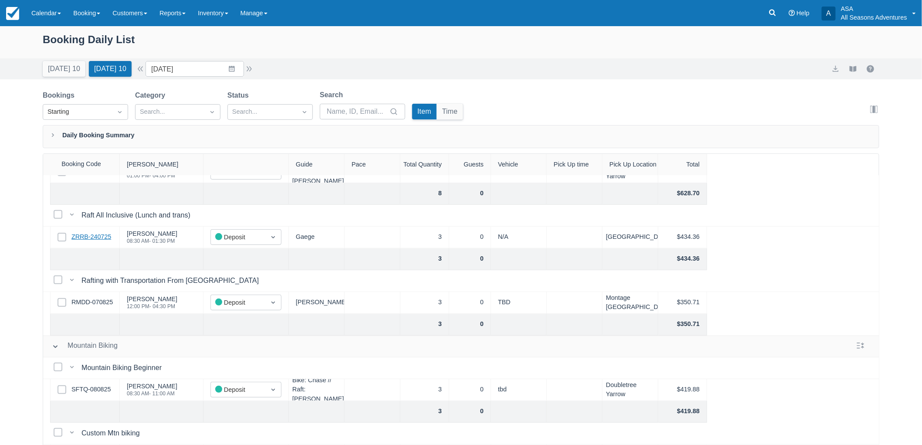
click at [103, 234] on link "ZRRB-240725" at bounding box center [91, 237] width 40 height 10
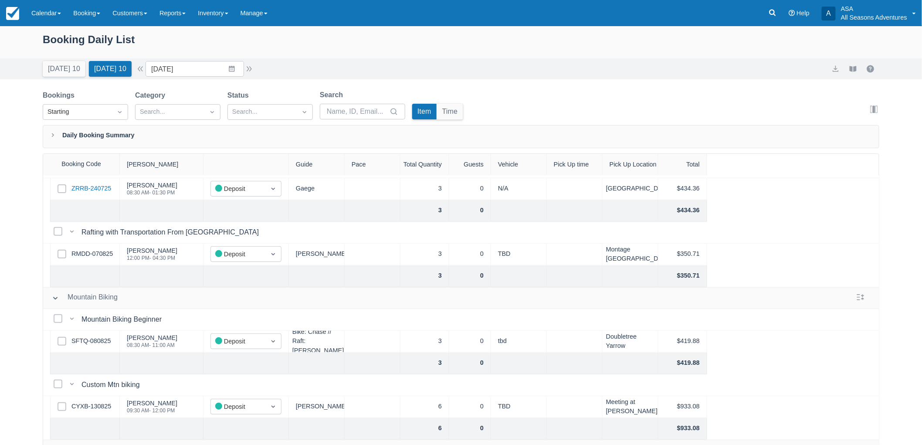
scroll to position [242, 0]
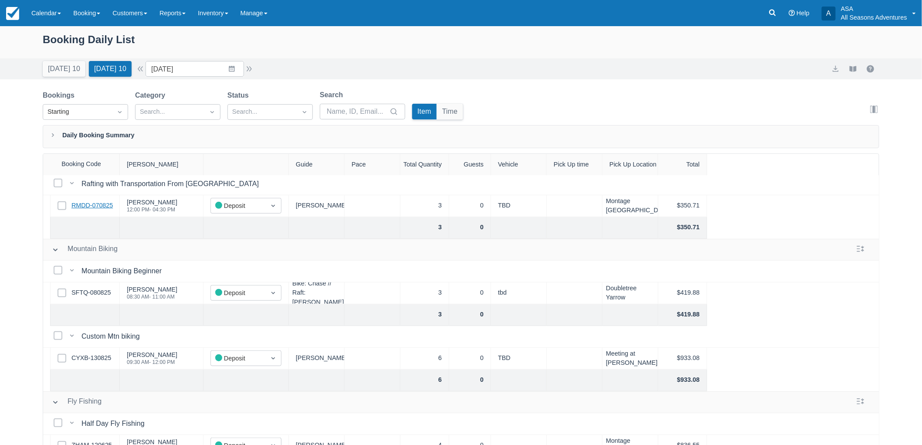
click at [99, 204] on link "RMDD-070825" at bounding box center [91, 206] width 41 height 10
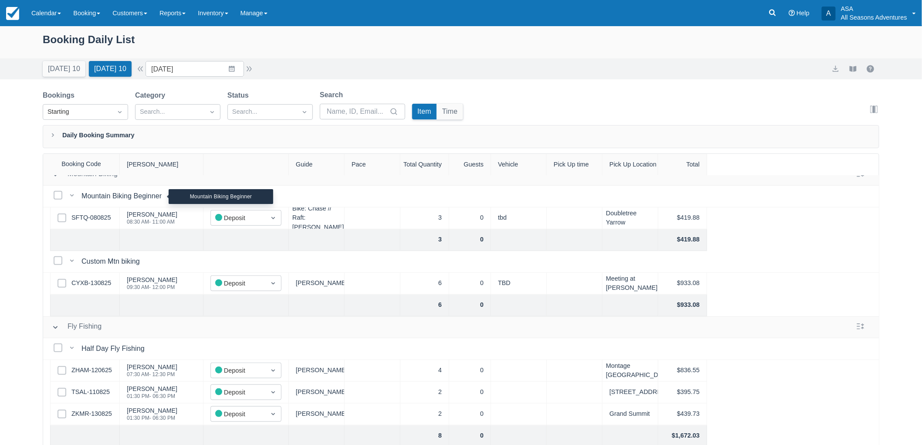
scroll to position [339, 0]
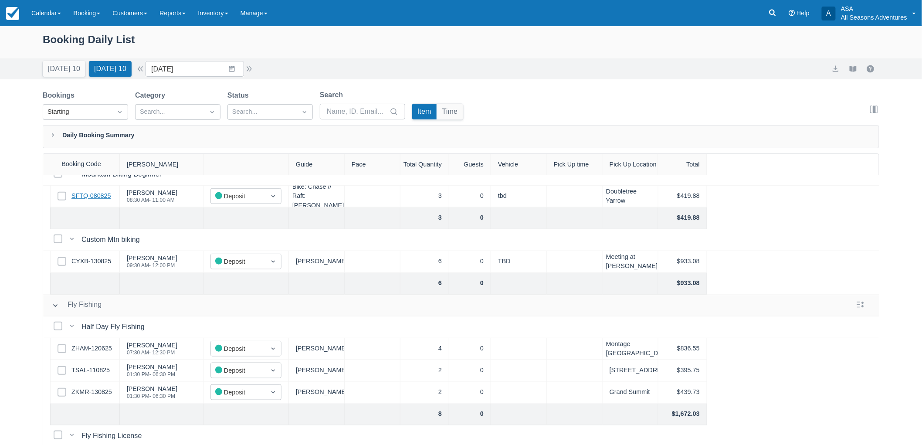
click at [102, 196] on link "SFTQ-080825" at bounding box center [90, 196] width 39 height 10
click at [95, 263] on link "CYXB-130825" at bounding box center [91, 262] width 40 height 10
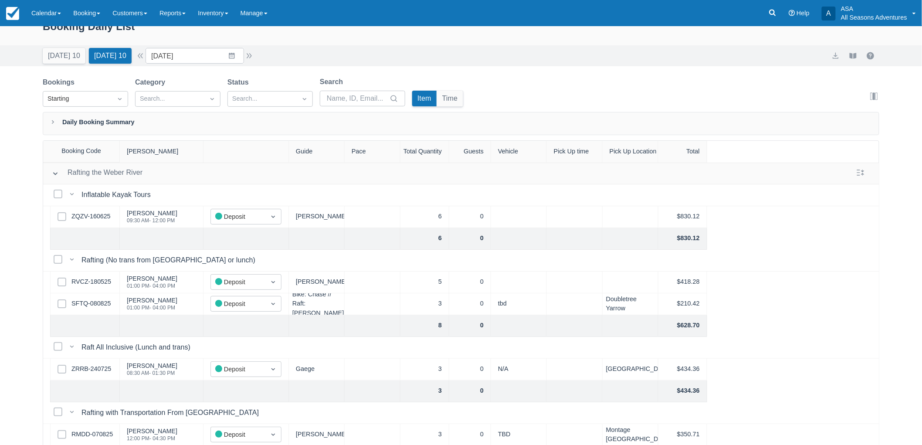
scroll to position [0, 0]
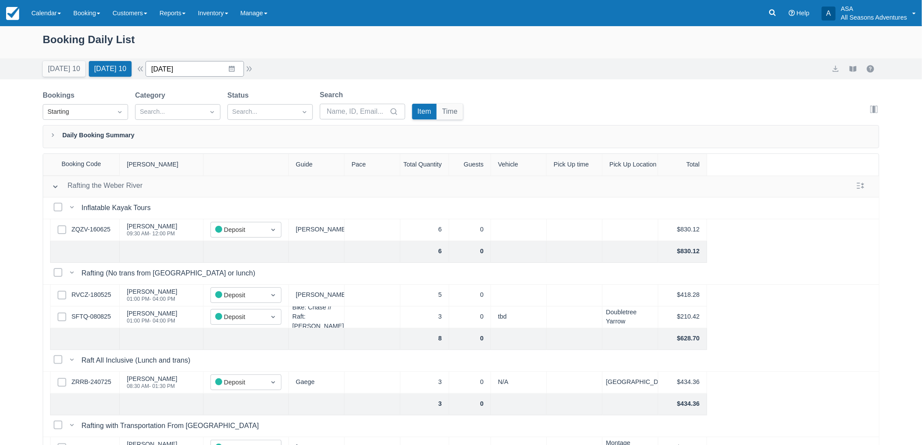
click at [184, 70] on input "[DATE]" at bounding box center [195, 69] width 98 height 16
click at [186, 186] on td "18" at bounding box center [181, 185] width 17 height 17
type input "08/18/25"
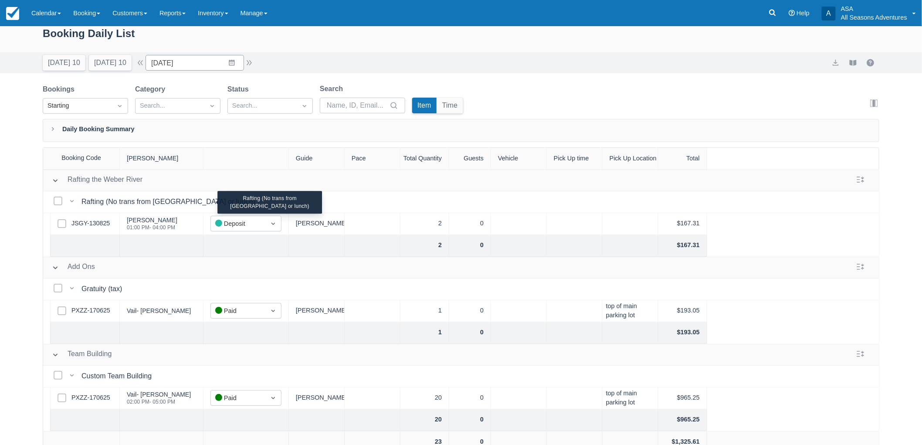
scroll to position [44, 0]
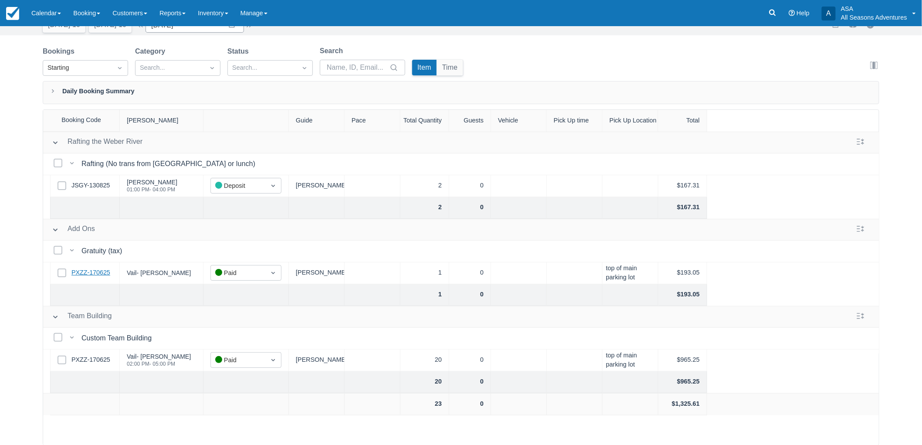
click at [74, 273] on link "PXZZ-170625" at bounding box center [90, 273] width 39 height 10
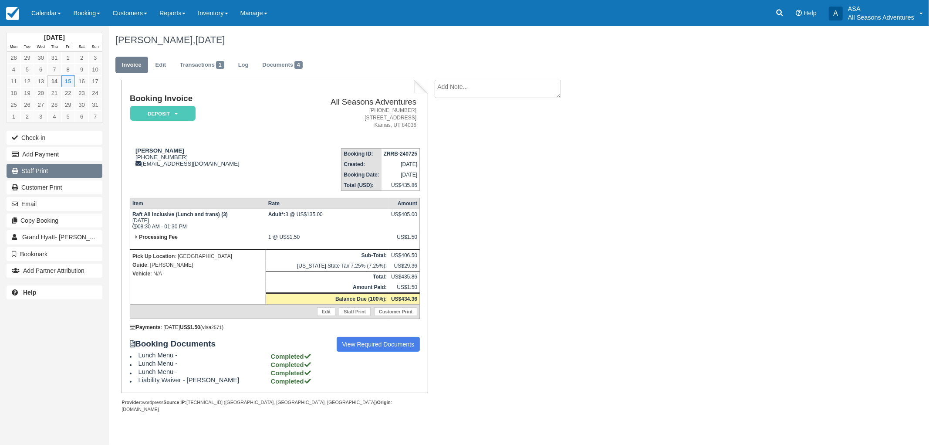
click at [45, 176] on link "Staff Print" at bounding box center [55, 171] width 96 height 14
click at [286, 68] on link "Documents 4" at bounding box center [282, 65] width 53 height 17
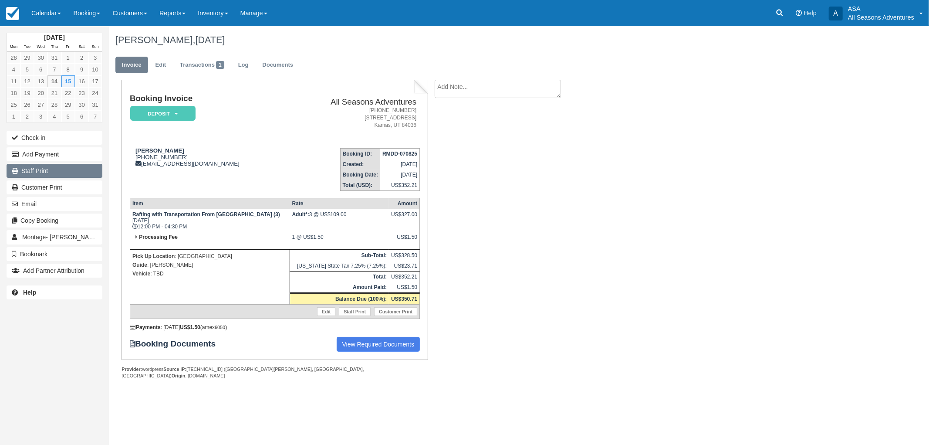
click at [38, 177] on link "Staff Print" at bounding box center [55, 171] width 96 height 14
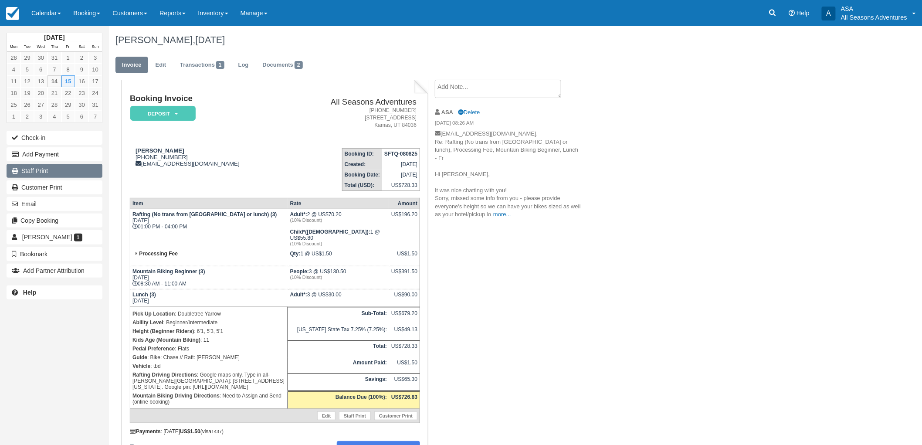
click at [54, 175] on link "Staff Print" at bounding box center [55, 171] width 96 height 14
click at [272, 67] on link "Documents 2" at bounding box center [282, 65] width 53 height 17
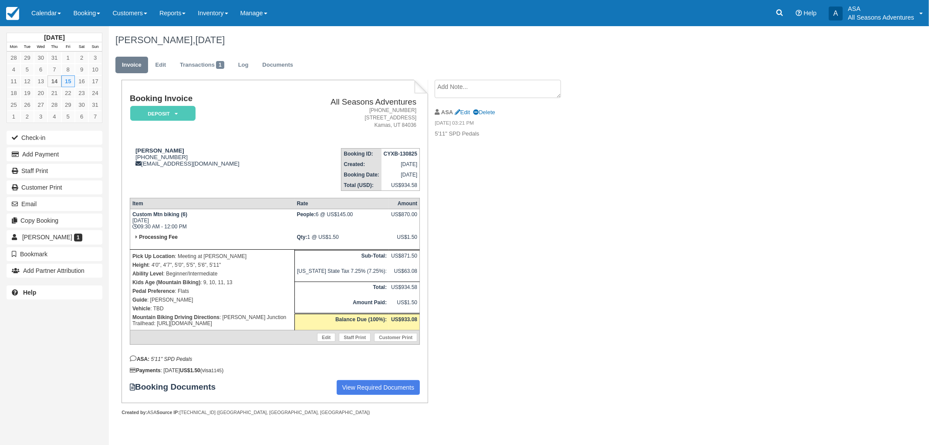
click at [80, 162] on div "Check-in Add Payment Staff Print Customer Print Email Copy Booking Peter Gordon…" at bounding box center [54, 203] width 109 height 149
click at [77, 168] on link "Staff Print" at bounding box center [55, 171] width 96 height 14
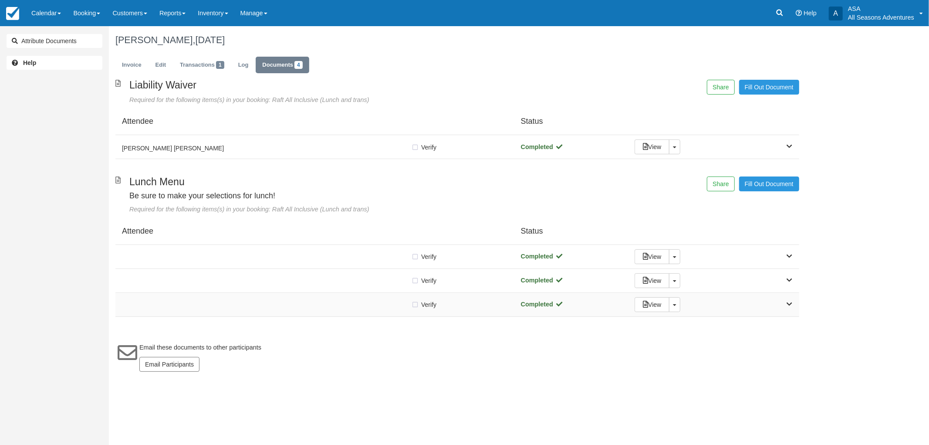
click at [302, 304] on div at bounding box center [266, 304] width 289 height 4
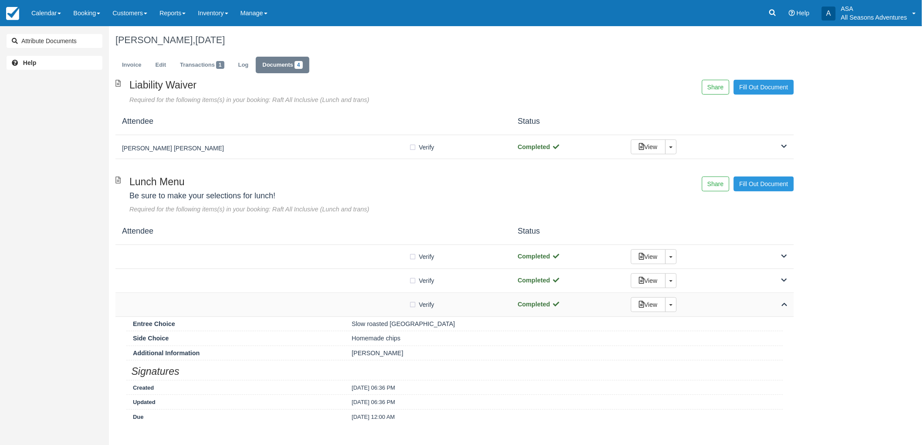
click at [302, 304] on div at bounding box center [265, 304] width 287 height 4
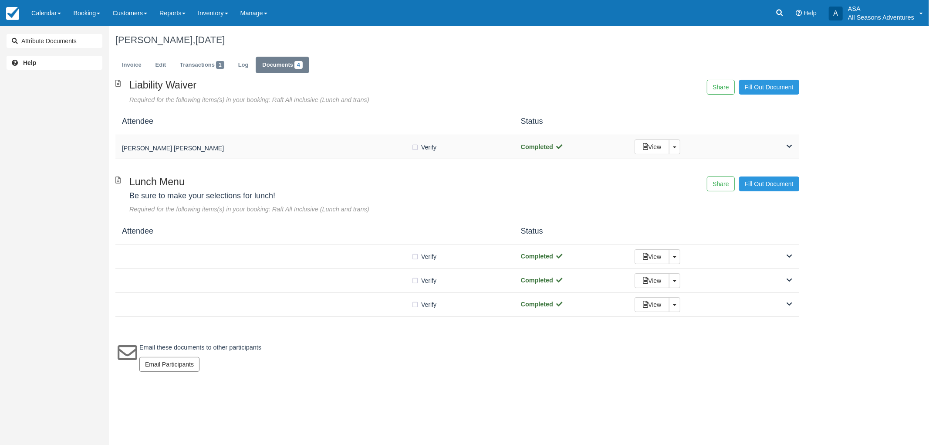
click at [247, 142] on div "Tina Arcomone Nora Zwieg" at bounding box center [266, 147] width 289 height 12
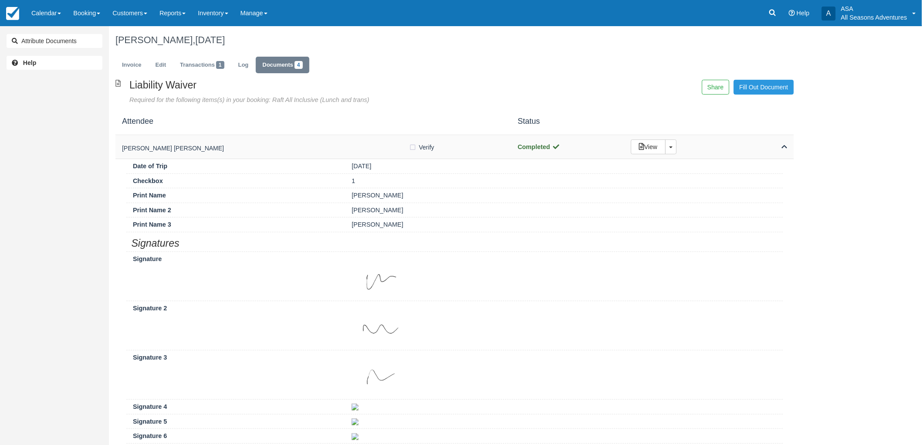
click at [247, 142] on div "Tina Arcomone Nora Zwieg" at bounding box center [265, 147] width 287 height 12
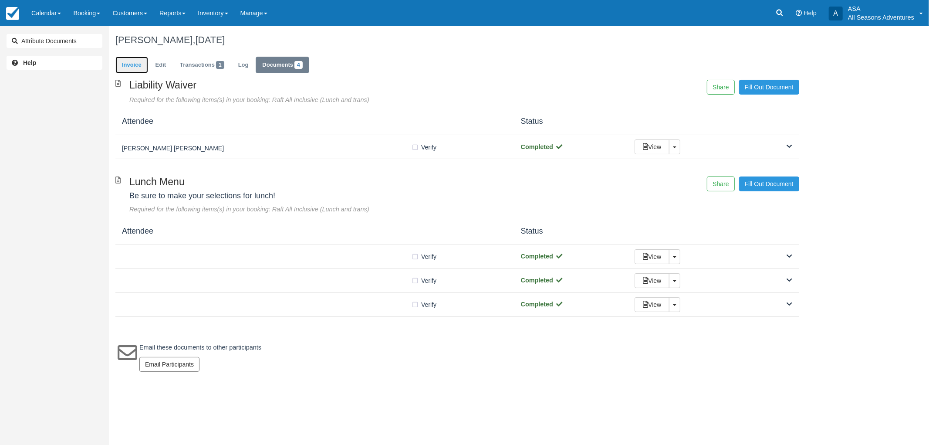
click at [126, 58] on link "Invoice" at bounding box center [131, 65] width 33 height 17
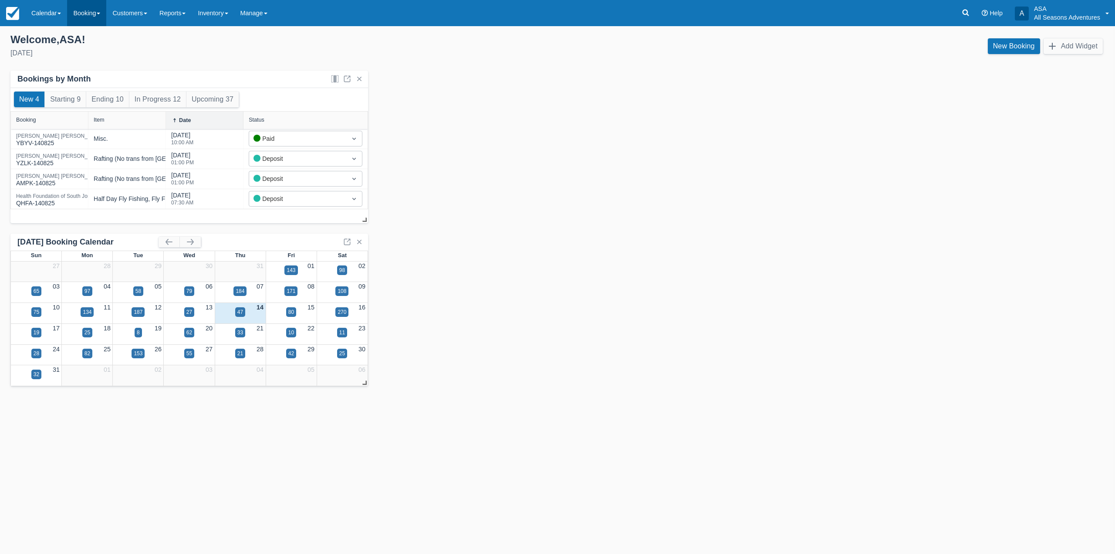
click at [92, 9] on link "Booking" at bounding box center [86, 13] width 39 height 26
click at [108, 62] on link "Daily List" at bounding box center [106, 56] width 76 height 18
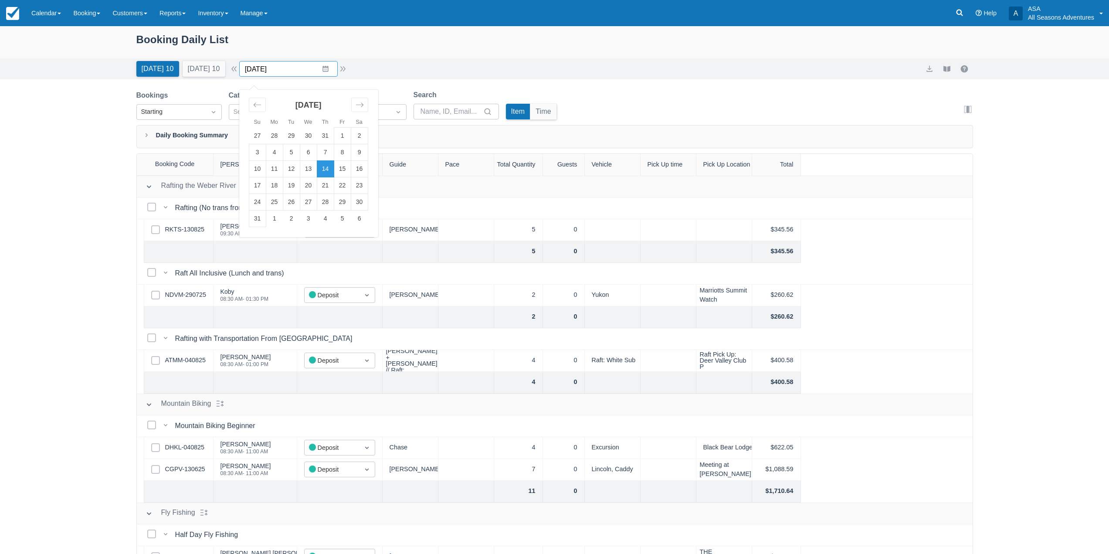
click at [333, 71] on input "08/14/25" at bounding box center [288, 69] width 98 height 16
click at [368, 109] on div "Move forward to switch to the next month." at bounding box center [359, 105] width 17 height 14
click at [313, 138] on td "3" at bounding box center [308, 136] width 17 height 17
type input "09/03/25"
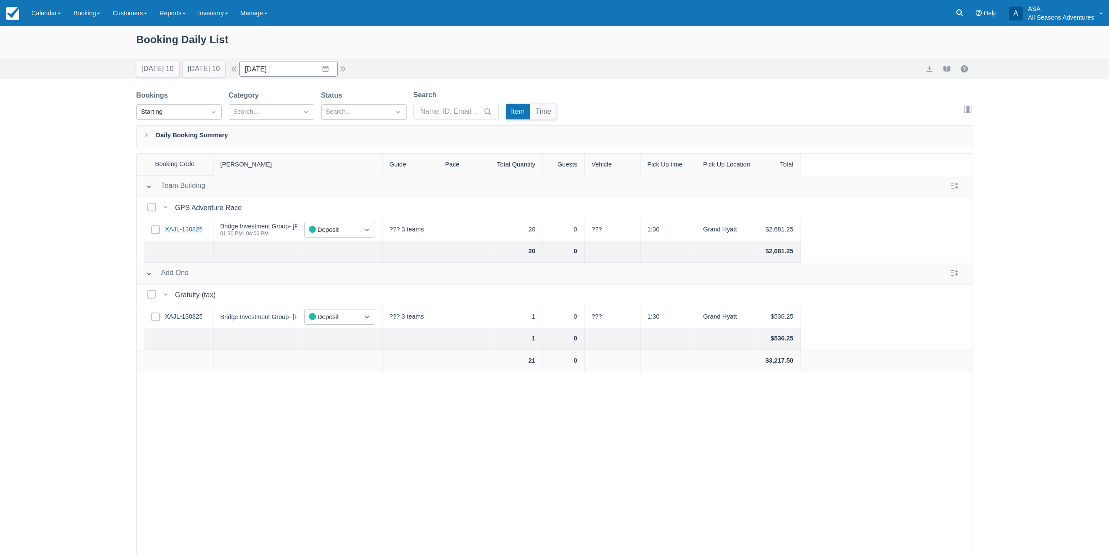
click at [174, 228] on link "XAJL-130825" at bounding box center [183, 230] width 37 height 10
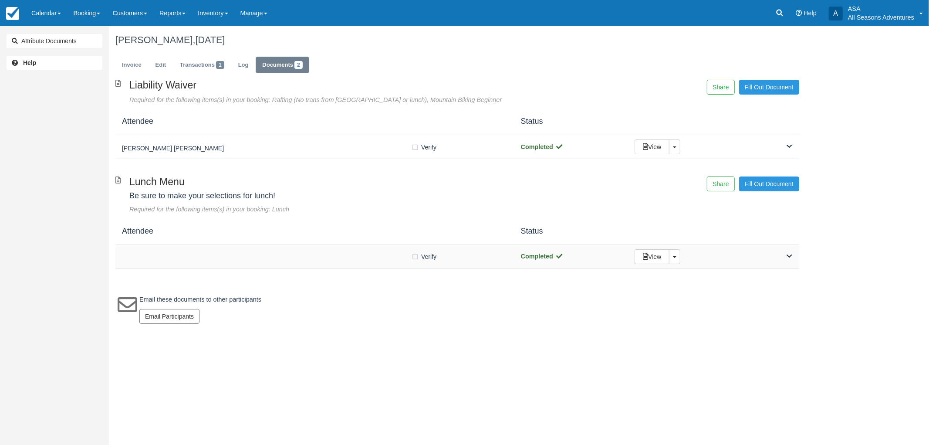
click at [241, 255] on div at bounding box center [266, 256] width 289 height 4
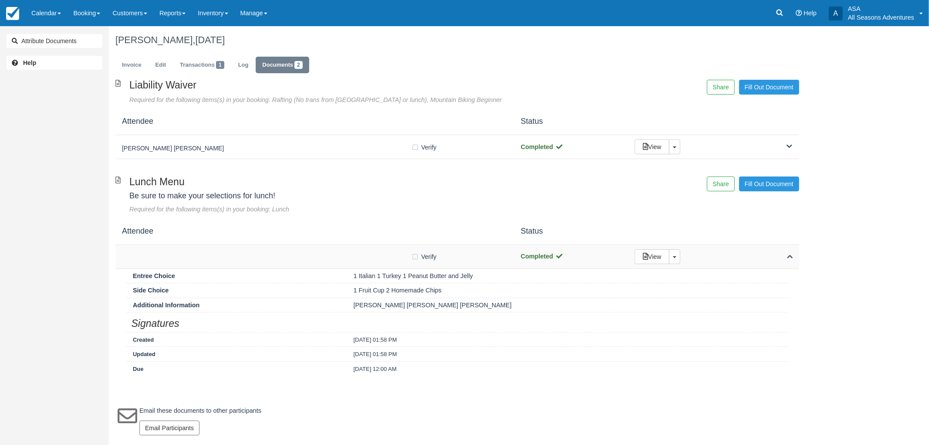
click at [241, 255] on div at bounding box center [266, 256] width 289 height 4
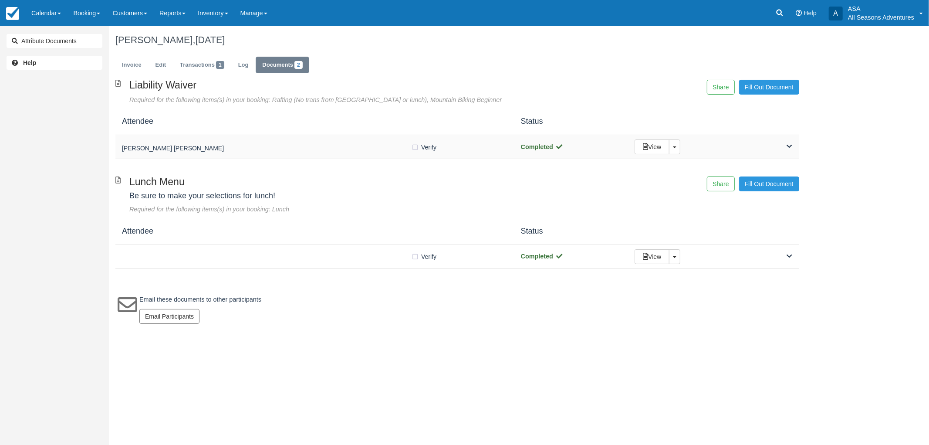
click at [243, 153] on div "[PERSON_NAME] [PERSON_NAME] Verify Verified Completed View Toggle Dropdown Deta…" at bounding box center [457, 147] width 684 height 24
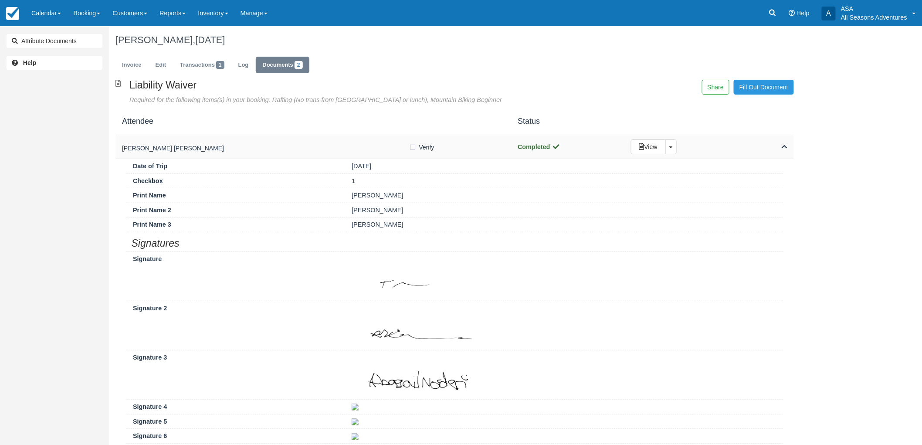
click at [245, 149] on h5 "[PERSON_NAME] [PERSON_NAME]" at bounding box center [265, 148] width 287 height 7
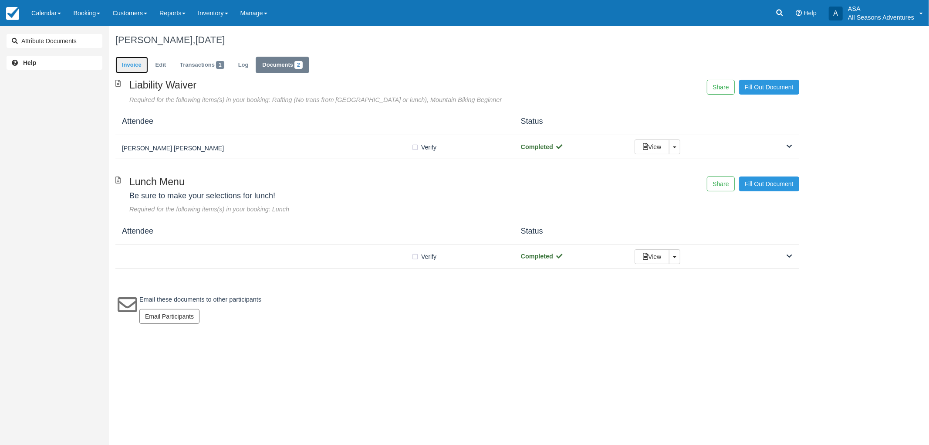
click at [140, 67] on link "Invoice" at bounding box center [131, 65] width 33 height 17
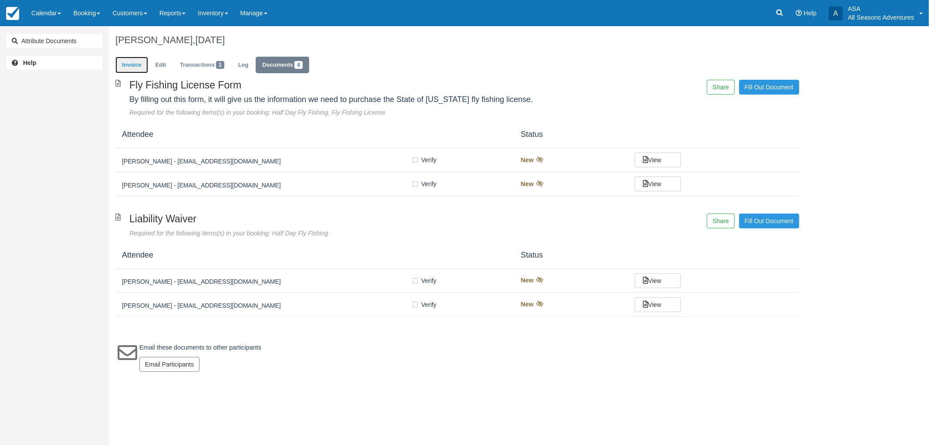
click at [136, 66] on link "Invoice" at bounding box center [131, 65] width 33 height 17
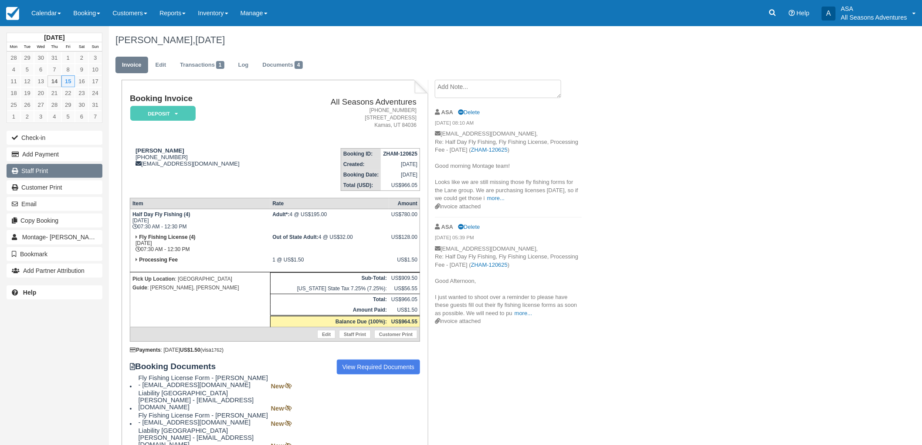
click at [40, 176] on link "Staff Print" at bounding box center [55, 171] width 96 height 14
click at [288, 68] on link "Documents 4" at bounding box center [282, 65] width 53 height 17
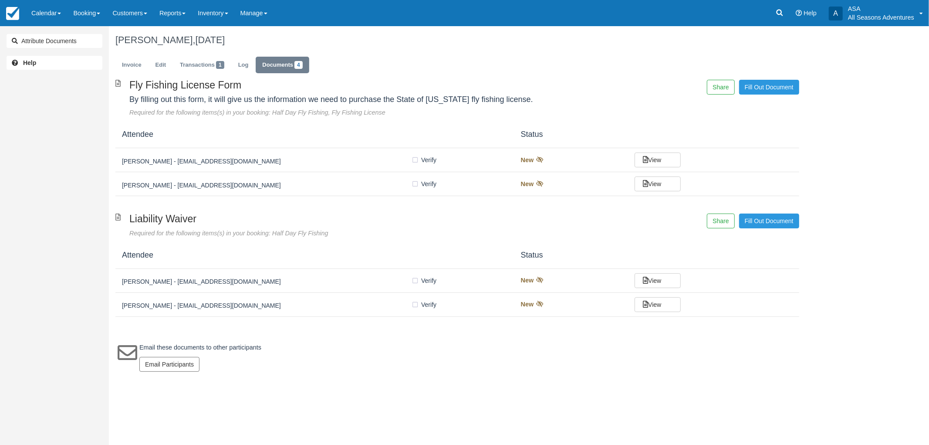
click at [290, 162] on h5 "[PERSON_NAME] - [EMAIL_ADDRESS][DOMAIN_NAME]" at bounding box center [266, 161] width 289 height 7
click at [140, 68] on link "Invoice" at bounding box center [131, 65] width 33 height 17
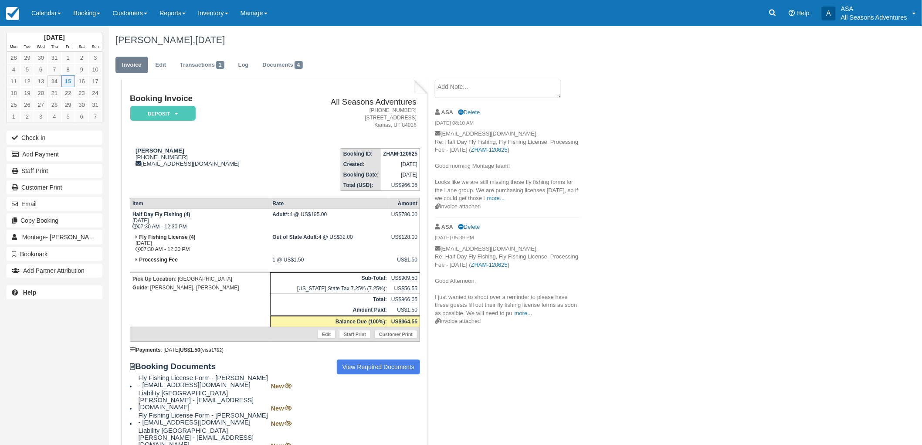
click at [174, 176] on td "[PERSON_NAME] [PHONE_NUMBER] [EMAIL_ADDRESS][DOMAIN_NAME]" at bounding box center [208, 166] width 157 height 50
drag, startPoint x: 174, startPoint y: 176, endPoint x: 648, endPoint y: 160, distance: 473.9
click at [648, 160] on div "Beth Lane, August 15 2025 Invoice Edit Transactions 1 Log Documents 4 Booking I…" at bounding box center [454, 261] width 691 height 470
click at [285, 68] on link "Documents 4" at bounding box center [282, 65] width 53 height 17
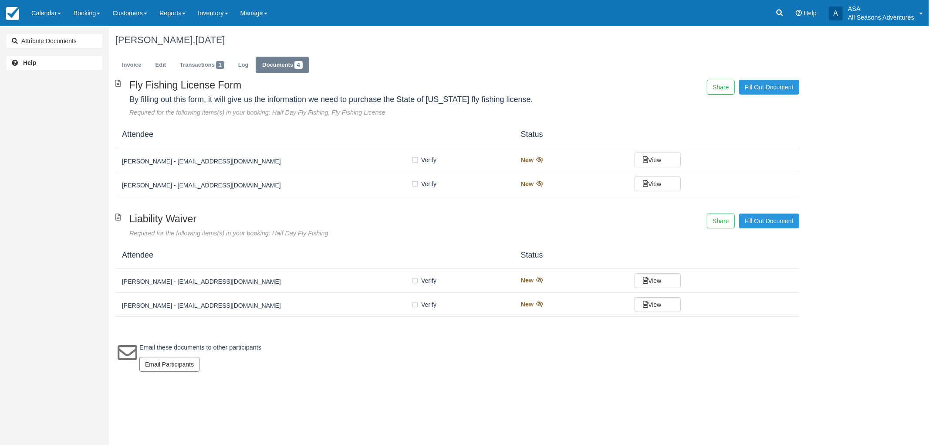
click at [308, 165] on div "[PERSON_NAME] - [EMAIL_ADDRESS][DOMAIN_NAME]" at bounding box center [266, 160] width 289 height 12
click at [312, 193] on div "[PERSON_NAME] - [EMAIL_ADDRESS][DOMAIN_NAME] Verify Verified New View" at bounding box center [457, 184] width 684 height 24
click at [139, 64] on link "Invoice" at bounding box center [131, 65] width 33 height 17
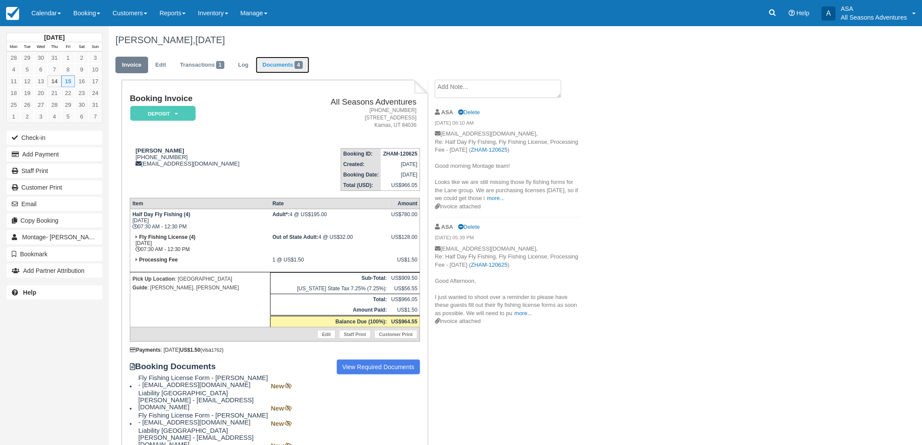
click at [275, 68] on link "Documents 4" at bounding box center [282, 65] width 53 height 17
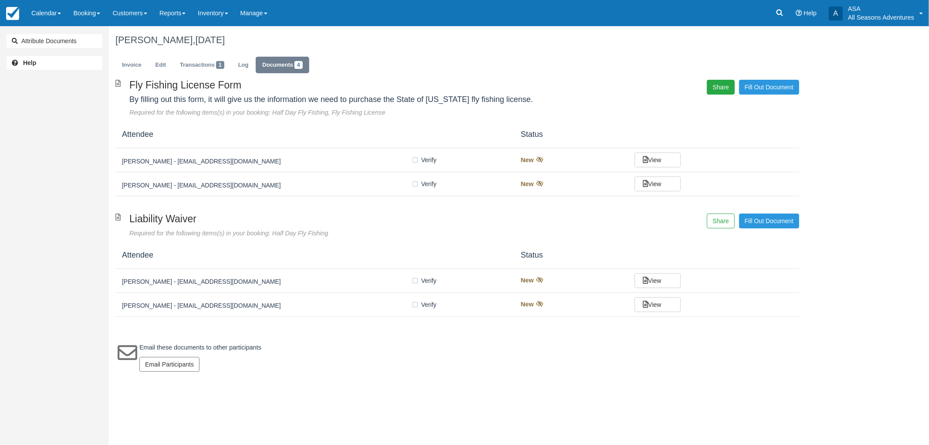
click at [713, 92] on button "Share" at bounding box center [720, 87] width 27 height 15
click at [758, 60] on span "Copy" at bounding box center [761, 63] width 25 height 15
click at [651, 154] on link "View" at bounding box center [658, 159] width 46 height 15
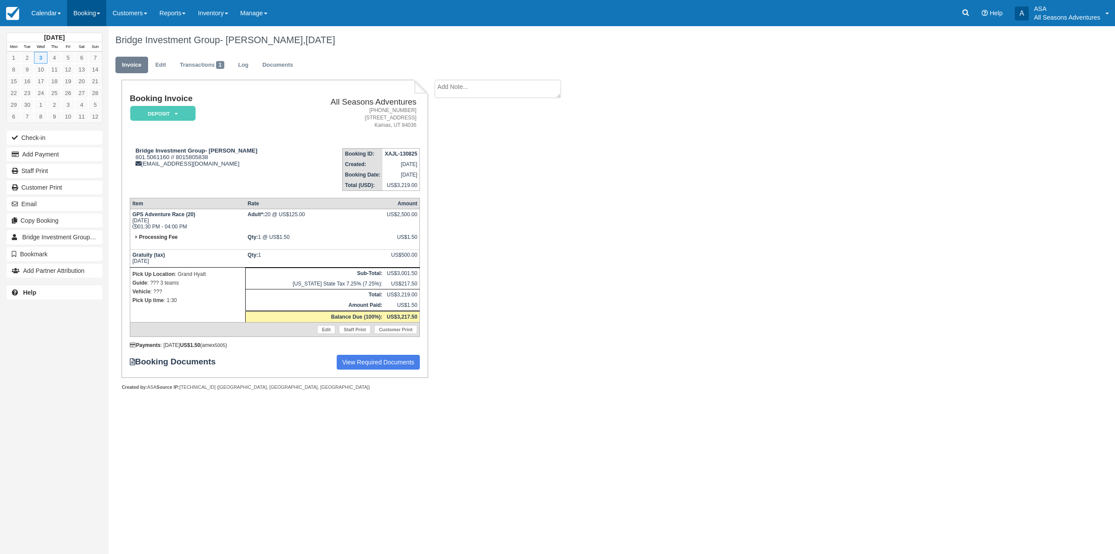
drag, startPoint x: 97, startPoint y: 21, endPoint x: 91, endPoint y: 69, distance: 48.3
click at [96, 21] on link "Booking" at bounding box center [86, 13] width 39 height 26
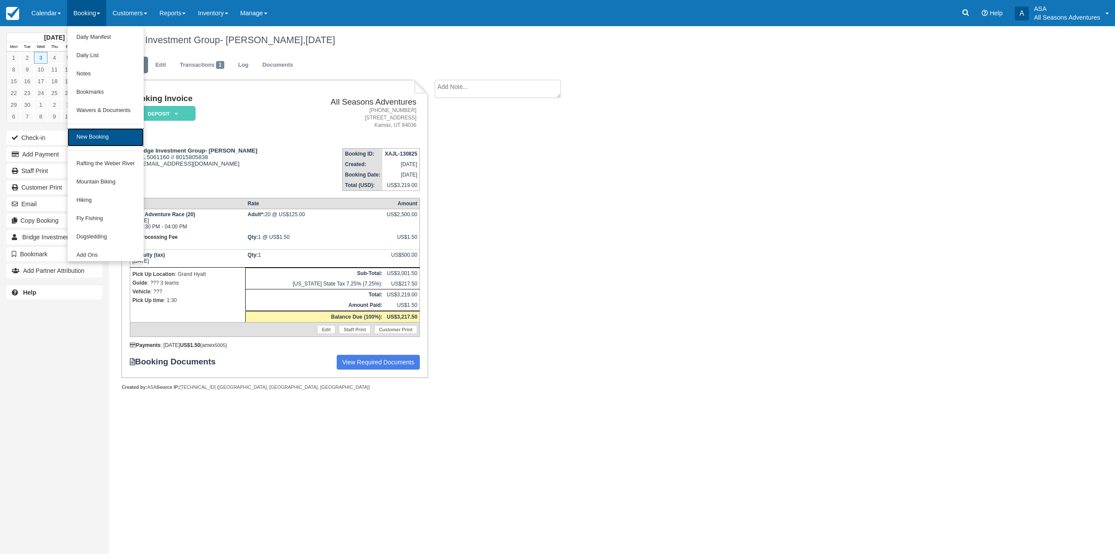
click at [107, 132] on link "New Booking" at bounding box center [106, 137] width 76 height 18
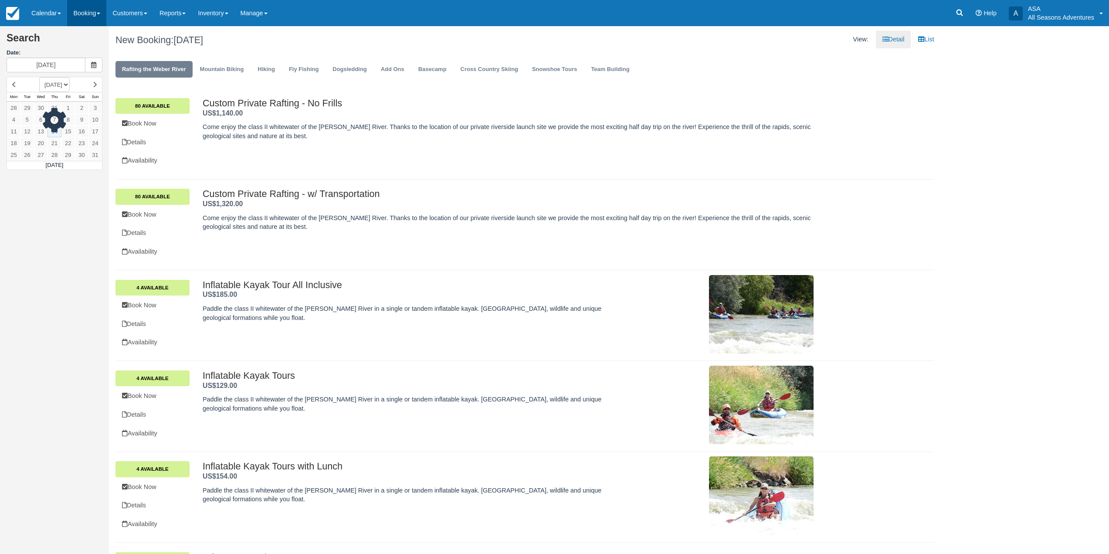
click at [85, 20] on link "Booking" at bounding box center [86, 13] width 39 height 26
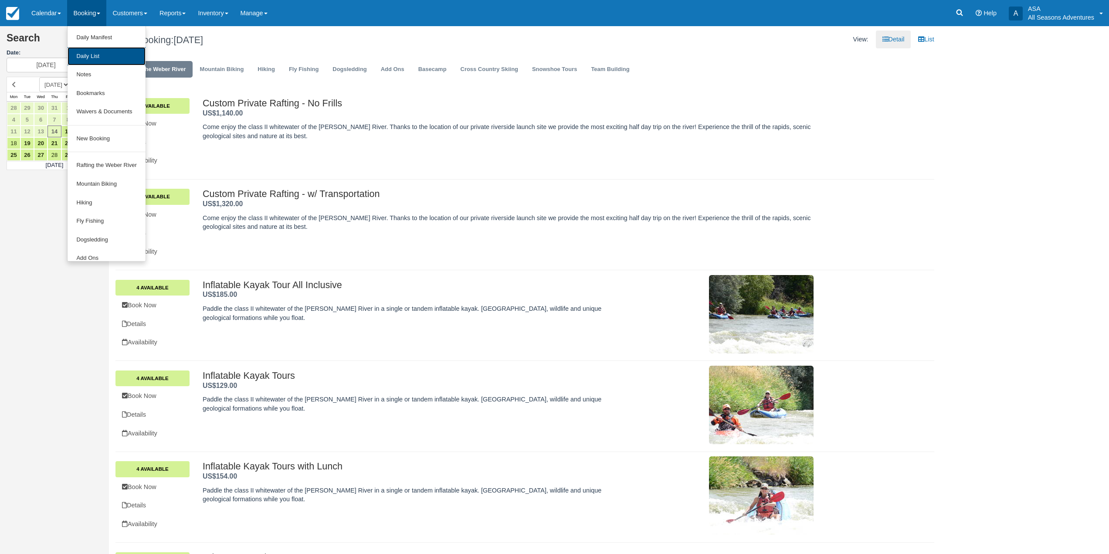
click at [108, 53] on link "Daily List" at bounding box center [107, 56] width 78 height 19
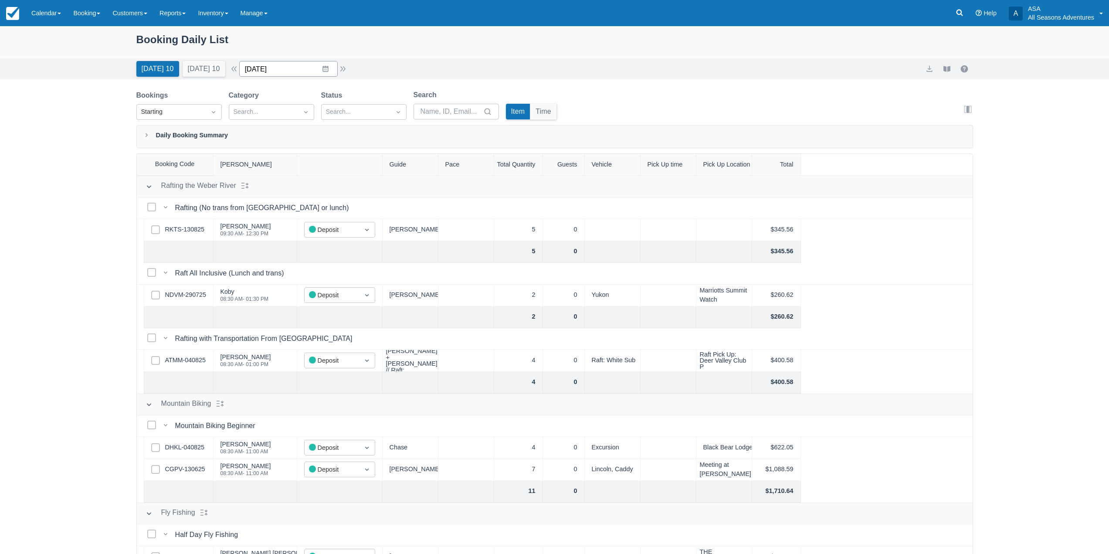
click at [327, 76] on input "08/14/25" at bounding box center [288, 69] width 98 height 16
click at [309, 182] on td "20" at bounding box center [308, 185] width 17 height 17
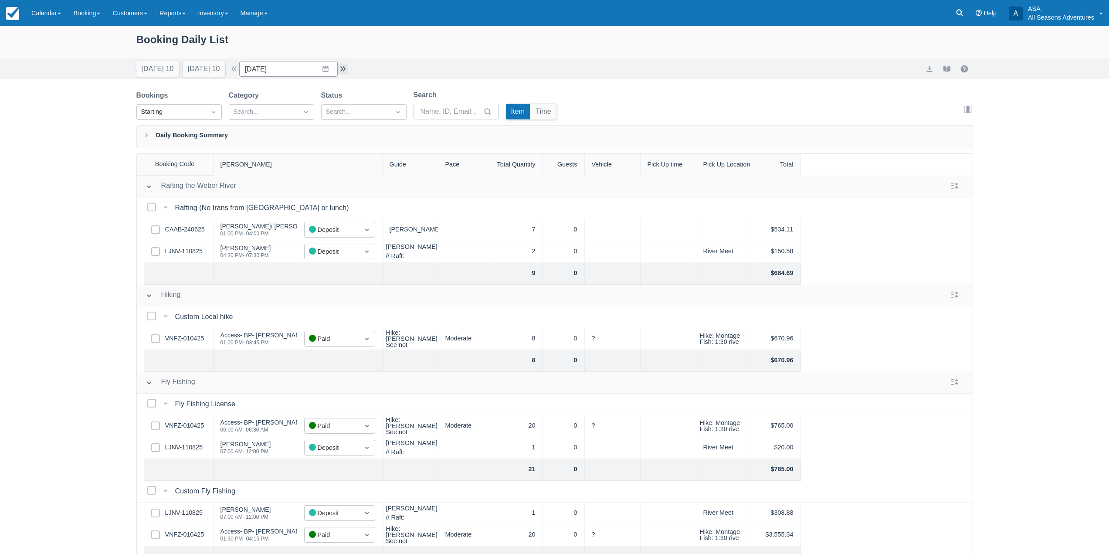
click at [343, 65] on button "button" at bounding box center [343, 69] width 10 height 10
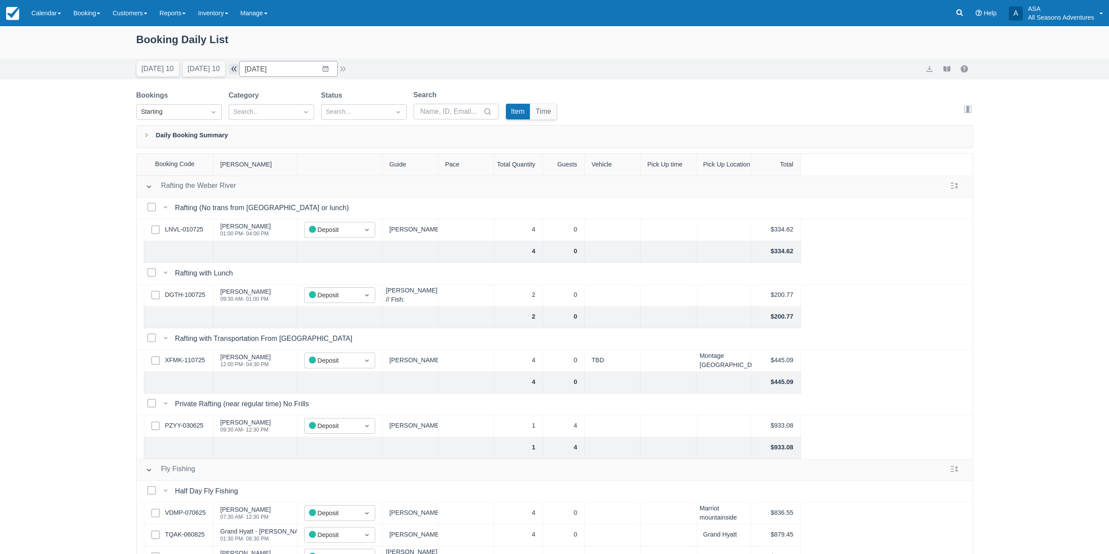
click at [235, 65] on button "button" at bounding box center [234, 69] width 10 height 10
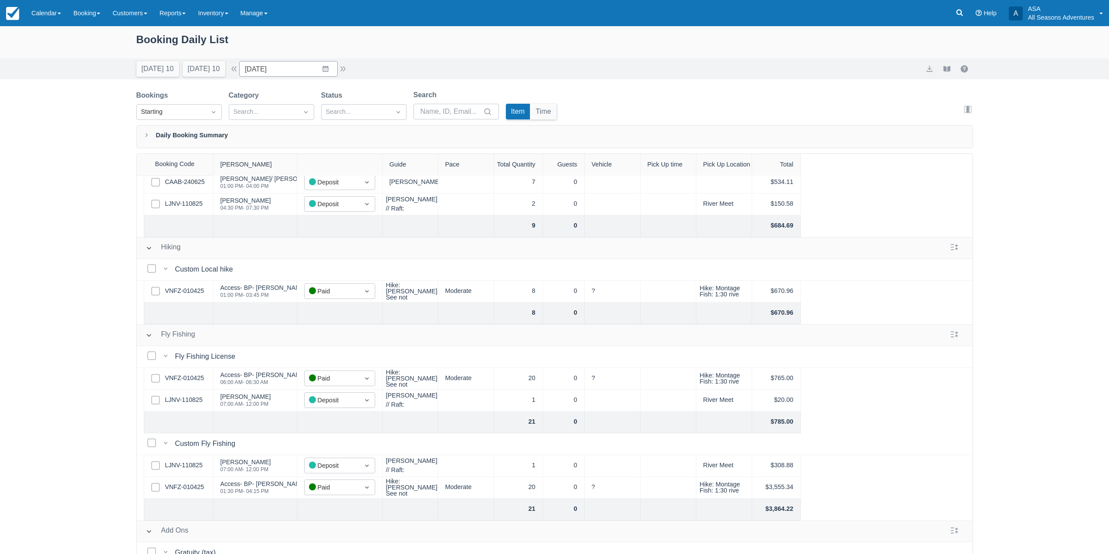
scroll to position [86, 0]
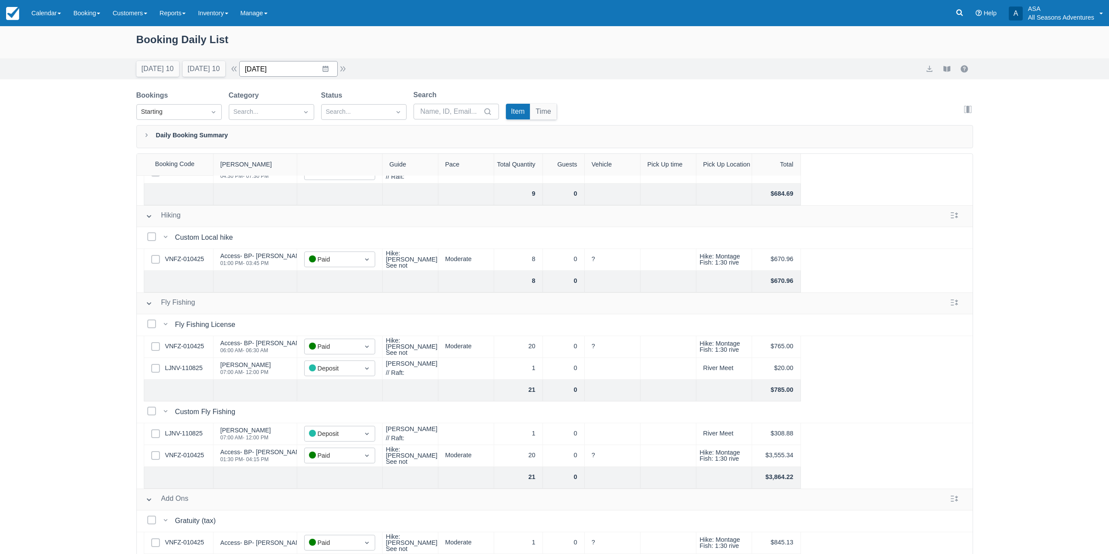
click at [328, 68] on input "08/20/25" at bounding box center [288, 69] width 98 height 16
click at [64, 258] on div "Booking Daily List Today 10 Tomorrow 10 Date 08/20/25 Navigate forward to inter…" at bounding box center [554, 312] width 1109 height 572
click at [343, 69] on button "button" at bounding box center [343, 69] width 10 height 10
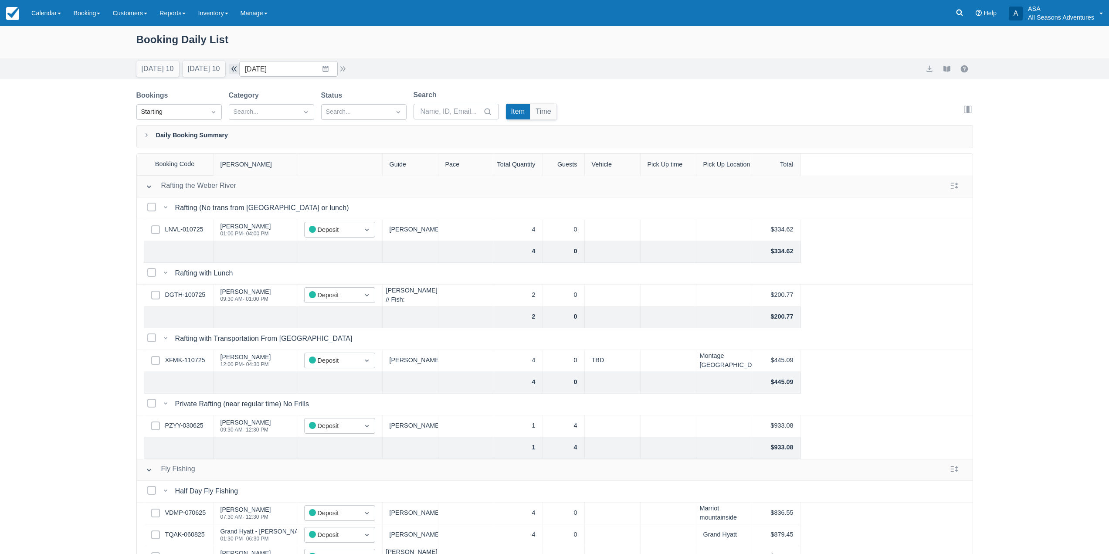
click at [235, 72] on button "button" at bounding box center [234, 69] width 10 height 10
type input "08/20/25"
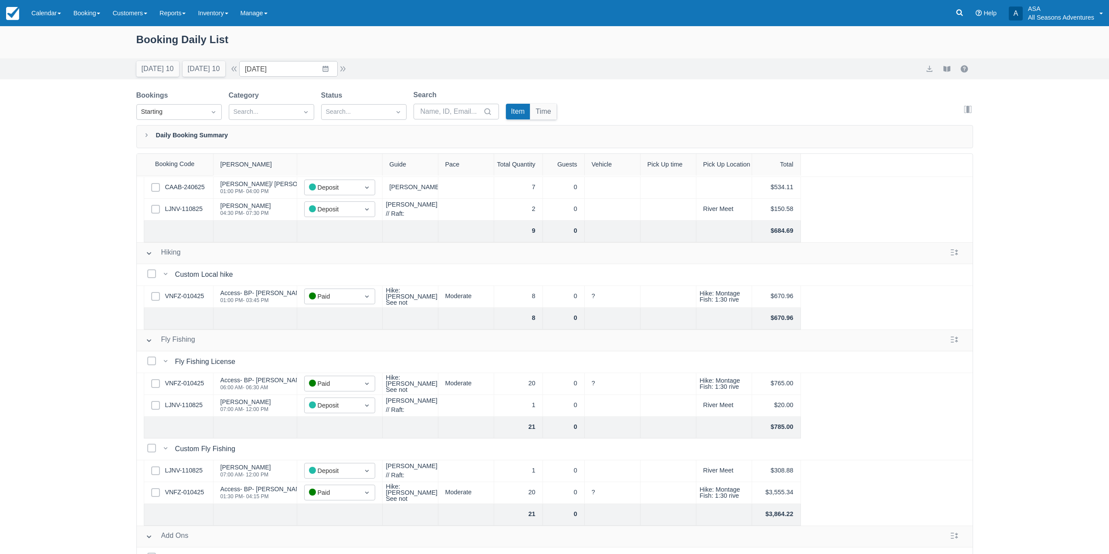
scroll to position [86, 0]
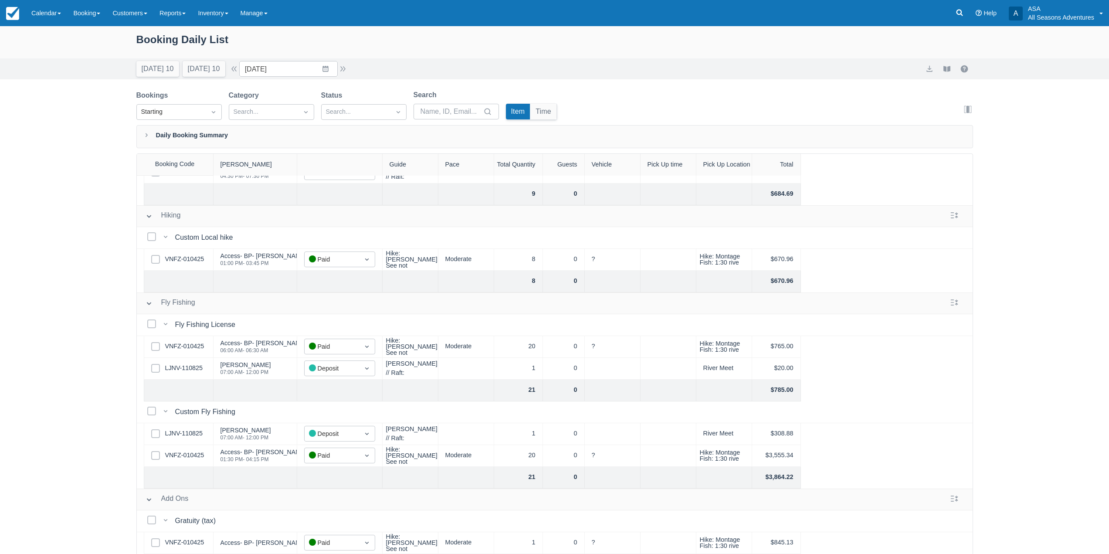
click at [326, 78] on div "Today 10 Tomorrow 10 Date 08/20/25 Navigate forward to interact with the calend…" at bounding box center [554, 68] width 1109 height 21
click at [326, 71] on input "08/20/25" at bounding box center [288, 69] width 98 height 16
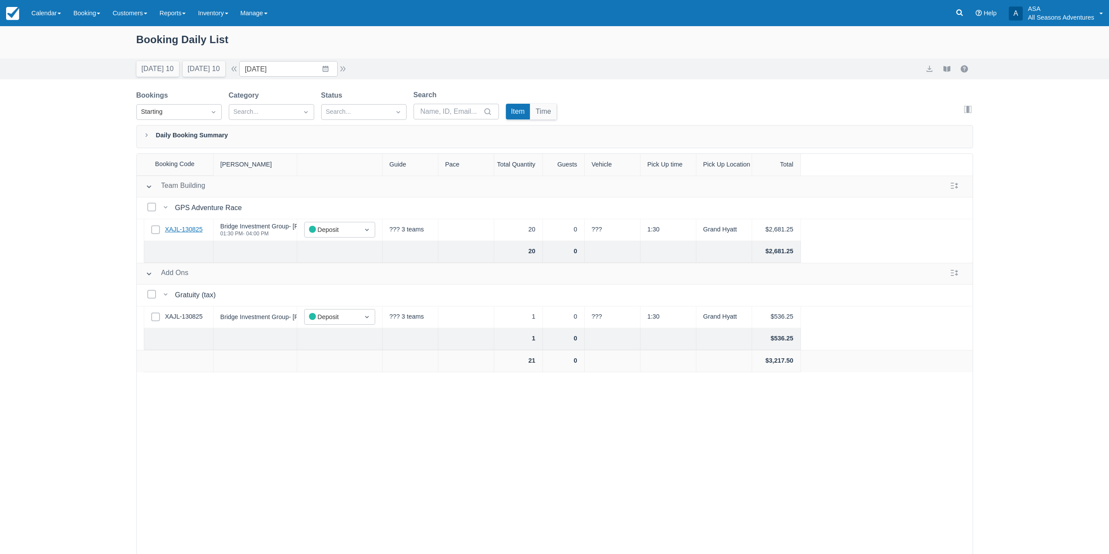
click at [172, 230] on link "XAJL-130825" at bounding box center [183, 230] width 37 height 10
click at [334, 68] on input "09/03/25" at bounding box center [288, 69] width 98 height 16
click at [273, 106] on div "[DATE]" at bounding box center [308, 108] width 119 height 37
click at [266, 99] on div "Move backward to switch to the previous month." at bounding box center [257, 105] width 17 height 14
click at [282, 208] on td "25" at bounding box center [274, 202] width 17 height 17
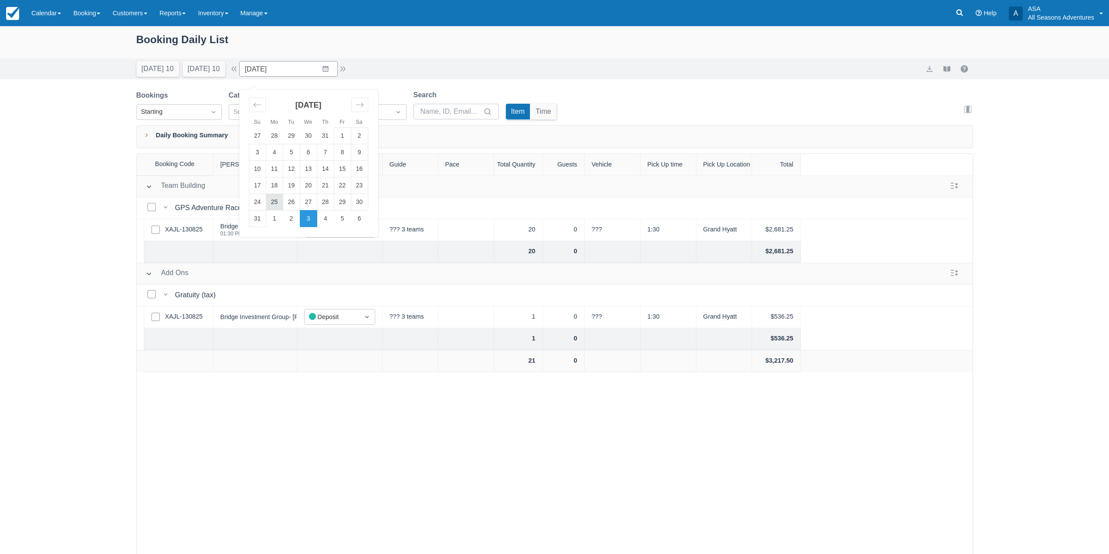
type input "08/25/25"
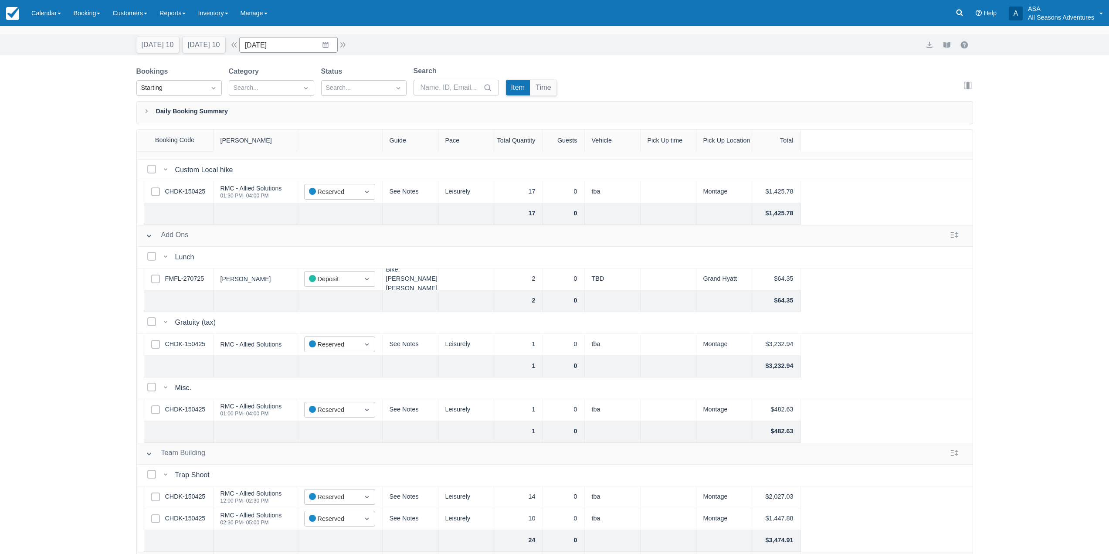
scroll to position [44, 0]
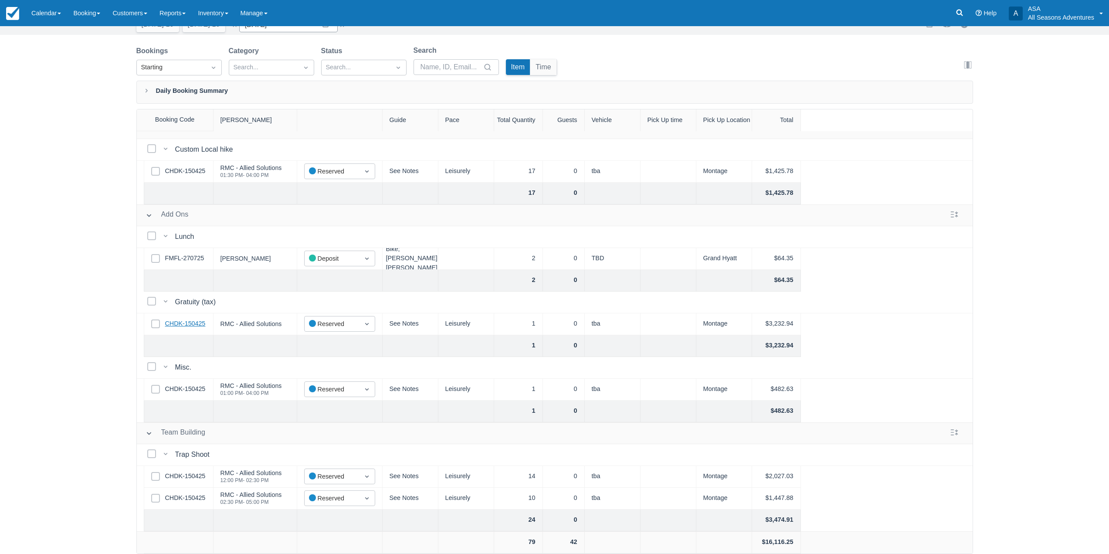
click at [196, 319] on link "CHDK-150425" at bounding box center [185, 324] width 41 height 10
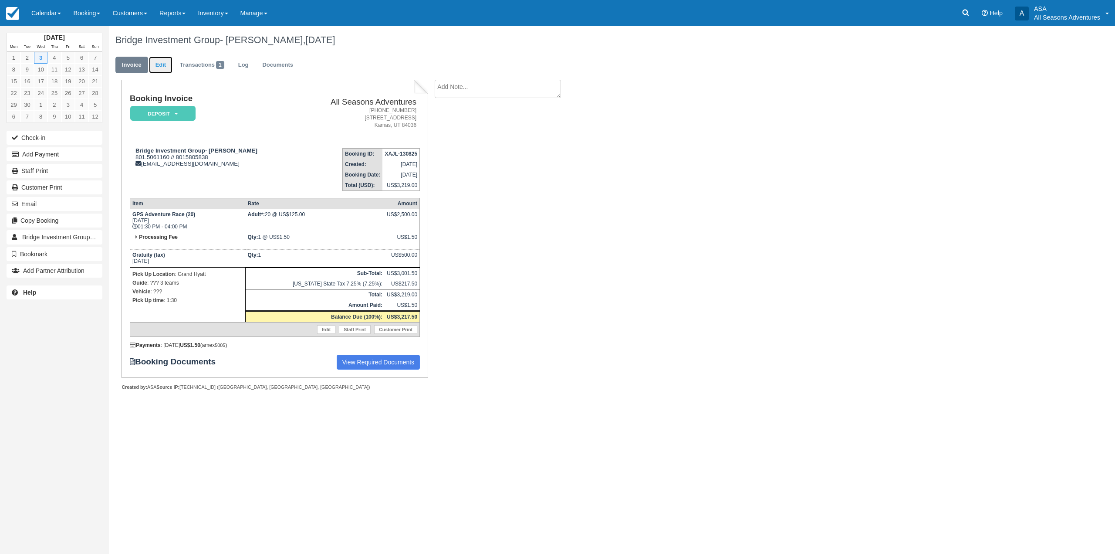
click at [162, 64] on link "Edit" at bounding box center [161, 65] width 24 height 17
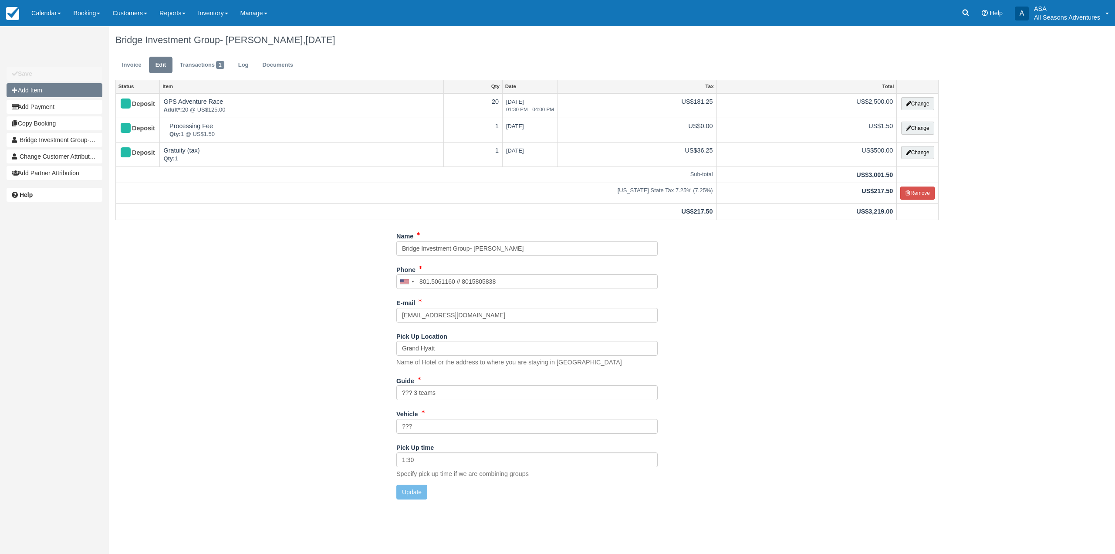
click at [78, 89] on button "Add Item" at bounding box center [55, 90] width 96 height 14
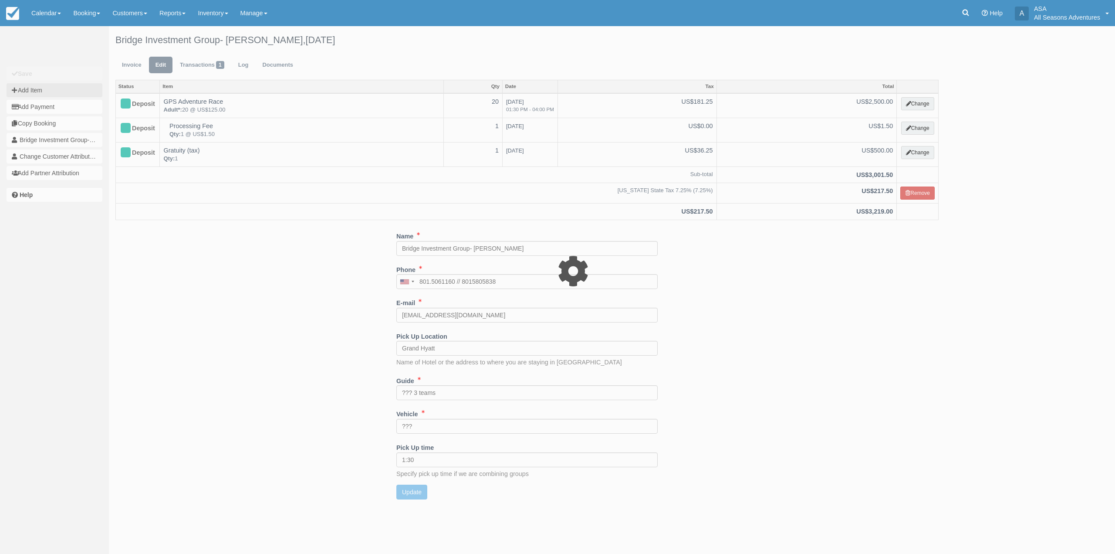
type input "0.00"
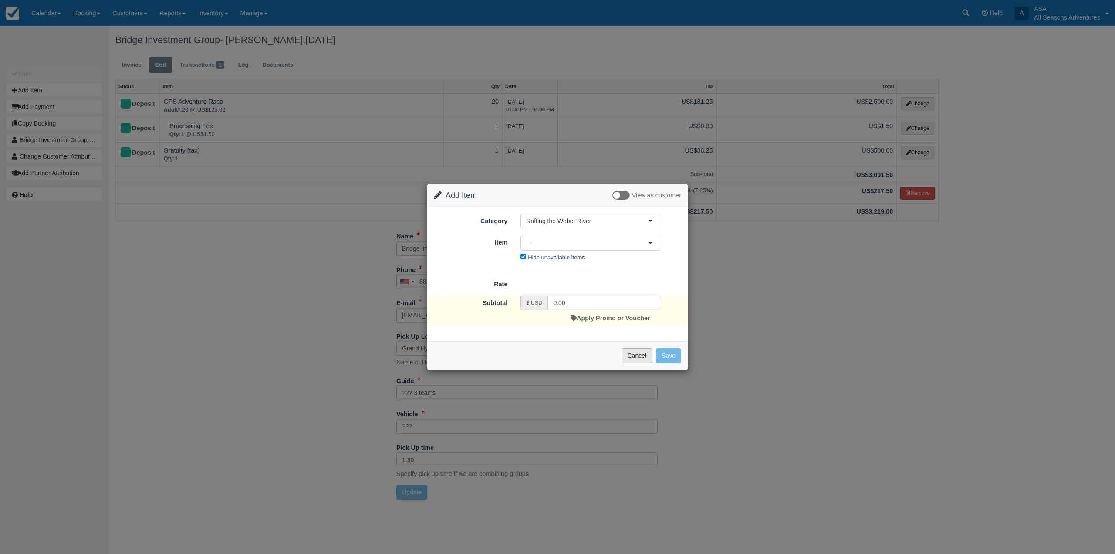
click at [640, 359] on button "Cancel" at bounding box center [637, 355] width 30 height 15
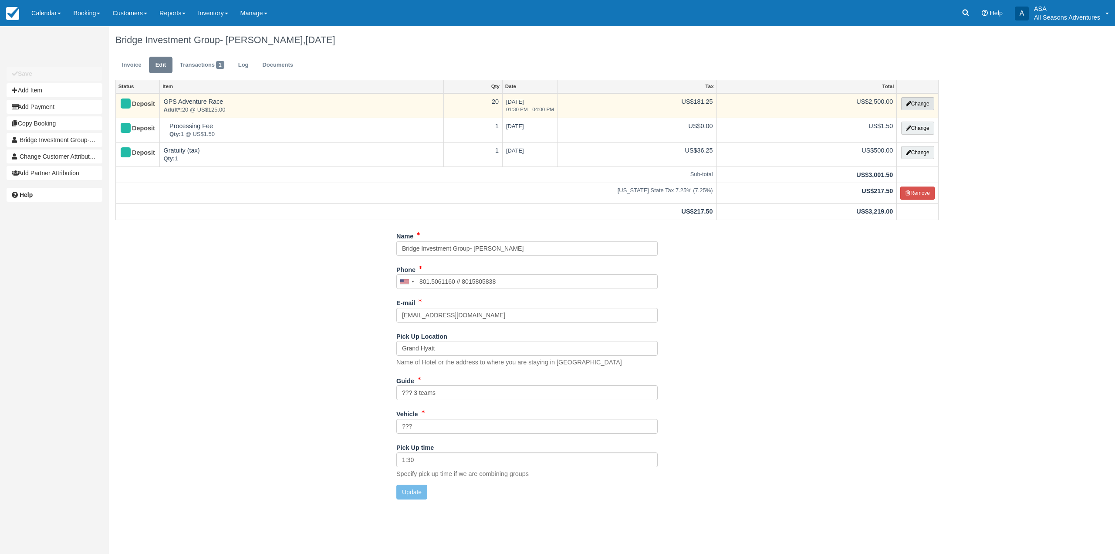
click at [911, 109] on button "Change" at bounding box center [917, 103] width 33 height 13
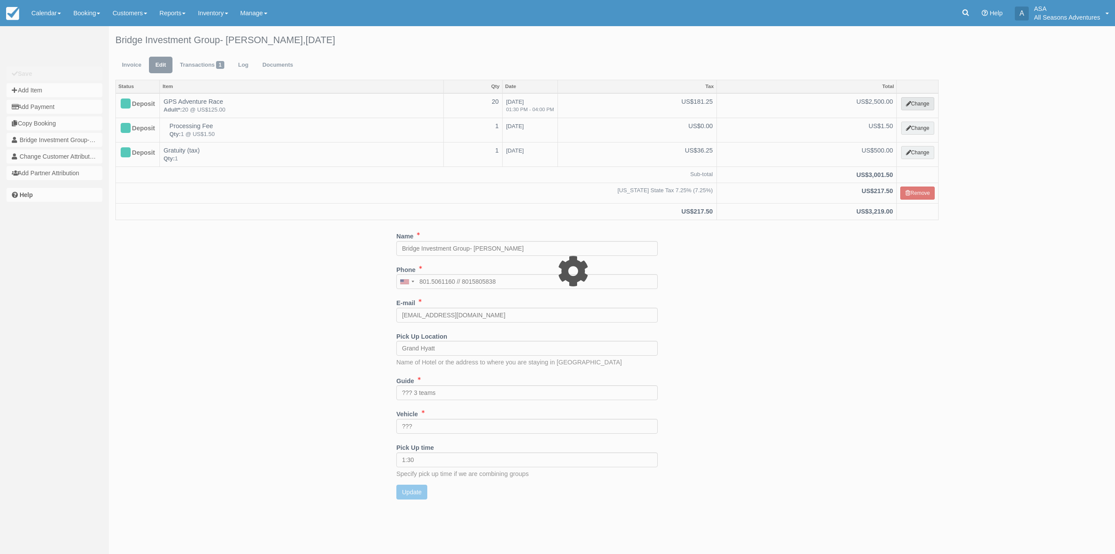
select select "3"
type input "2500.00"
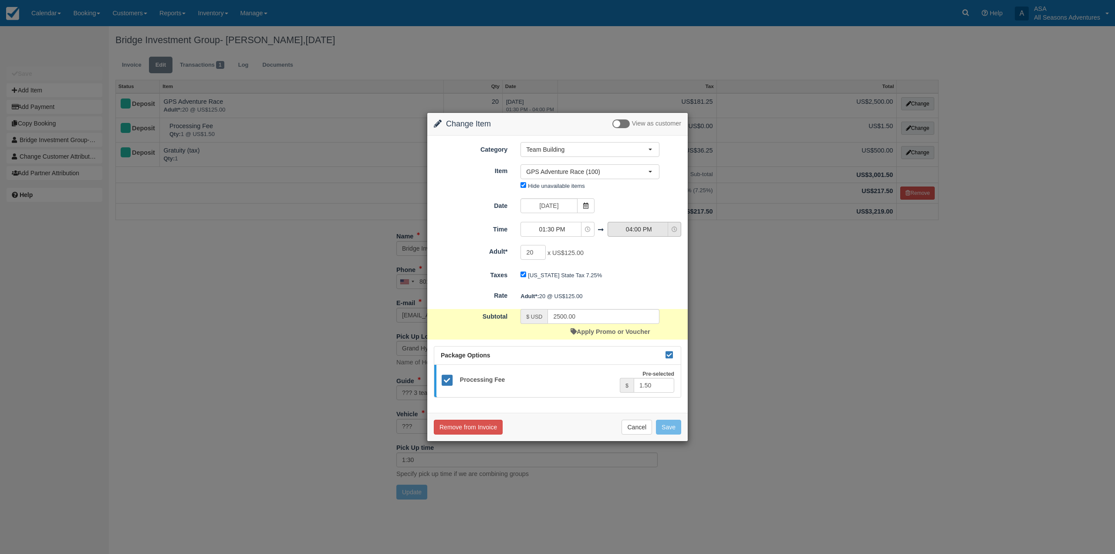
click at [674, 231] on icon "button" at bounding box center [675, 230] width 6 height 6
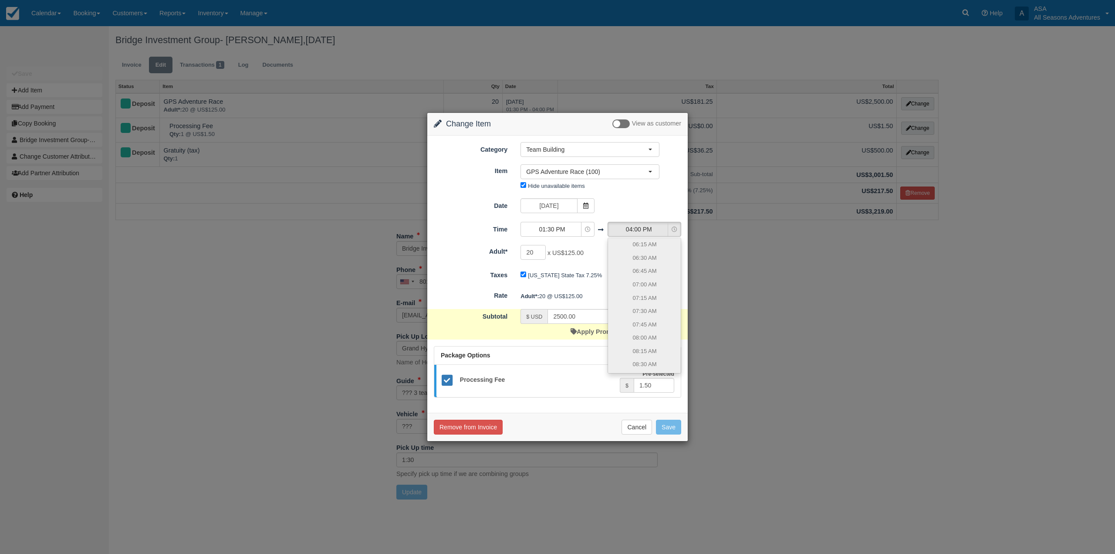
scroll to position [459, 0]
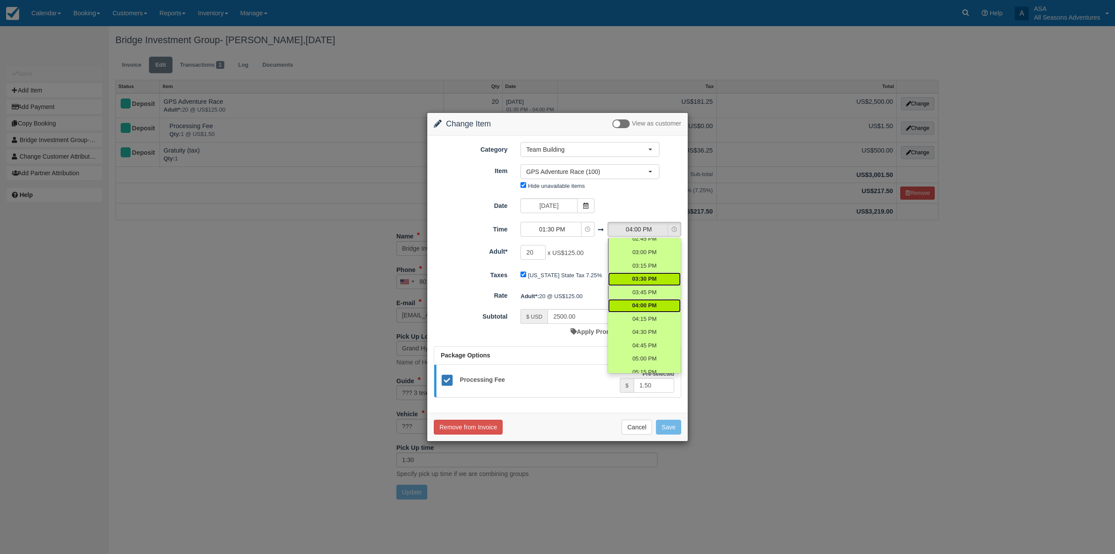
click at [635, 284] on link "03:30 PM" at bounding box center [644, 279] width 73 height 14
select select "15:30"
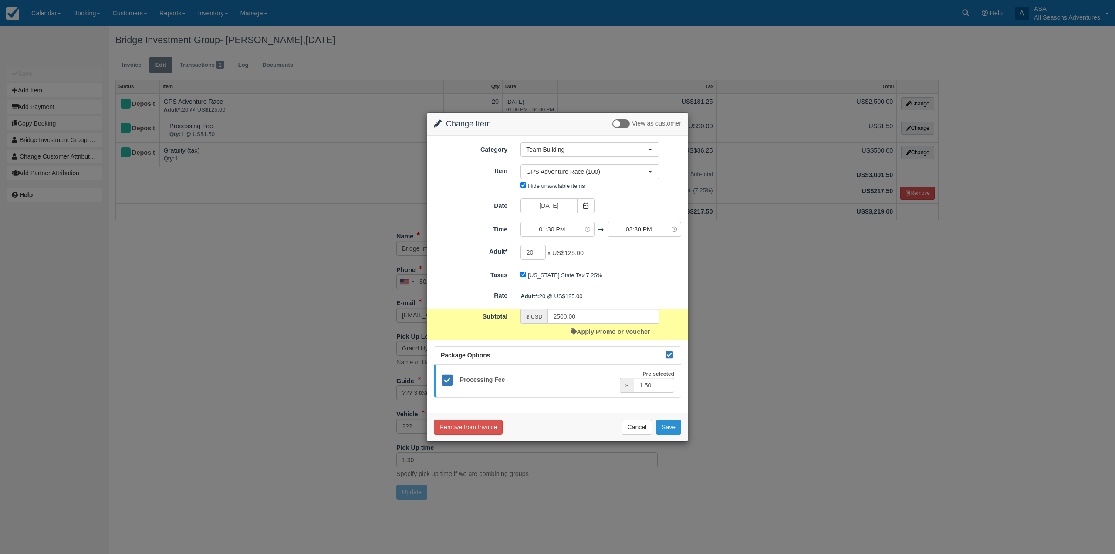
click at [663, 425] on button "Save" at bounding box center [668, 427] width 25 height 15
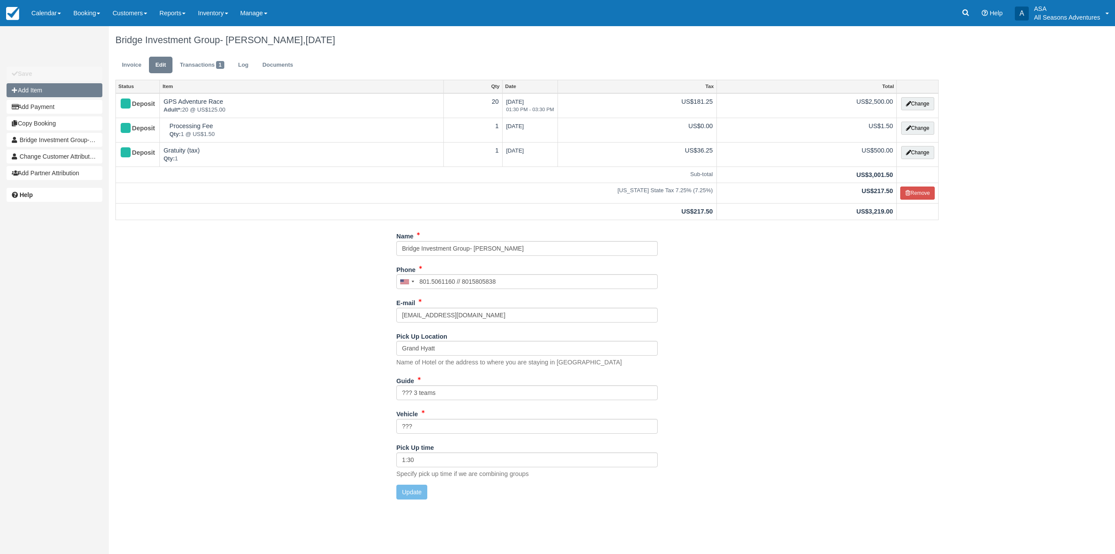
click at [81, 88] on button "Add Item" at bounding box center [55, 90] width 96 height 14
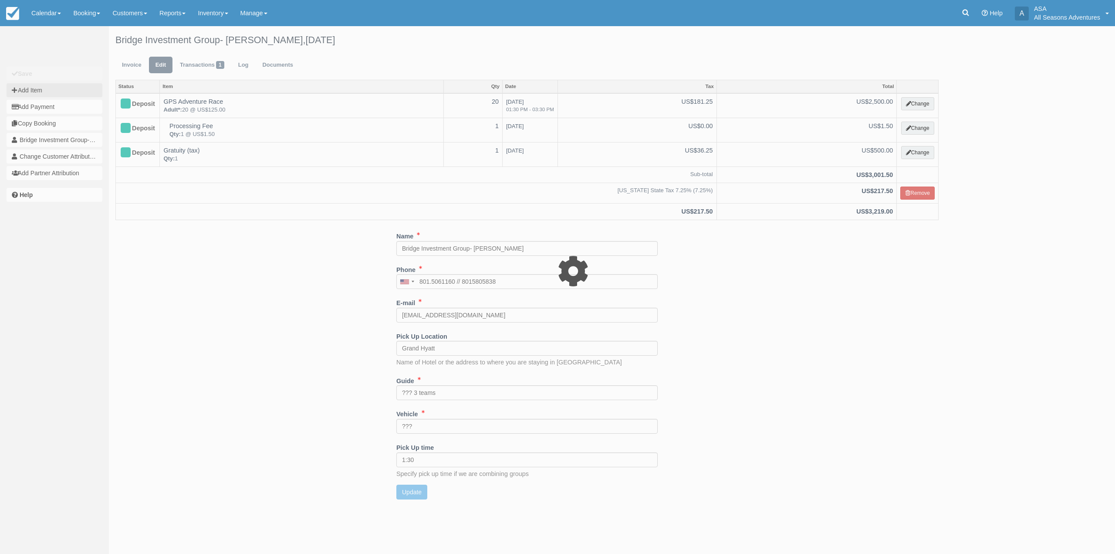
type input "0.00"
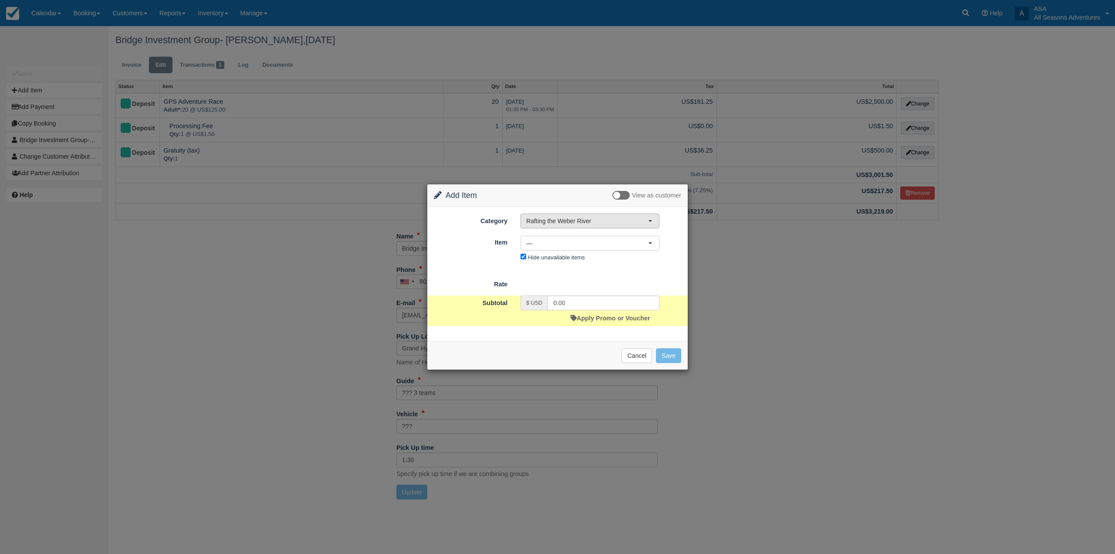
click at [606, 220] on span "Rafting the Weber River" at bounding box center [587, 221] width 122 height 9
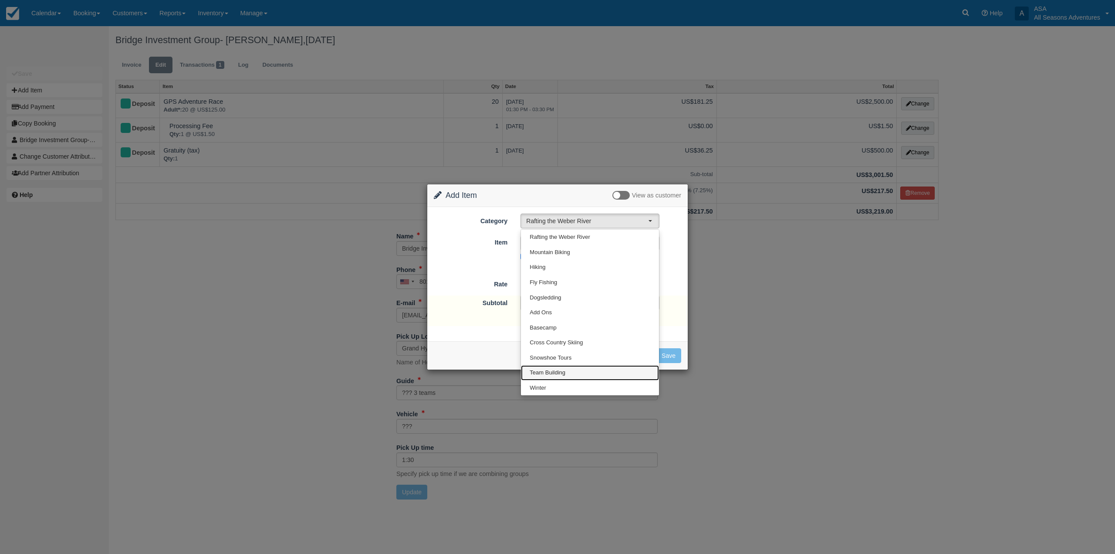
click at [553, 369] on span "Team Building" at bounding box center [548, 373] width 36 height 8
select select "3"
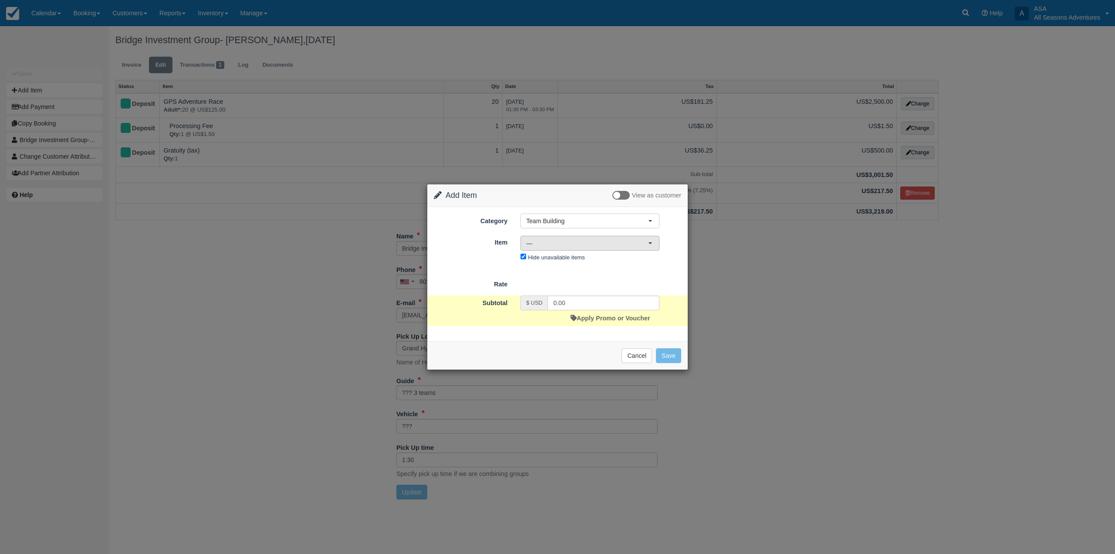
click at [582, 247] on span "—" at bounding box center [587, 243] width 122 height 9
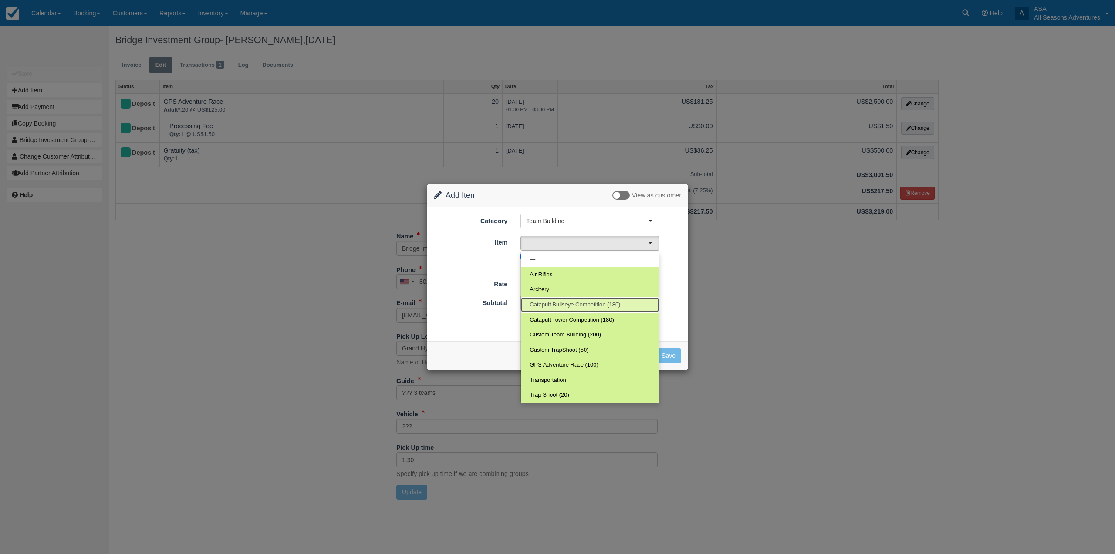
click at [608, 307] on span "Catapult Bullseye Competition (180)" at bounding box center [575, 305] width 91 height 8
select select "65"
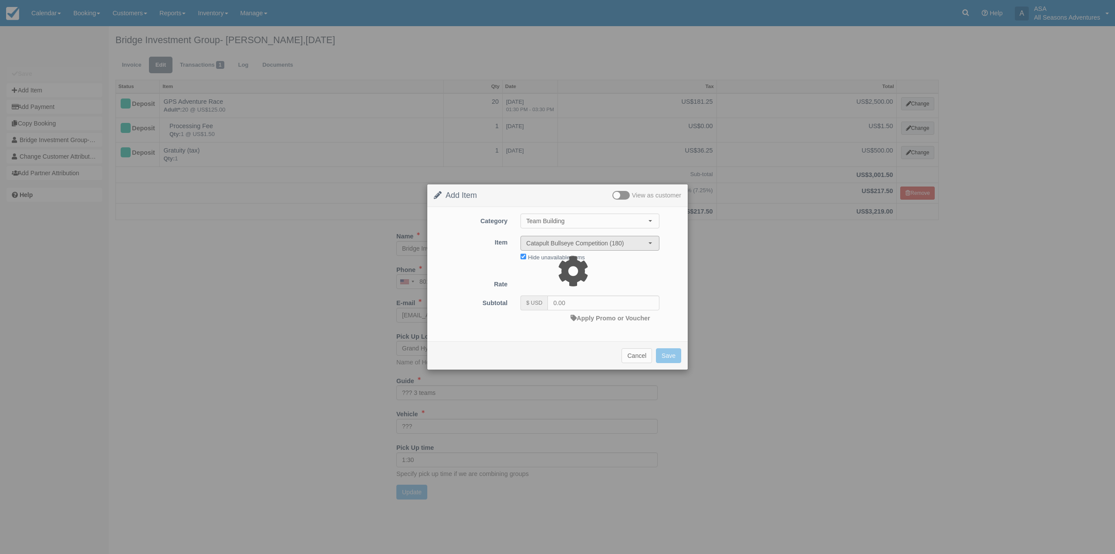
type input "90.00"
select select "06:00"
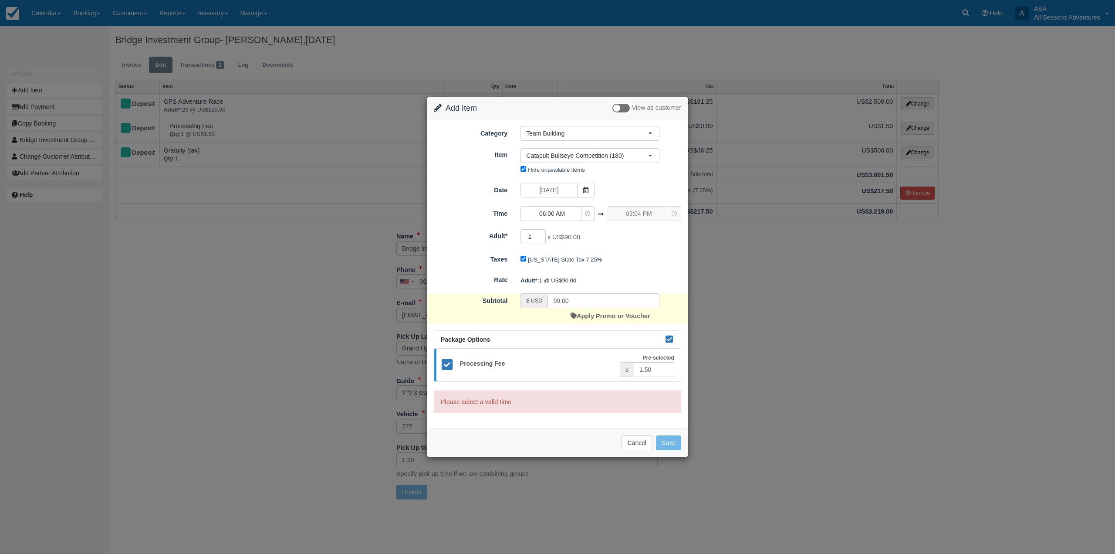
click at [537, 237] on input "1" at bounding box center [533, 236] width 25 height 15
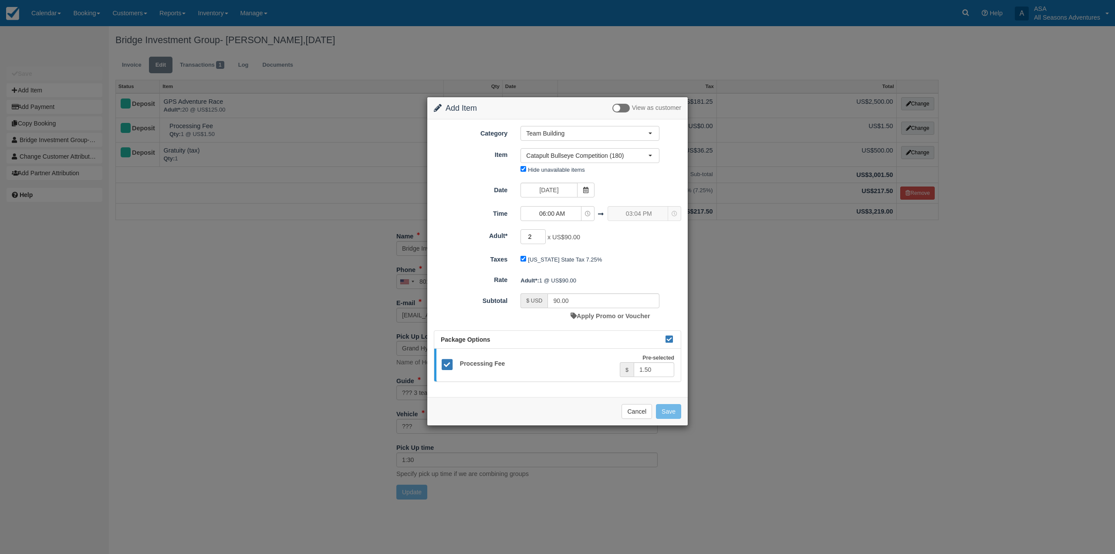
type input "20"
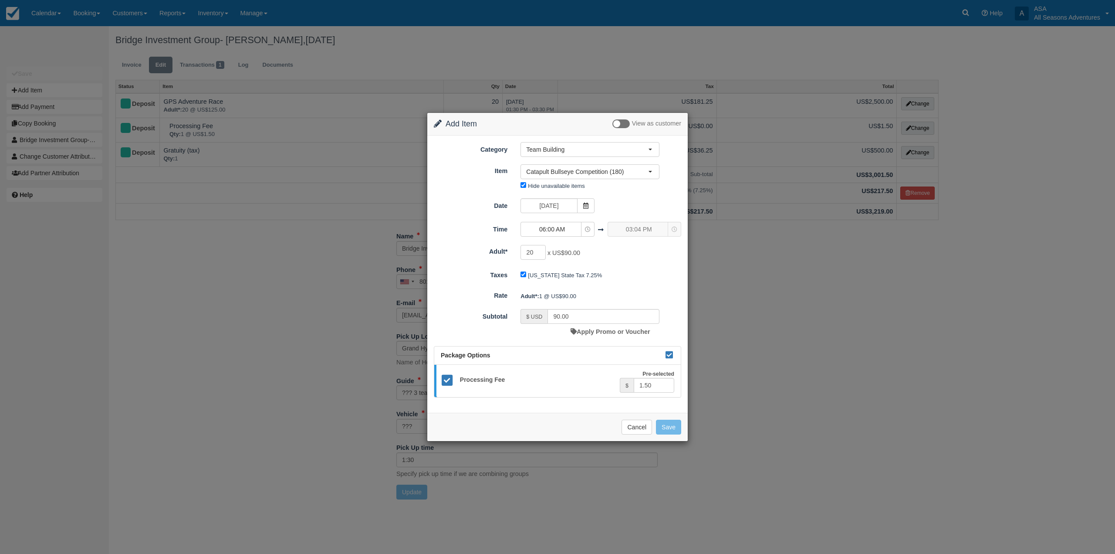
type input "1800.00"
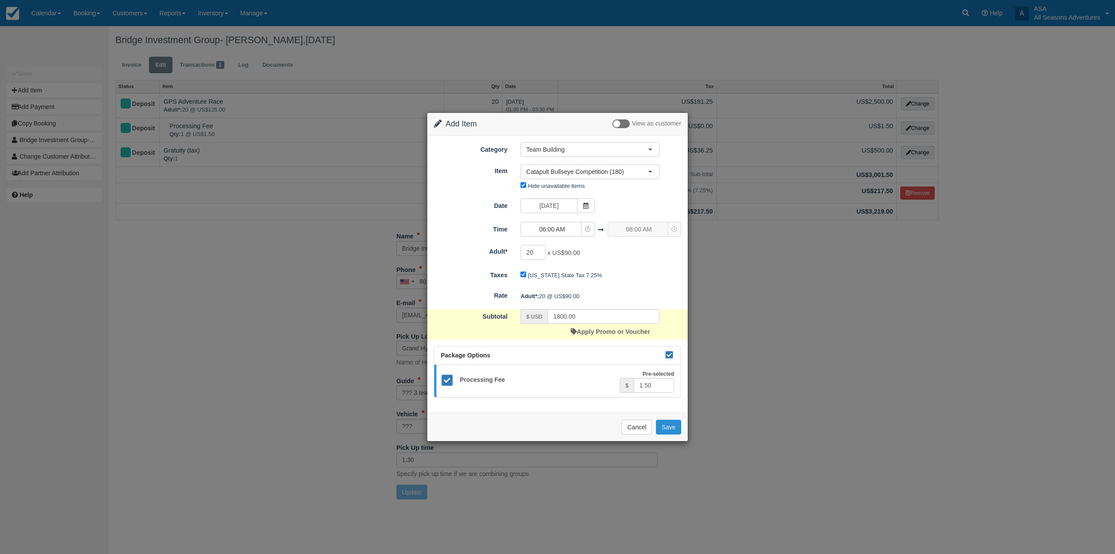
click at [666, 430] on button "Save" at bounding box center [668, 427] width 25 height 15
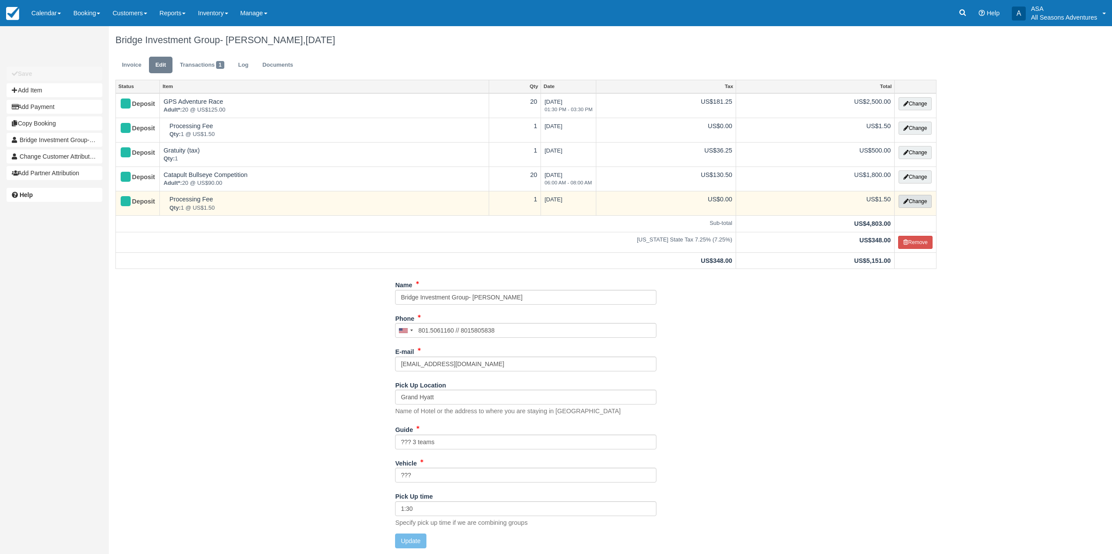
click at [924, 203] on button "Change" at bounding box center [915, 201] width 33 height 13
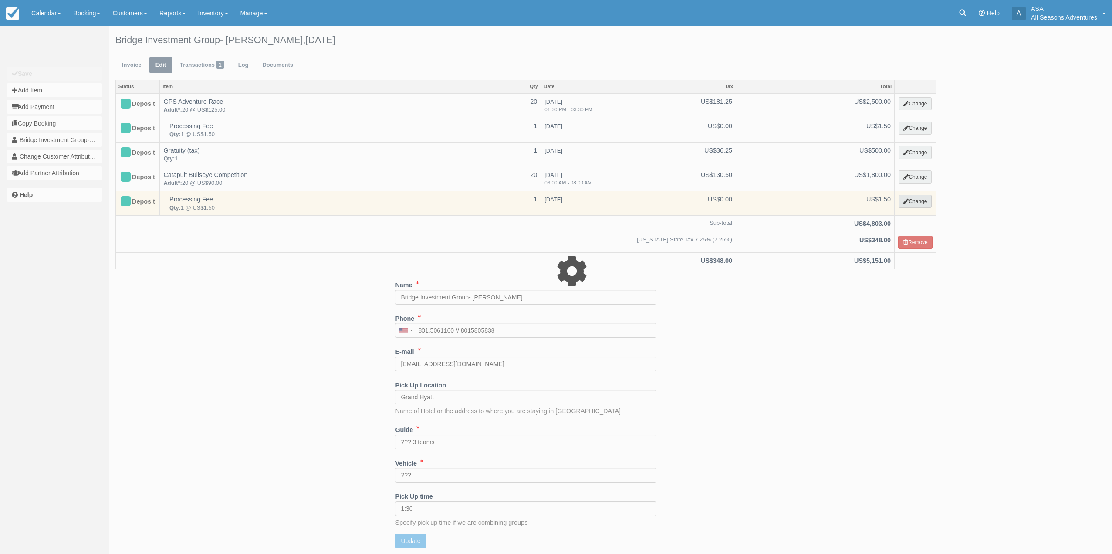
select select "13"
type input "1.50"
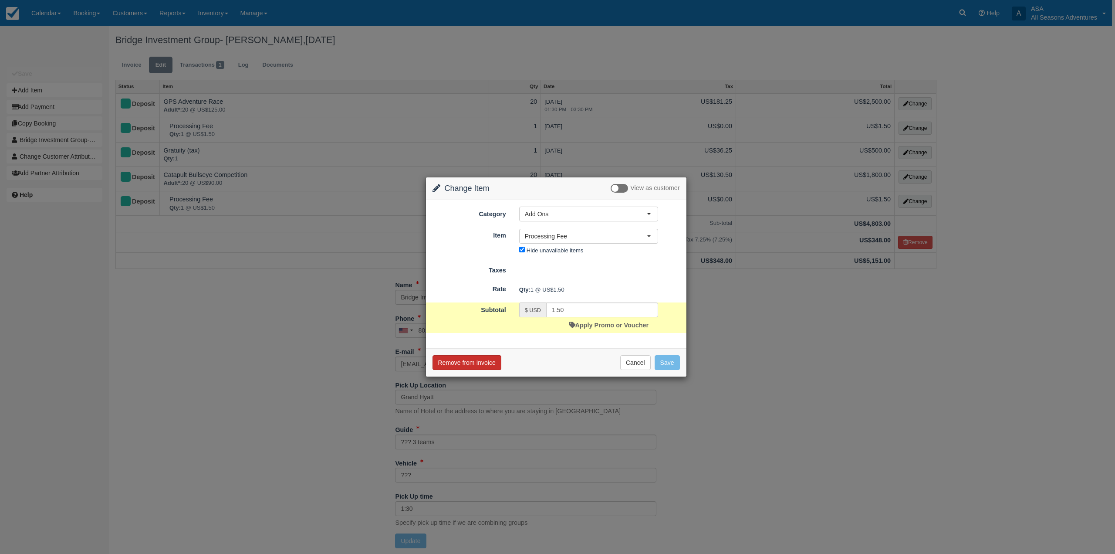
click at [455, 367] on button "Remove from Invoice" at bounding box center [467, 362] width 69 height 15
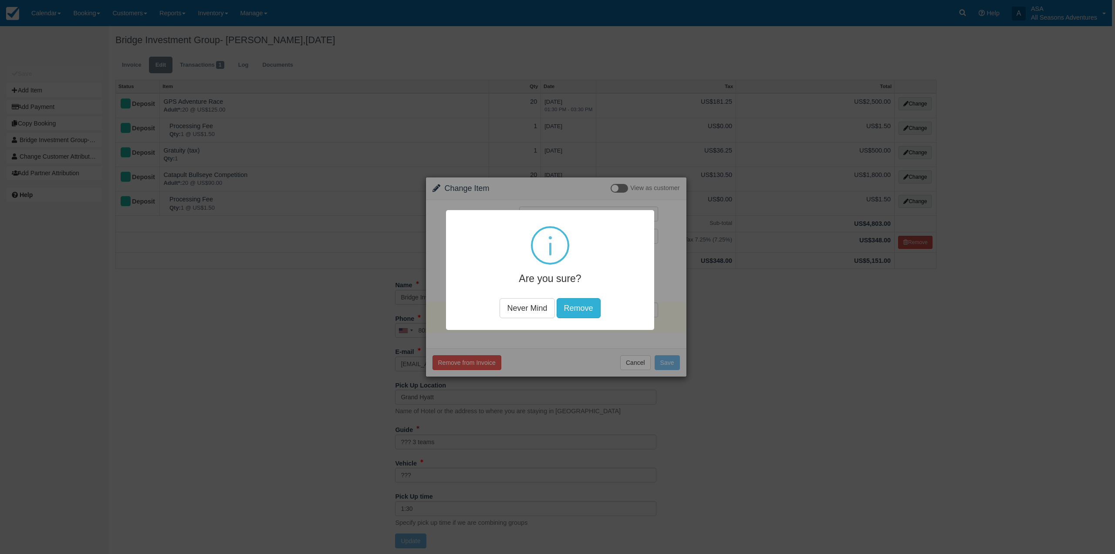
click at [586, 308] on button "Remove" at bounding box center [579, 308] width 44 height 20
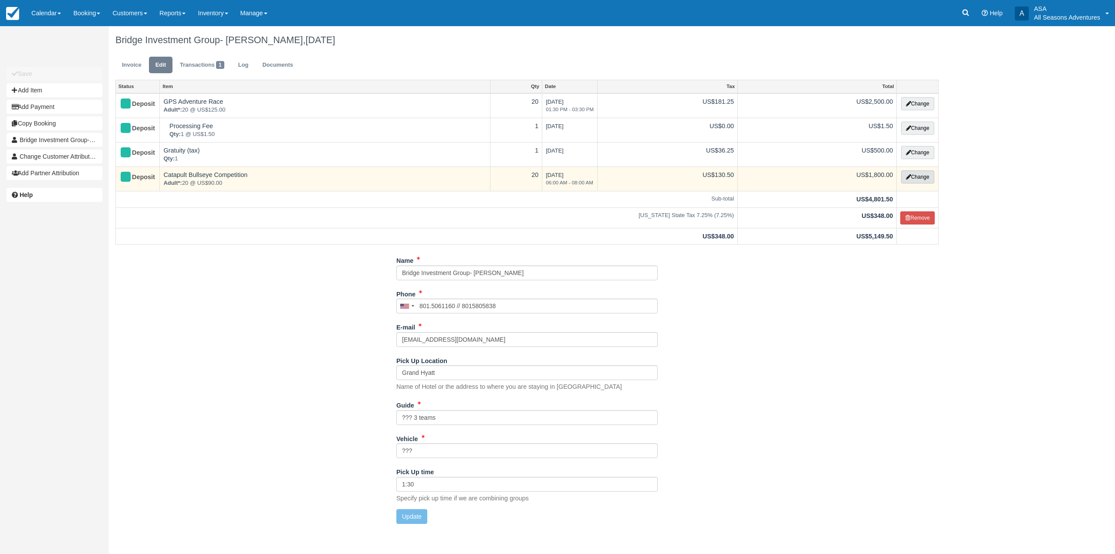
click at [910, 176] on button "Change" at bounding box center [917, 176] width 33 height 13
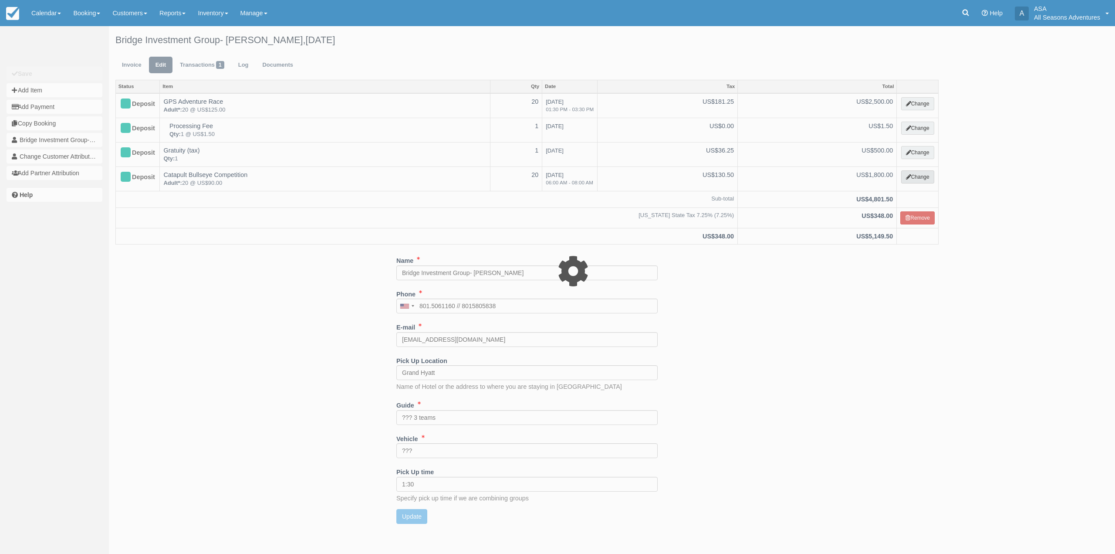
select select "3"
type input "1800.00"
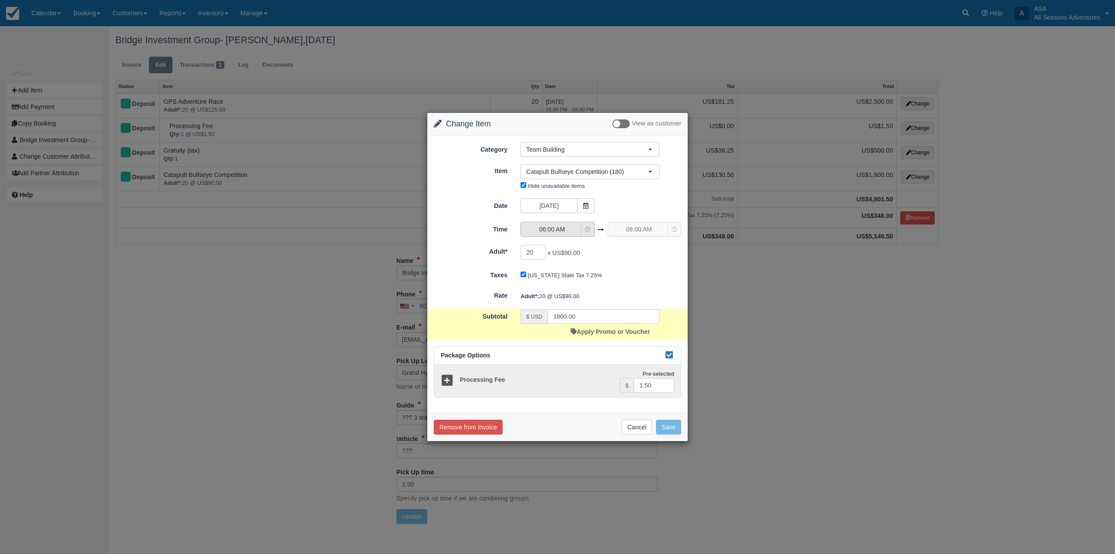
click at [589, 232] on icon "button" at bounding box center [588, 230] width 6 height 6
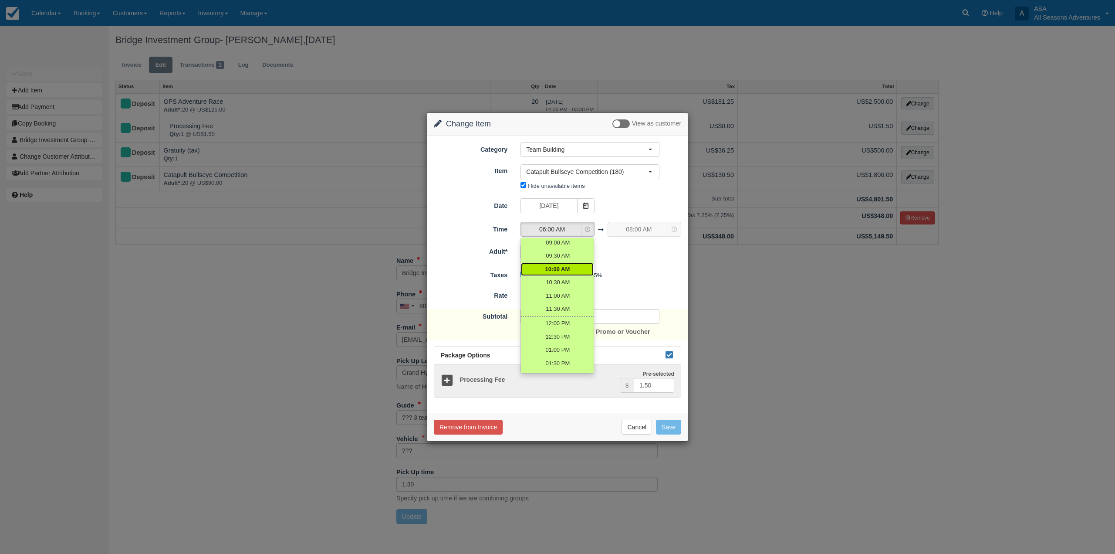
scroll to position [174, 0]
click at [566, 340] on span "04:00 PM" at bounding box center [557, 338] width 24 height 8
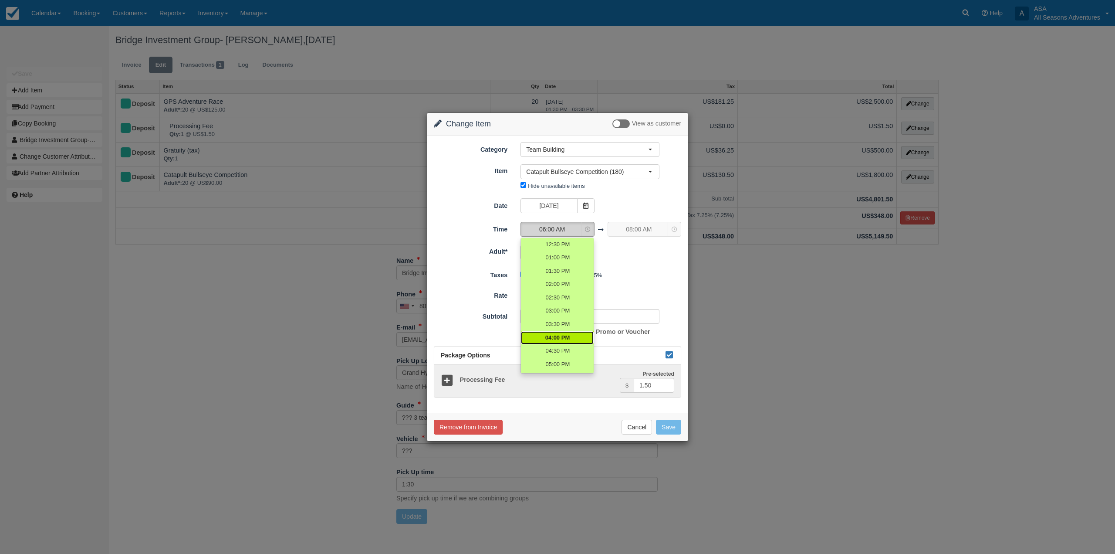
select select "16:00"
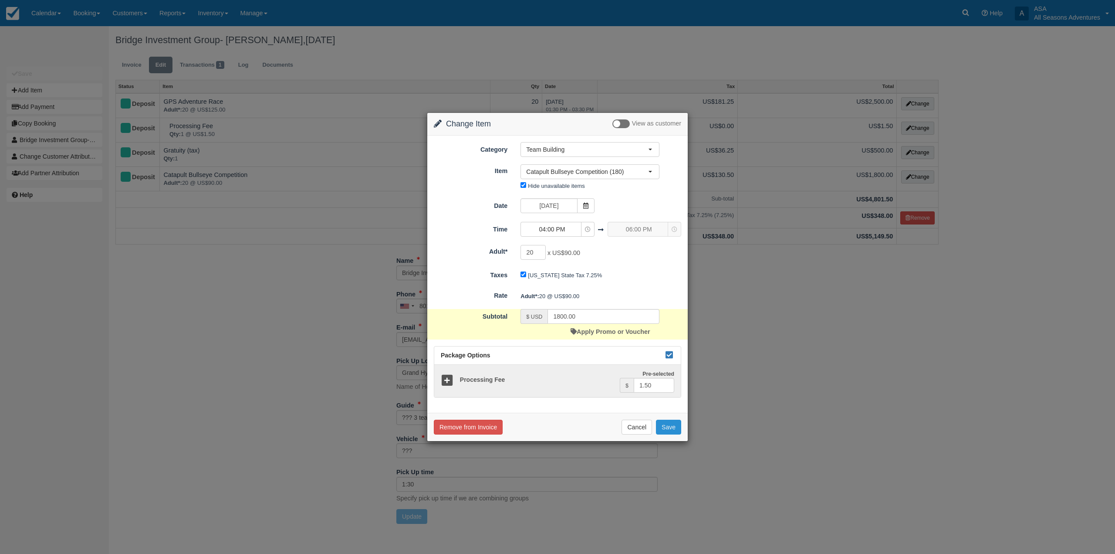
click at [677, 426] on button "Save" at bounding box center [668, 427] width 25 height 15
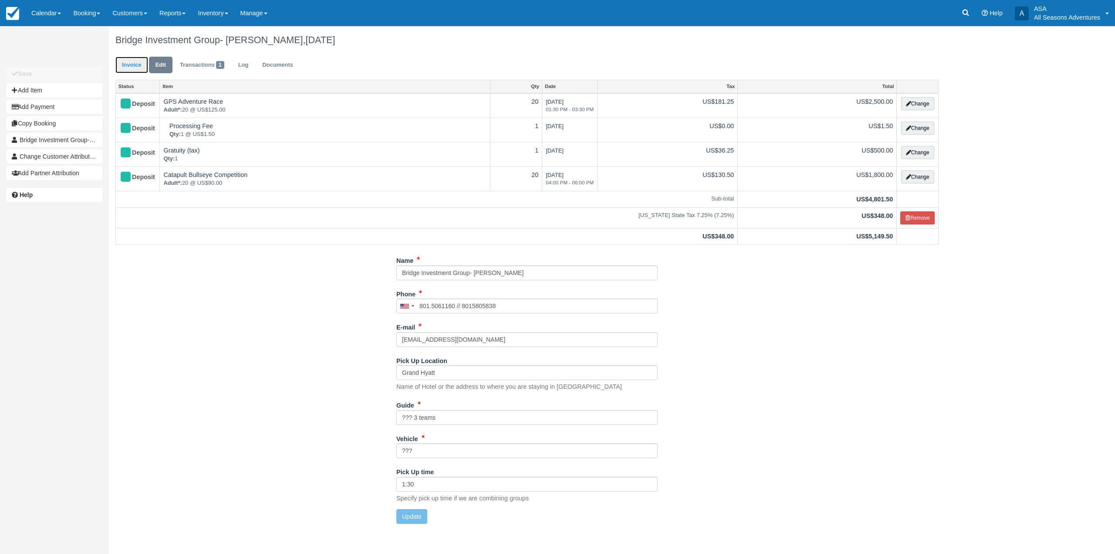
click at [137, 68] on link "Invoice" at bounding box center [131, 65] width 33 height 17
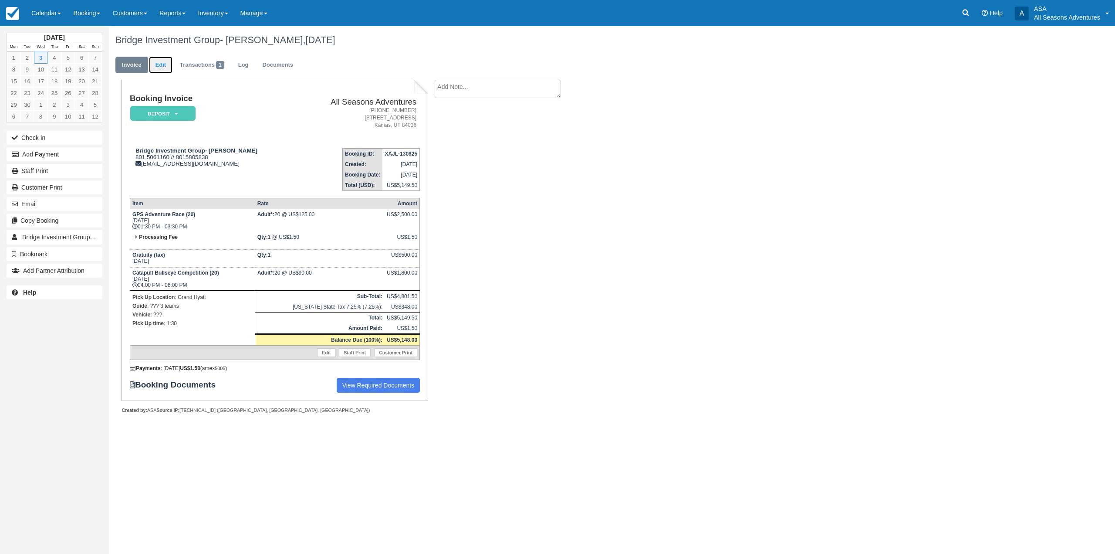
click at [169, 58] on link "Edit" at bounding box center [161, 65] width 24 height 17
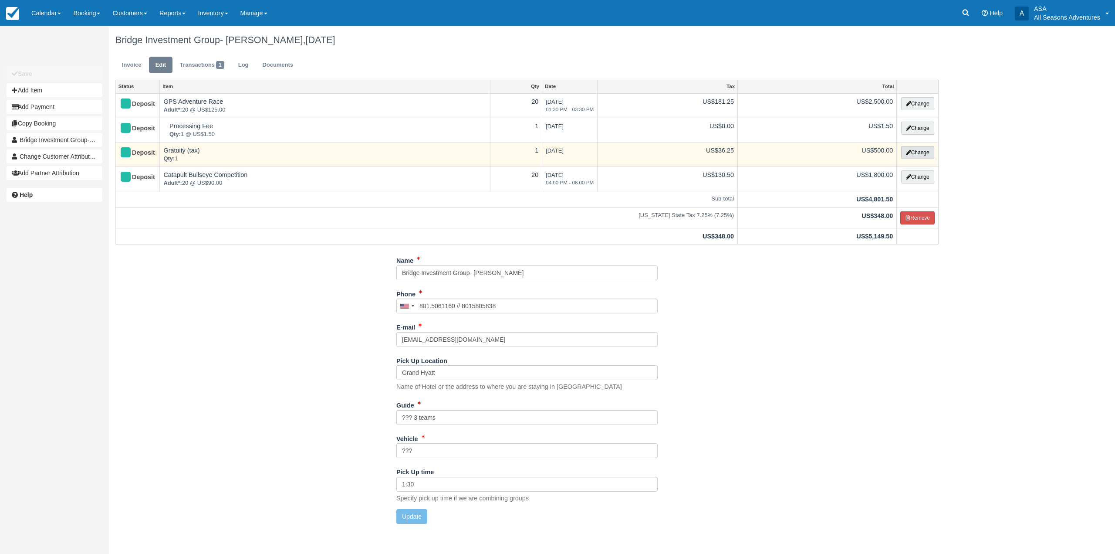
click at [917, 147] on button "Change" at bounding box center [917, 152] width 33 height 13
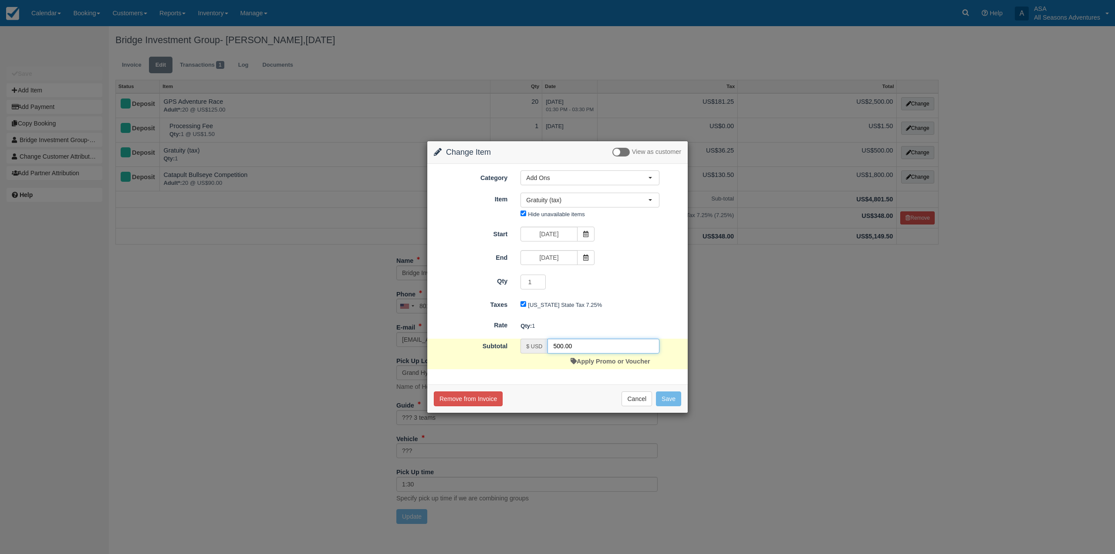
click at [561, 343] on input "500.00" at bounding box center [604, 346] width 112 height 15
type input "860.00"
click at [675, 402] on button "Save" at bounding box center [668, 398] width 25 height 15
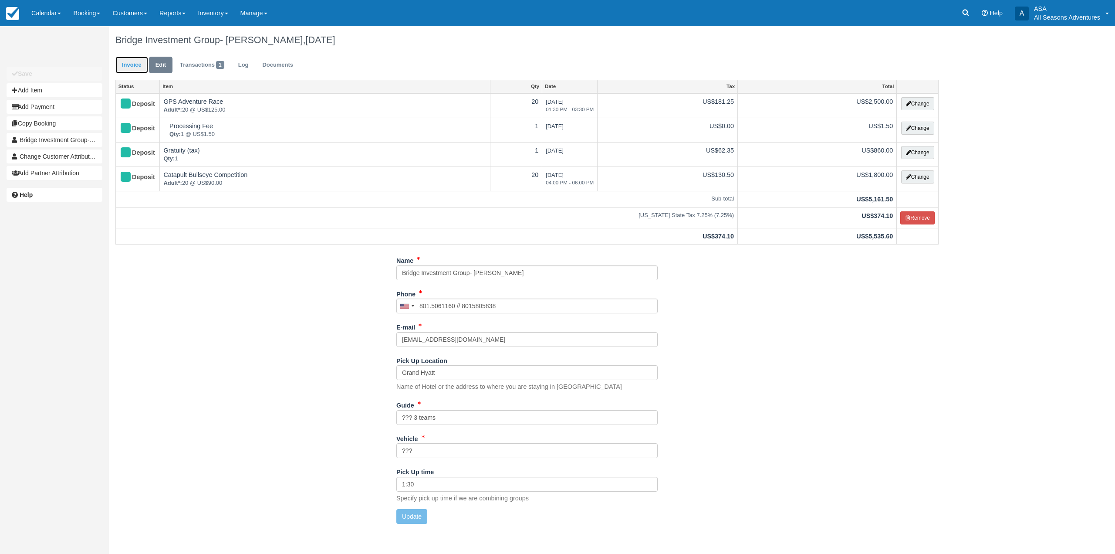
click at [128, 68] on link "Invoice" at bounding box center [131, 65] width 33 height 17
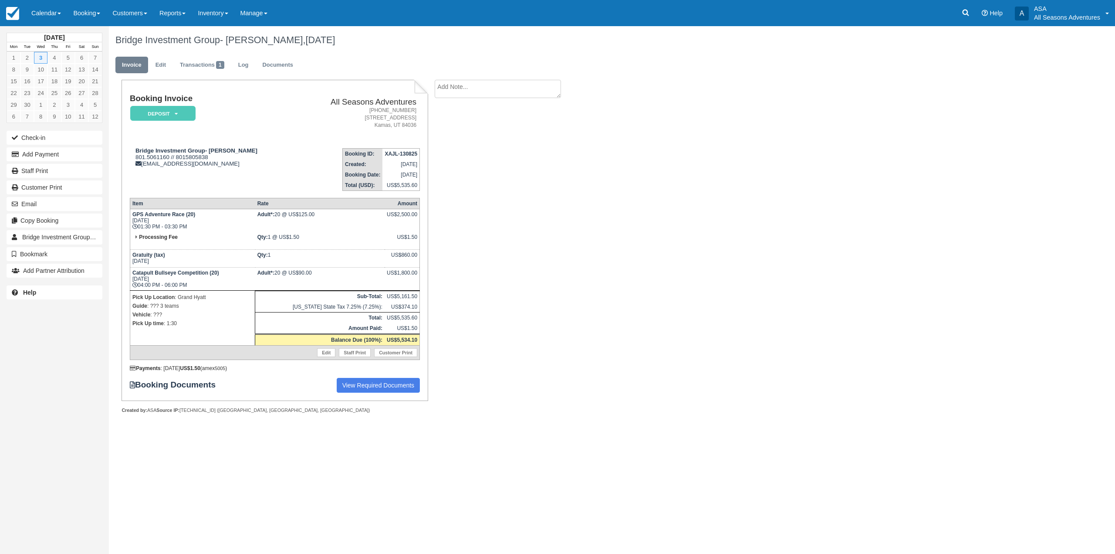
click at [510, 92] on textarea at bounding box center [498, 89] width 126 height 18
type textarea "Catapult competition is only 1 hour from 4:00 pm- 5:00 pm"
drag, startPoint x: 684, startPoint y: 255, endPoint x: 582, endPoint y: 202, distance: 115.2
click at [684, 254] on div "Bridge Investment Group- Shay Ledger, September 03 2025 Invoice Edit Transactio…" at bounding box center [527, 229] width 837 height 406
click at [484, 138] on input "Show on invoice" at bounding box center [483, 137] width 6 height 6
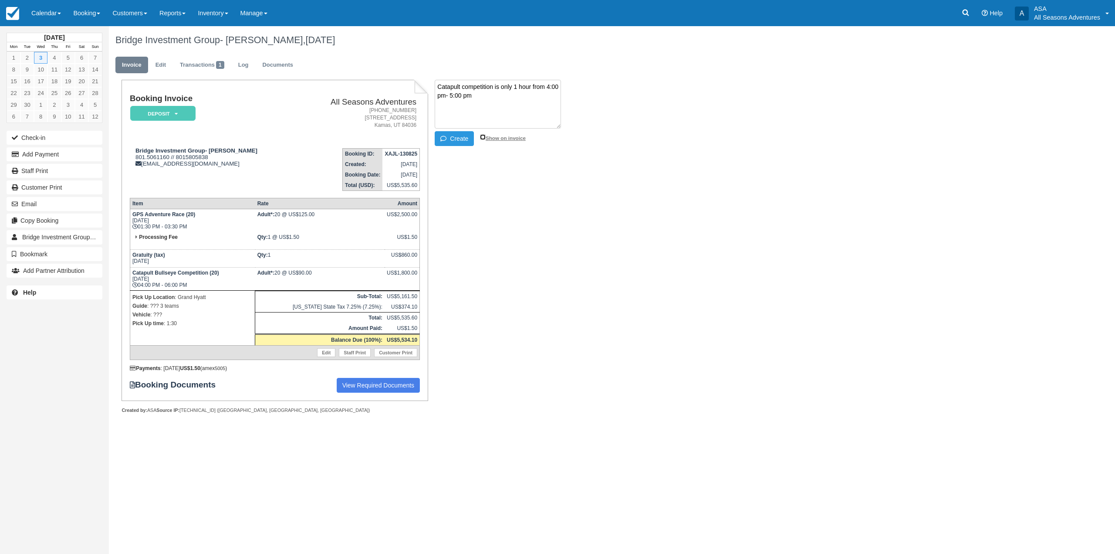
checkbox input "true"
click at [448, 142] on button "Create" at bounding box center [454, 138] width 39 height 15
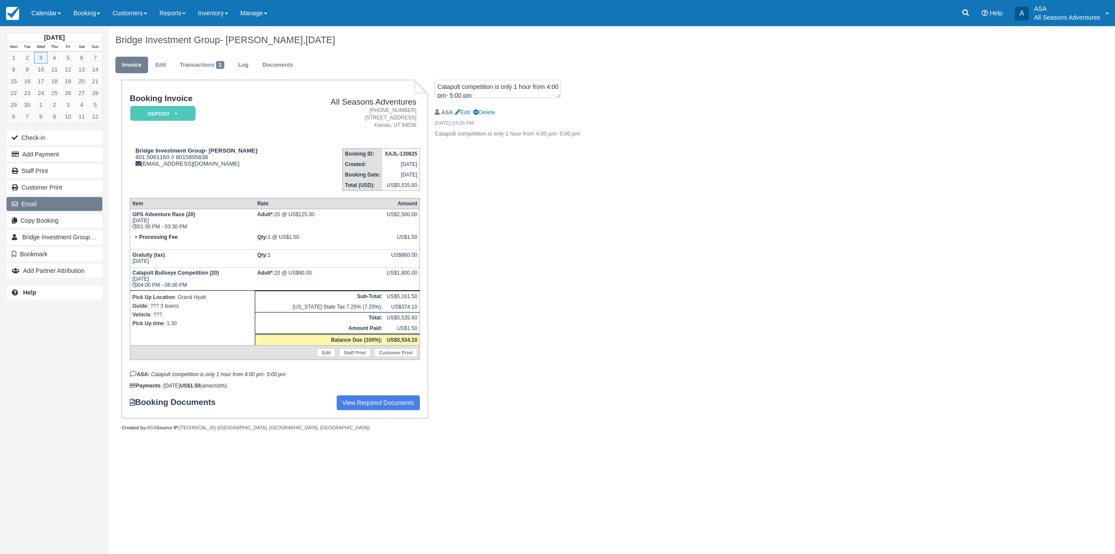
click at [37, 209] on button "Email" at bounding box center [55, 204] width 96 height 14
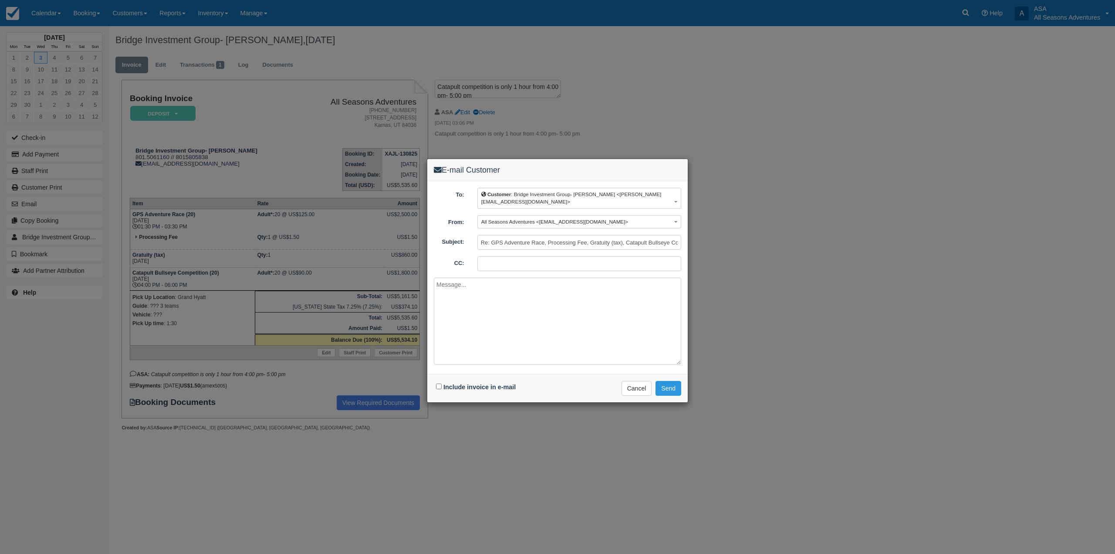
click at [436, 382] on div "Include invoice in e-mail" at bounding box center [477, 387] width 86 height 13
click at [441, 383] on input "Include invoice in e-mail" at bounding box center [439, 386] width 6 height 6
checkbox input "true"
click at [491, 316] on textarea at bounding box center [557, 321] width 247 height 87
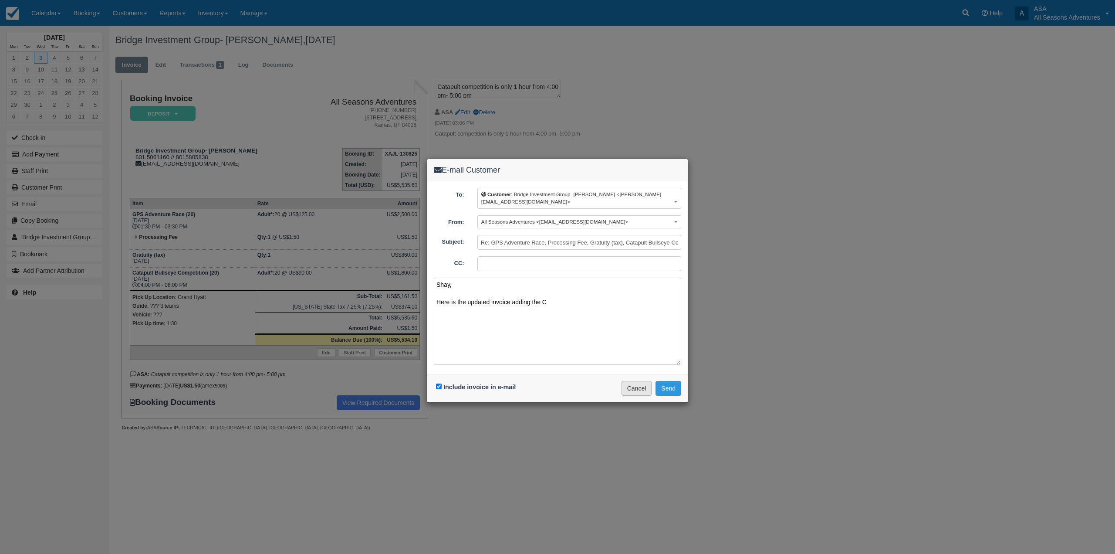
type textarea "Shay, Here is the updated invoice adding the C"
click at [637, 387] on button "Cancel" at bounding box center [637, 388] width 30 height 15
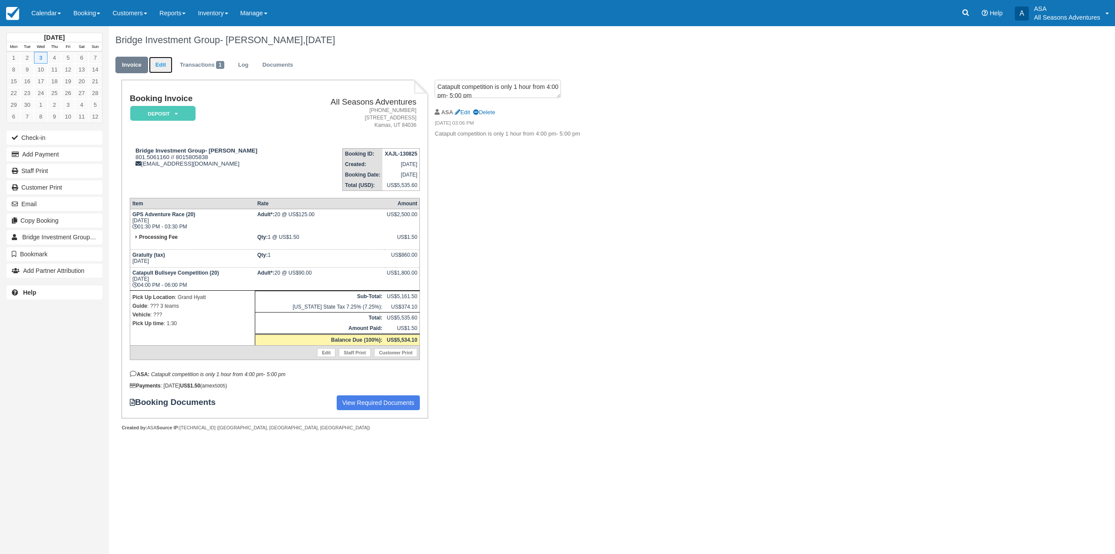
click at [162, 64] on link "Edit" at bounding box center [161, 65] width 24 height 17
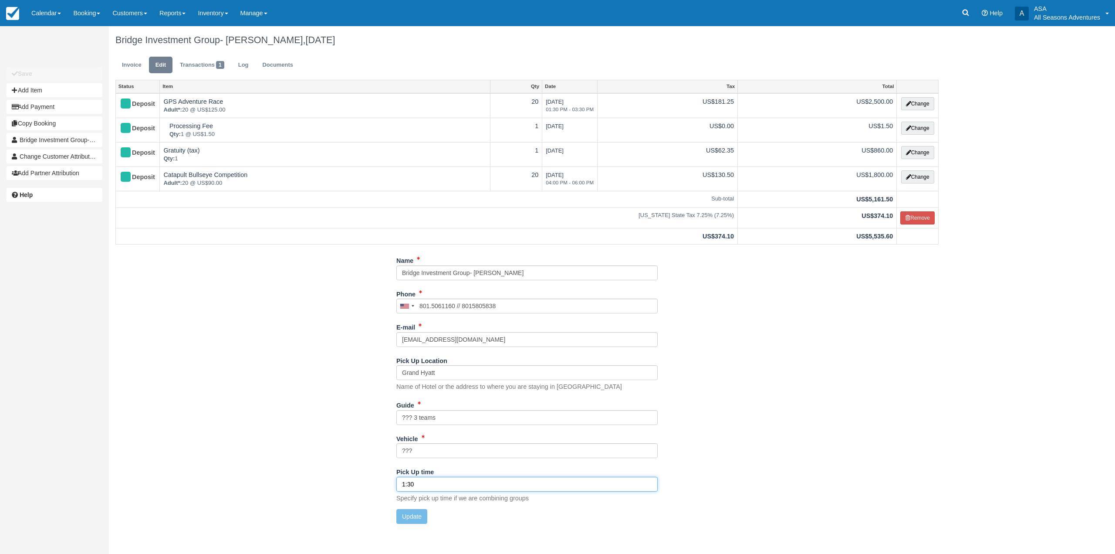
click at [435, 486] on input "1:30" at bounding box center [526, 484] width 261 height 15
type input "1:00"
click at [412, 514] on button "Update" at bounding box center [411, 516] width 31 height 15
click at [126, 61] on link "Invoice" at bounding box center [131, 65] width 33 height 17
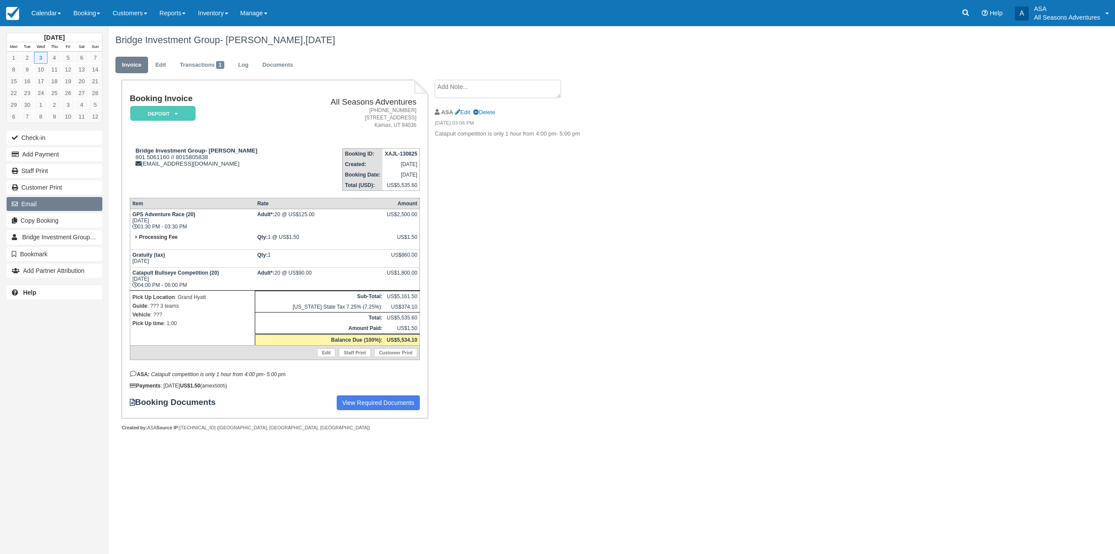
click at [42, 201] on button "Email" at bounding box center [55, 204] width 96 height 14
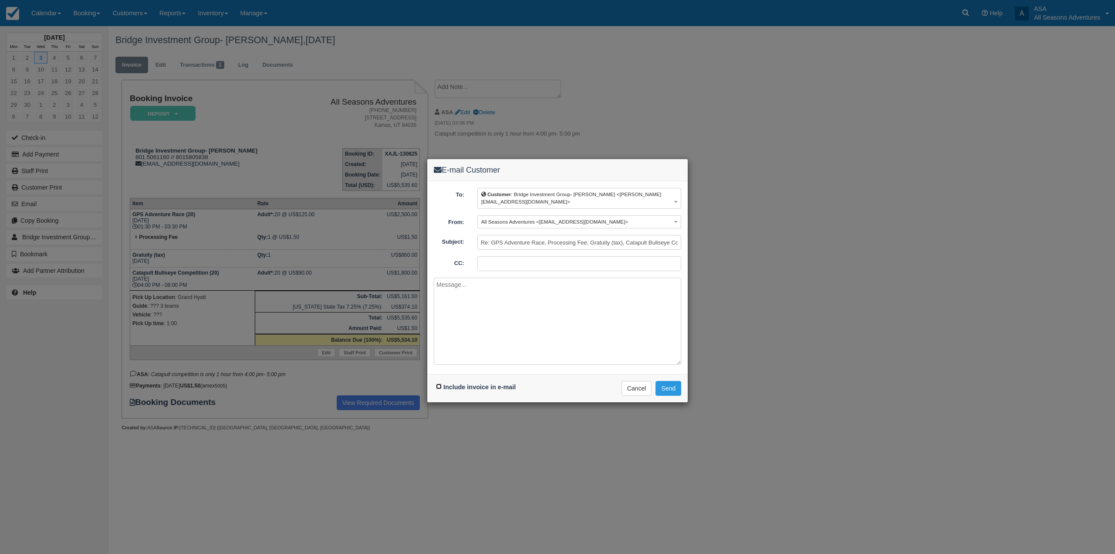
click at [441, 383] on input "Include invoice in e-mail" at bounding box center [439, 386] width 6 height 6
checkbox input "true"
click at [482, 332] on textarea at bounding box center [557, 321] width 247 height 87
type textarea "Shay, Here is the updated invoice including the catapult competition. Let me kn…"
click at [666, 381] on button "Send" at bounding box center [669, 388] width 26 height 15
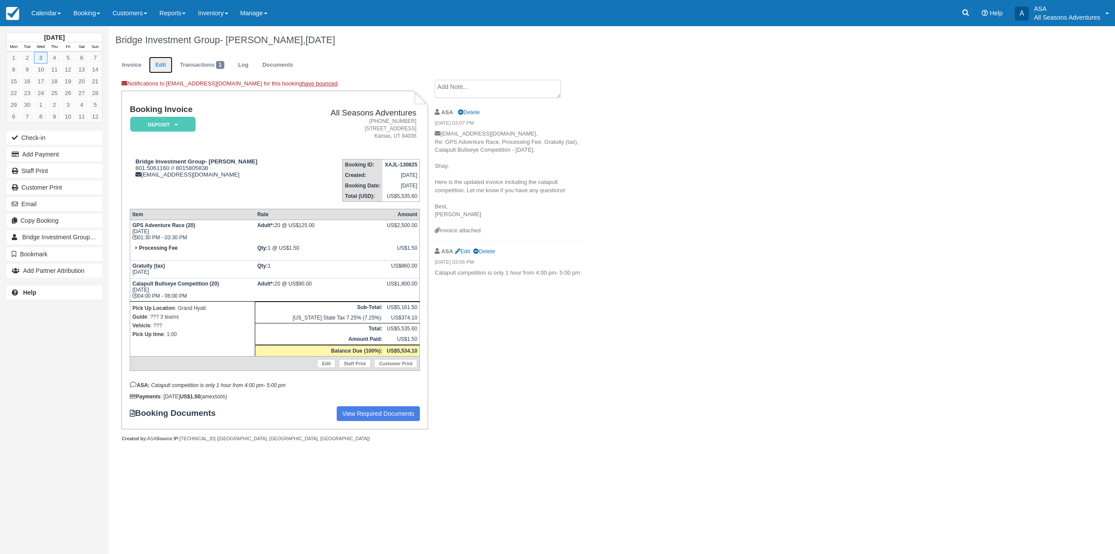
click at [160, 68] on link "Edit" at bounding box center [161, 65] width 24 height 17
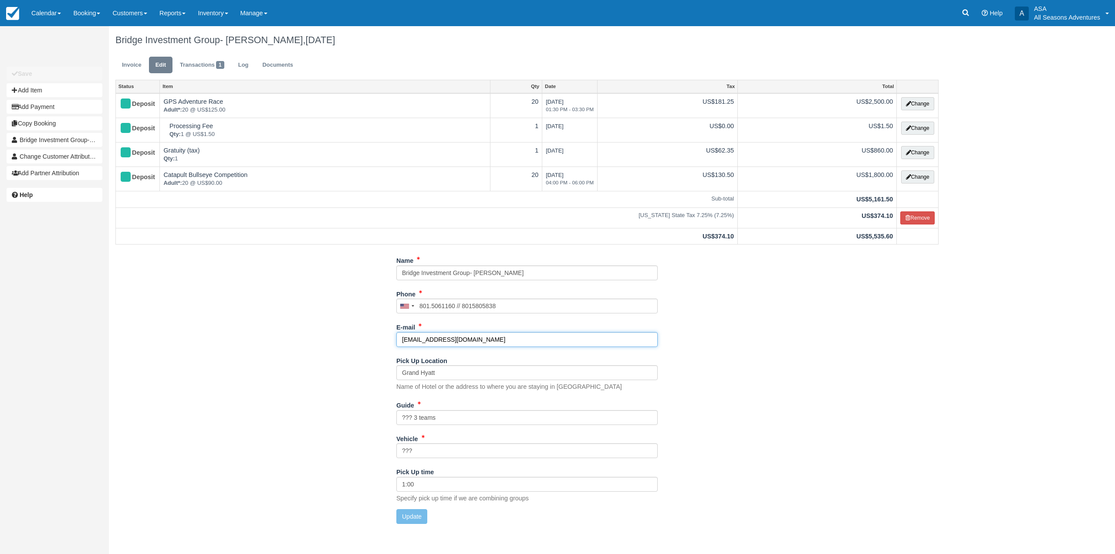
click at [445, 341] on input "shay.ledger@brdigeig.com" at bounding box center [526, 339] width 261 height 15
type input "[EMAIL_ADDRESS][DOMAIN_NAME]"
click at [410, 518] on button "Update" at bounding box center [411, 516] width 31 height 15
click at [121, 64] on link "Invoice" at bounding box center [131, 65] width 33 height 17
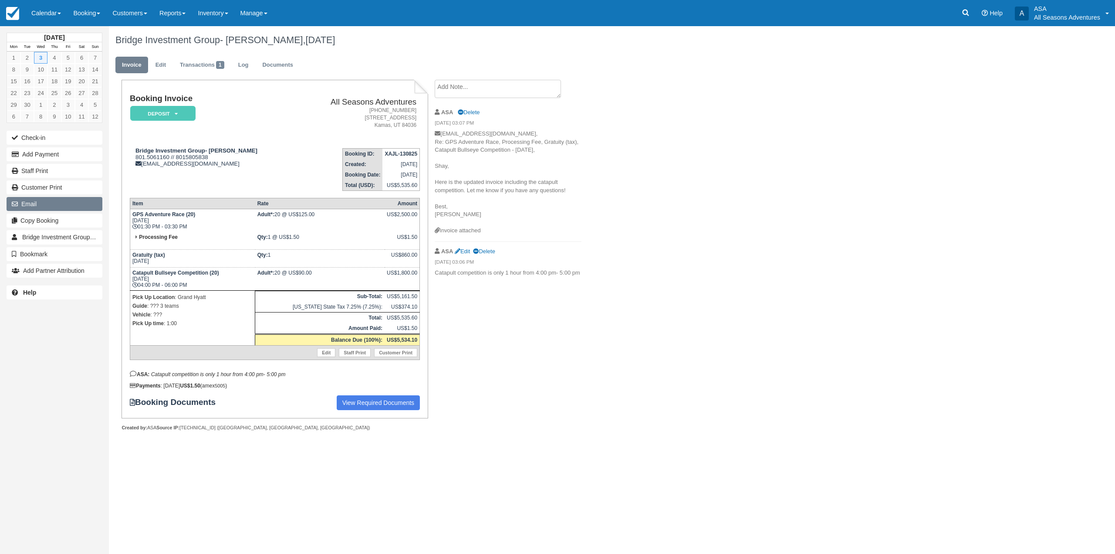
click at [63, 201] on button "Email" at bounding box center [55, 204] width 96 height 14
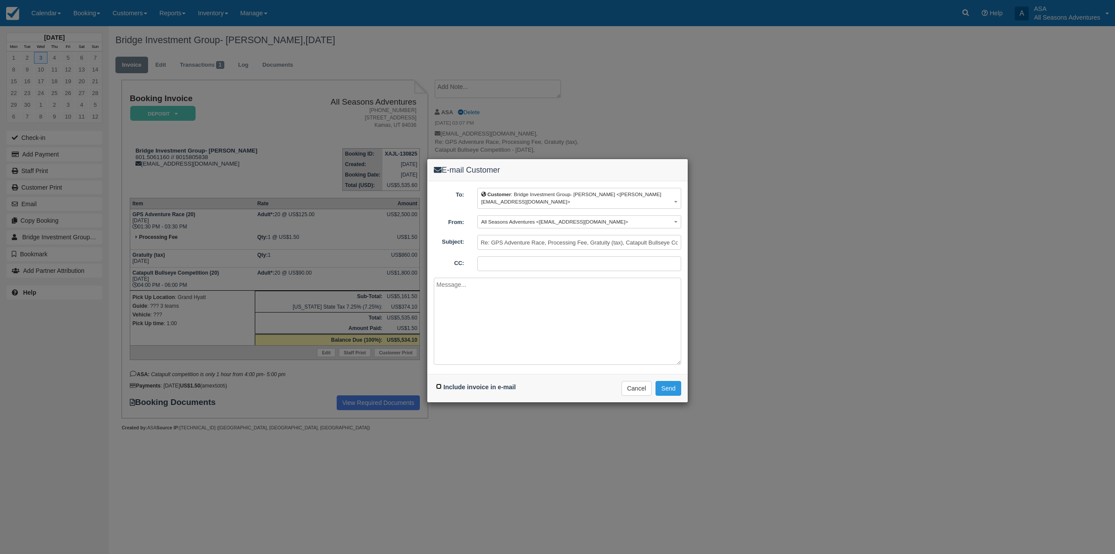
click at [436, 383] on input "Include invoice in e-mail" at bounding box center [439, 386] width 6 height 6
checkbox input "true"
click at [491, 351] on textarea at bounding box center [557, 321] width 247 height 87
type textarea "Shay Here is the updated reservation including the catapult competition. Please…"
click at [663, 381] on button "Send" at bounding box center [669, 388] width 26 height 15
